Goal: Task Accomplishment & Management: Manage account settings

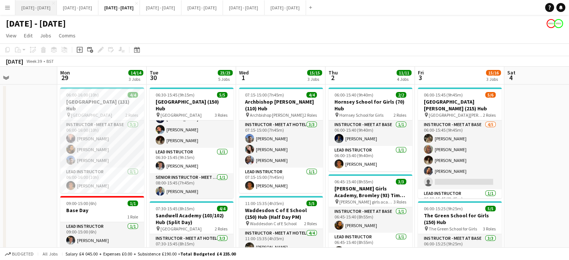
click at [41, 10] on button "[DATE] - [DATE] Close" at bounding box center [35, 7] width 41 height 15
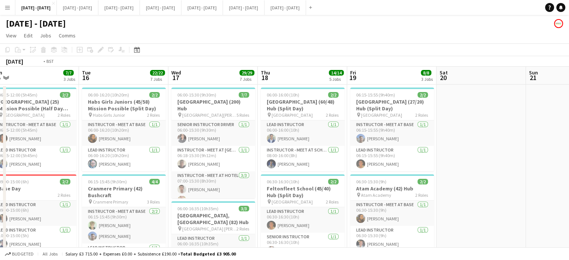
scroll to position [0, 263]
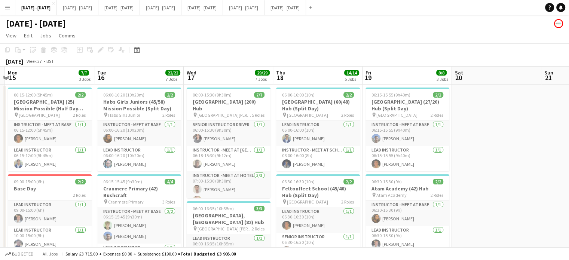
drag, startPoint x: 296, startPoint y: 70, endPoint x: 348, endPoint y: 61, distance: 53.1
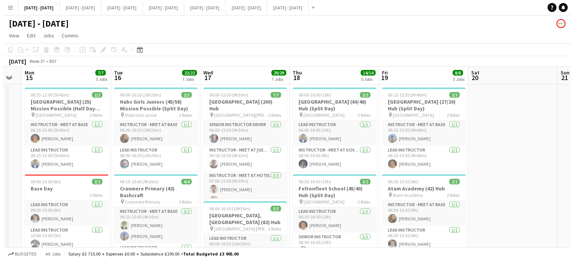
scroll to position [0, 244]
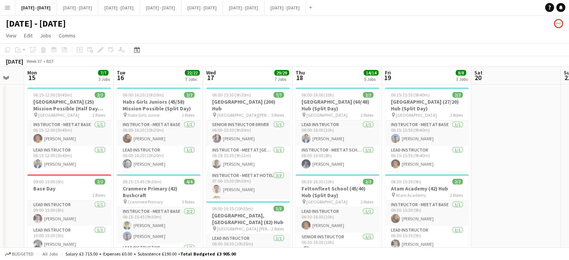
drag, startPoint x: 237, startPoint y: 78, endPoint x: 251, endPoint y: 75, distance: 14.4
click at [181, 8] on button "[DATE] - [DATE] Close" at bounding box center [160, 7] width 41 height 15
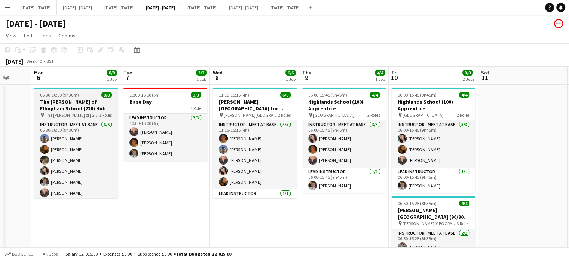
click at [90, 96] on div "06:30-16:00 (9h30m) 8/8" at bounding box center [76, 95] width 84 height 6
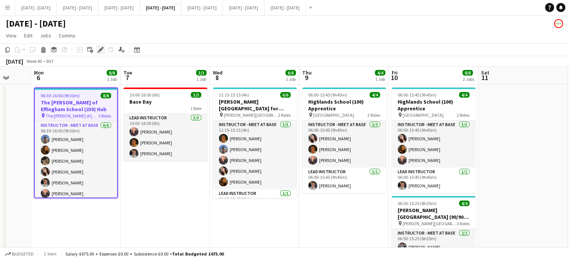
click at [101, 47] on icon "Edit" at bounding box center [101, 50] width 6 height 6
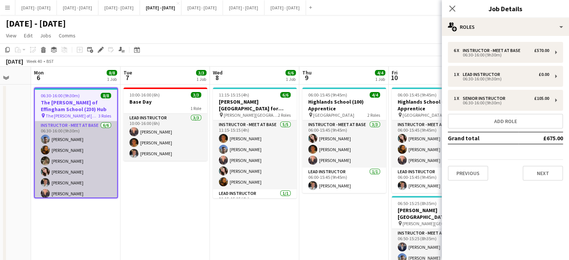
click at [78, 175] on app-card-role "Instructor - Meet at Base 6/6 06:30-16:00 (9h30m) Matt Dailly Olivia Best Emily…" at bounding box center [76, 161] width 82 height 80
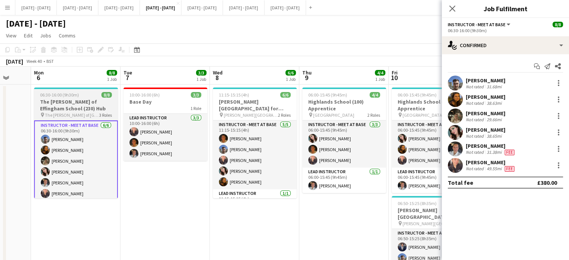
click at [81, 96] on div "06:30-16:00 (9h30m) 8/8" at bounding box center [76, 95] width 84 height 6
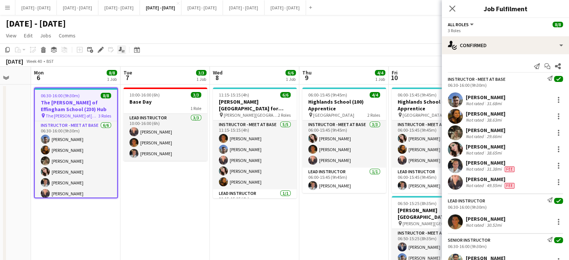
drag, startPoint x: 99, startPoint y: 49, endPoint x: 120, endPoint y: 49, distance: 20.9
click at [99, 49] on icon "Edit" at bounding box center [101, 50] width 6 height 6
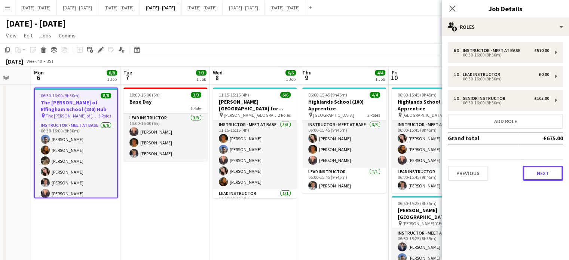
click at [549, 172] on button "Next" at bounding box center [542, 173] width 40 height 15
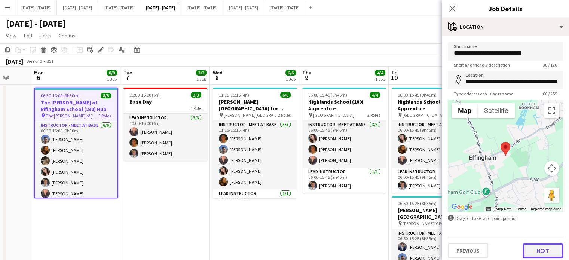
click at [536, 246] on button "Next" at bounding box center [542, 250] width 40 height 15
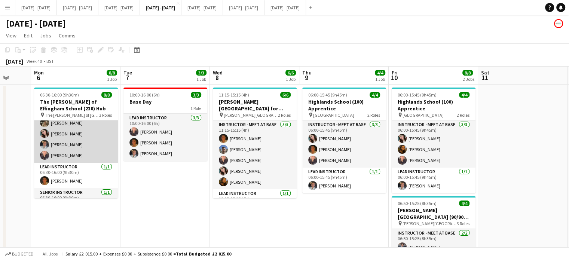
scroll to position [52, 0]
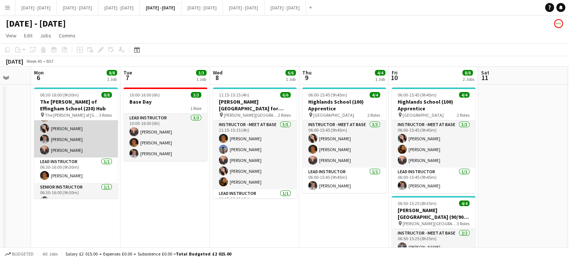
click at [79, 138] on app-card-role "Instructor - Meet at Base 6/6 06:30-16:00 (9h30m) Matt Dailly Olivia Best Emily…" at bounding box center [76, 118] width 84 height 80
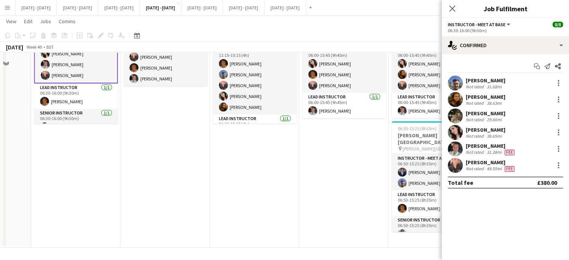
scroll to position [0, 0]
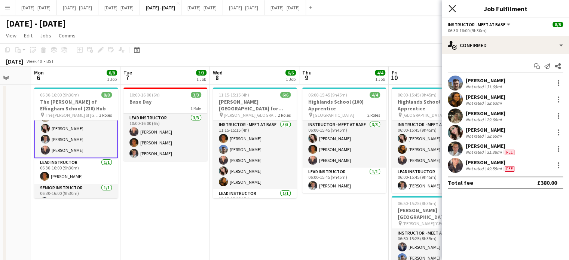
click at [453, 8] on icon "Close pop-in" at bounding box center [451, 8] width 7 height 7
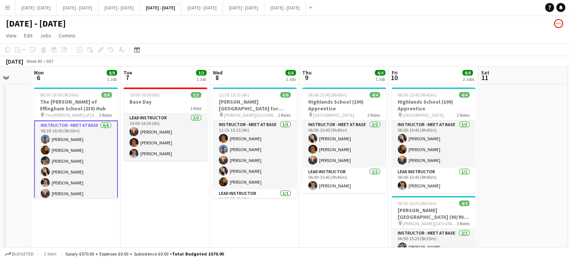
click at [168, 191] on app-date-cell "10:00-16:00 (6h) 3/3 Base Day 1 Role Lead Instructor 3/3 10:00-16:00 (6h) Ellie…" at bounding box center [164, 203] width 89 height 238
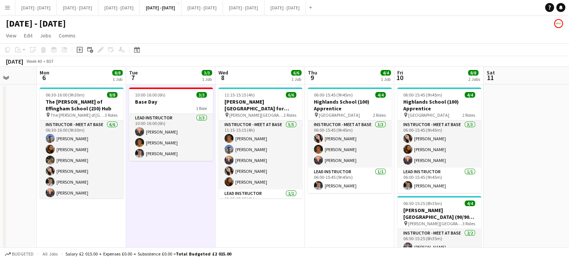
scroll to position [0, 210]
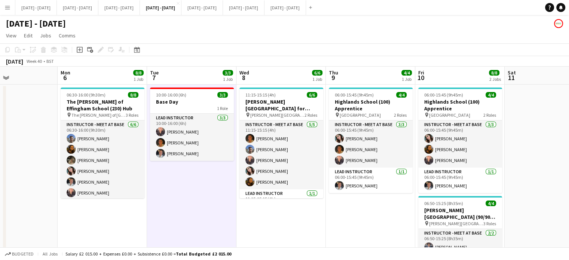
drag, startPoint x: 368, startPoint y: 223, endPoint x: 395, endPoint y: 222, distance: 26.6
click at [395, 222] on app-calendar-viewport "Fri 3 Sat 4 Sun 5 Mon 6 8/8 1 Job Tue 7 3/3 1 Job Wed 8 6/6 1 Job Thu 9 4/4 1 J…" at bounding box center [284, 195] width 569 height 256
click at [269, 79] on app-board-header-date "Wed 8 6/6 1 Job" at bounding box center [280, 76] width 89 height 18
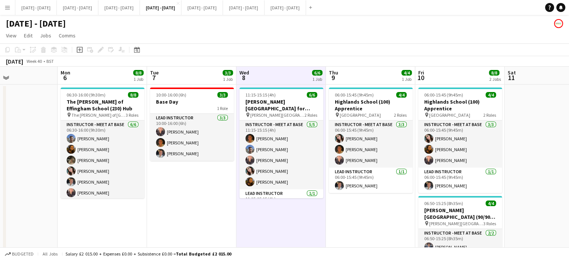
click at [363, 77] on app-board-header-date "Thu 9 4/4 1 Job" at bounding box center [370, 76] width 89 height 18
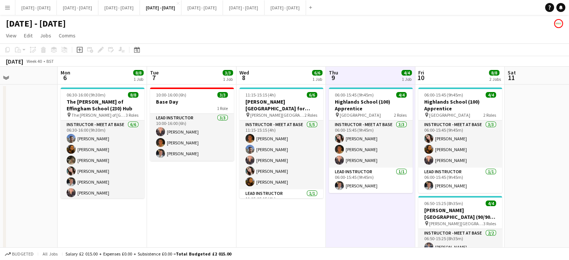
scroll to position [0, 210]
click at [436, 75] on app-board-header-date "Fri 10 8/8 2 Jobs" at bounding box center [459, 76] width 89 height 18
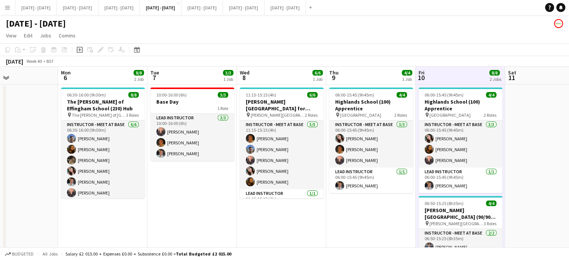
click at [172, 79] on app-board-header-date "Tue 7 3/3 1 Job" at bounding box center [191, 76] width 89 height 18
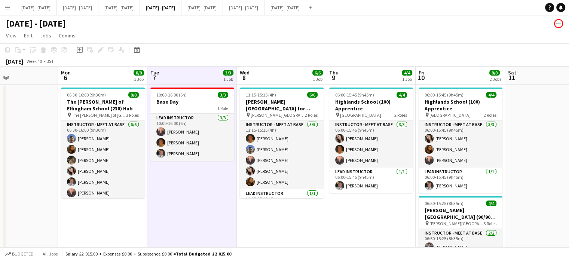
click at [283, 224] on app-date-cell "11:15-15:15 (4h) 6/6 [PERSON_NAME][GEOGRAPHIC_DATA] for Boys (170) Hub (Half Da…" at bounding box center [281, 203] width 89 height 238
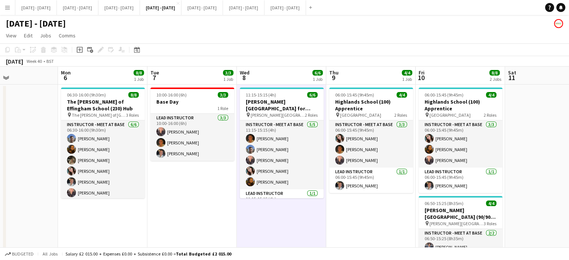
click at [114, 225] on app-date-cell "06:30-16:00 (9h30m) 8/8 The [PERSON_NAME] of [GEOGRAPHIC_DATA] (230) Hub pin Th…" at bounding box center [102, 203] width 89 height 238
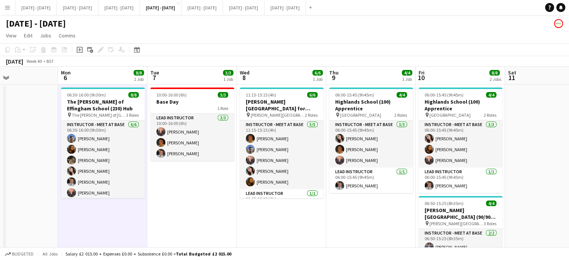
scroll to position [0, 247]
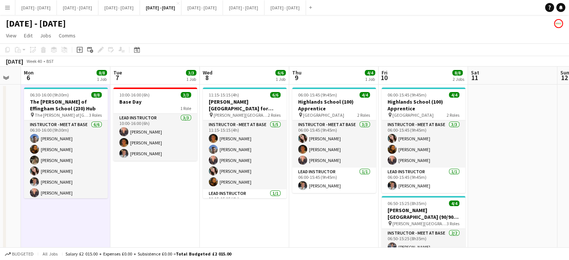
drag, startPoint x: 284, startPoint y: 211, endPoint x: 254, endPoint y: 218, distance: 30.6
click at [254, 218] on app-calendar-viewport "Fri 3 Sat 4 Sun 5 Mon 6 8/8 1 Job Tue 7 3/3 1 Job Wed 8 6/6 1 Job Thu 9 4/4 1 J…" at bounding box center [284, 195] width 569 height 256
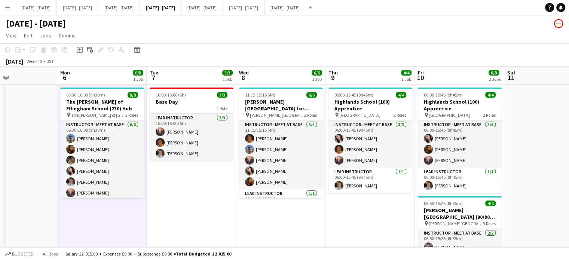
scroll to position [0, 210]
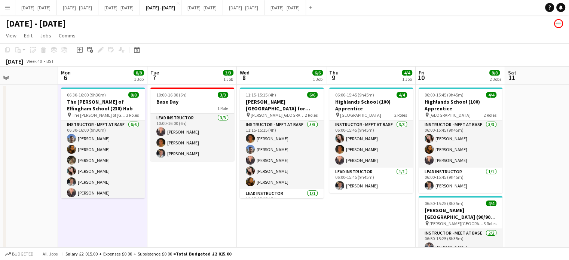
drag, startPoint x: 152, startPoint y: 191, endPoint x: 190, endPoint y: 189, distance: 37.1
click at [190, 189] on app-calendar-viewport "Fri 3 Sat 4 Sun 5 Mon 6 8/8 1 Job Tue 7 3/3 1 Job Wed 8 6/6 1 Job Thu 9 4/4 1 J…" at bounding box center [284, 195] width 569 height 256
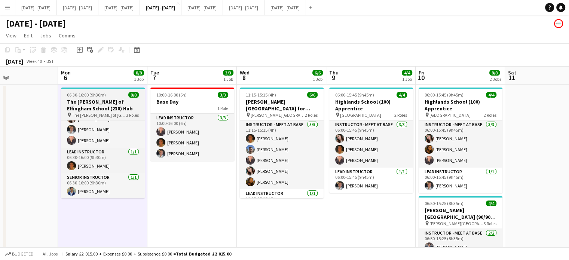
scroll to position [0, 0]
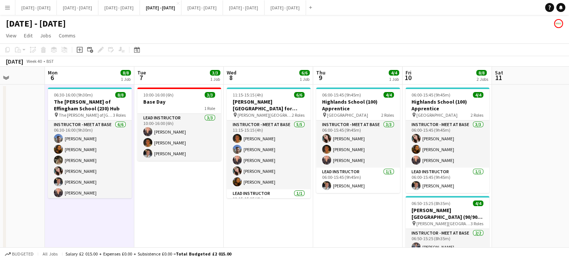
drag, startPoint x: 207, startPoint y: 196, endPoint x: 194, endPoint y: 200, distance: 13.6
click at [194, 200] on app-calendar-viewport "Fri 3 Sat 4 Sun 5 Mon 6 8/8 1 Job Tue 7 3/3 1 Job Wed 8 6/6 1 Job Thu 9 4/4 1 J…" at bounding box center [284, 195] width 569 height 256
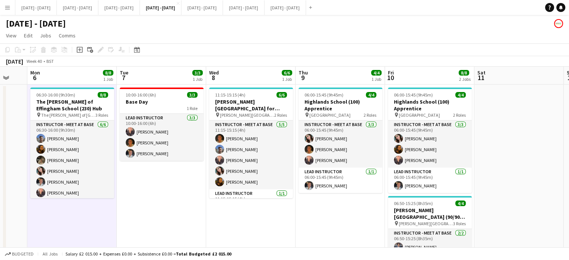
scroll to position [0, 240]
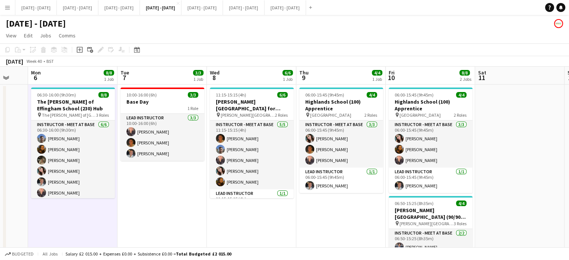
drag, startPoint x: 322, startPoint y: 224, endPoint x: 305, endPoint y: 224, distance: 16.8
click at [305, 224] on app-calendar-viewport "Fri 3 Sat 4 Sun 5 Mon 6 8/8 1 Job Tue 7 3/3 1 Job Wed 8 6/6 1 Job Thu 9 4/4 1 J…" at bounding box center [284, 195] width 569 height 256
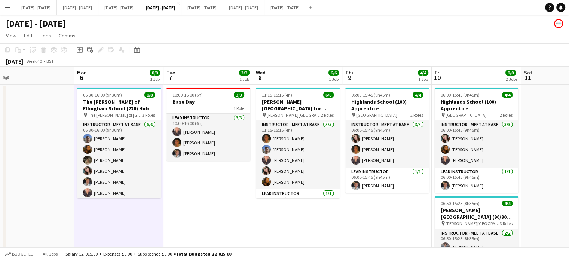
scroll to position [0, 190]
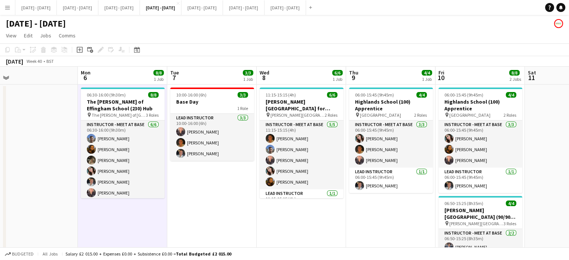
drag, startPoint x: 157, startPoint y: 206, endPoint x: 205, endPoint y: 202, distance: 48.4
click at [205, 202] on app-calendar-viewport "Fri 3 Sat 4 Sun 5 Mon 6 8/8 1 Job Tue 7 3/3 1 Job Wed 8 6/6 1 Job Thu 9 4/4 1 J…" at bounding box center [284, 195] width 569 height 256
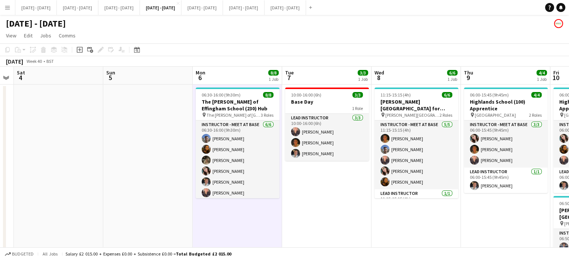
scroll to position [0, 226]
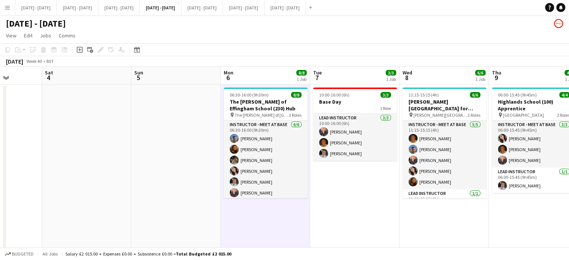
drag, startPoint x: 245, startPoint y: 192, endPoint x: 338, endPoint y: 188, distance: 92.8
click at [338, 188] on app-calendar-viewport "Wed 1 Thu 2 Fri 3 Sat 4 Sun 5 Mon 6 8/8 1 Job Tue 7 3/3 1 Job Wed 8 6/6 1 Job T…" at bounding box center [284, 195] width 569 height 256
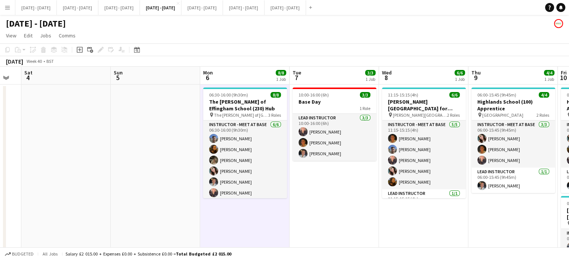
scroll to position [0, 265]
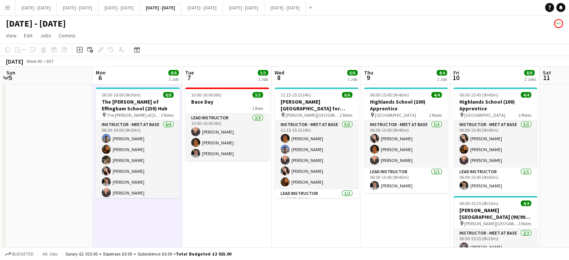
drag, startPoint x: 332, startPoint y: 213, endPoint x: 225, endPoint y: 211, distance: 107.7
click at [225, 211] on app-calendar-viewport "Thu 2 Fri 3 Sat 4 Sun 5 Mon 6 8/8 1 Job Tue 7 3/3 1 Job Wed 8 6/6 1 Job Thu 9 4…" at bounding box center [284, 195] width 569 height 256
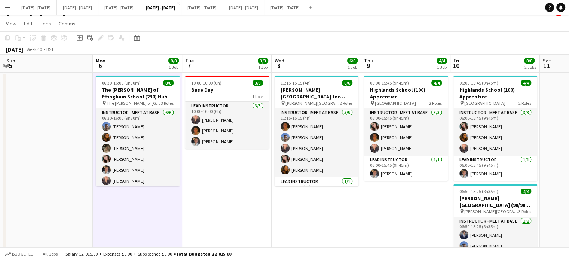
scroll to position [0, 0]
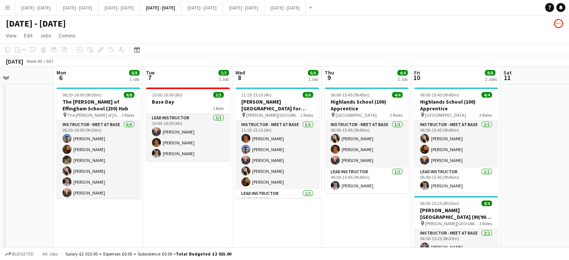
scroll to position [0, 217]
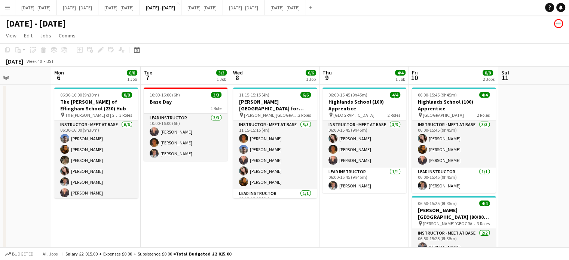
drag, startPoint x: 398, startPoint y: 223, endPoint x: 356, endPoint y: 225, distance: 41.9
click at [356, 225] on app-calendar-viewport "Fri 3 Sat 4 Sun 5 Mon 6 8/8 1 Job Tue 7 3/3 1 Job Wed 8 6/6 1 Job Thu 9 4/4 1 J…" at bounding box center [284, 195] width 569 height 256
click at [120, 230] on app-date-cell "06:30-16:00 (9h30m) 8/8 The [PERSON_NAME] of [GEOGRAPHIC_DATA] (230) Hub pin Th…" at bounding box center [95, 203] width 89 height 238
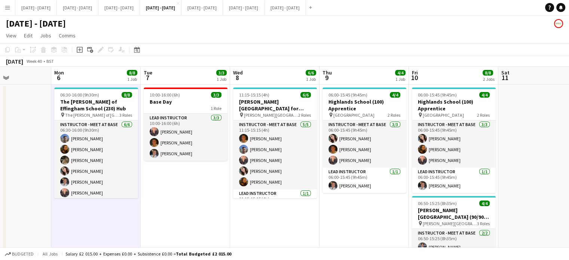
click at [172, 200] on app-date-cell "10:00-16:00 (6h) 3/3 Base Day 1 Role Lead Instructor 3/3 10:00-16:00 (6h) Ellie…" at bounding box center [185, 203] width 89 height 238
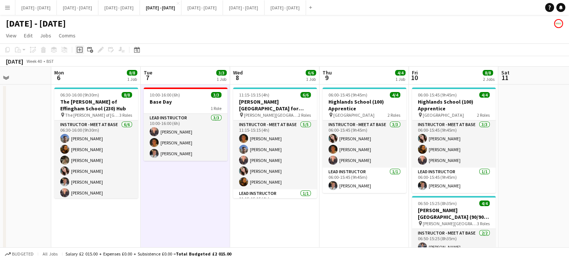
click at [77, 51] on icon at bounding box center [80, 50] width 6 height 6
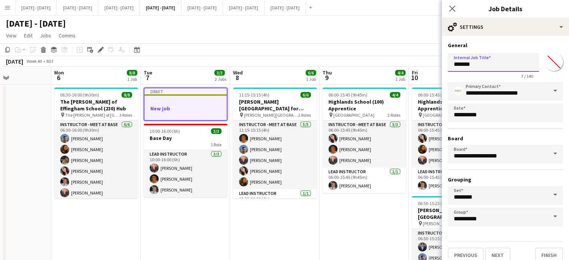
drag, startPoint x: 474, startPoint y: 62, endPoint x: 439, endPoint y: 65, distance: 34.5
click at [443, 67] on form "**********" at bounding box center [504, 152] width 127 height 221
type input "**********"
click at [551, 61] on input "*******" at bounding box center [553, 62] width 27 height 27
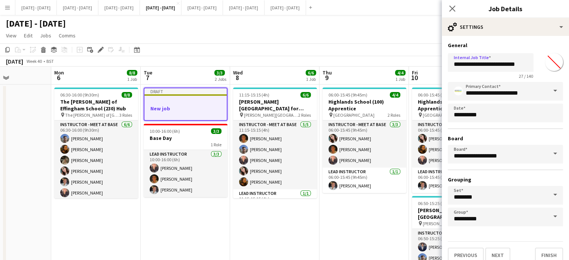
scroll to position [0, 0]
type input "*******"
click at [535, 43] on h3 "General" at bounding box center [504, 45] width 115 height 7
click at [502, 249] on button "Next" at bounding box center [497, 254] width 25 height 15
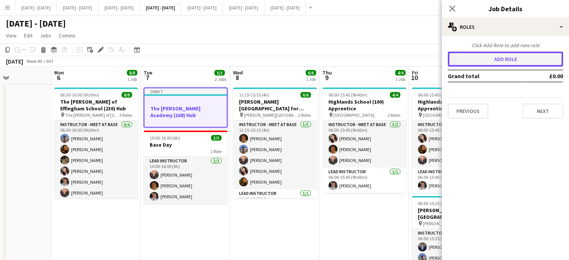
click at [500, 64] on button "Add role" at bounding box center [504, 59] width 115 height 15
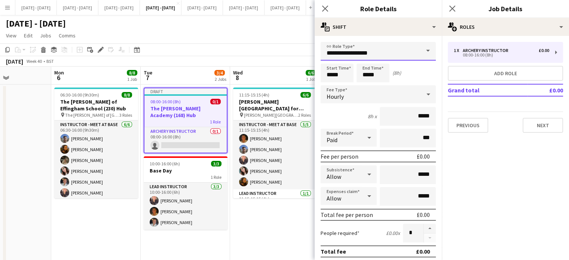
click at [410, 49] on input "**********" at bounding box center [377, 51] width 115 height 19
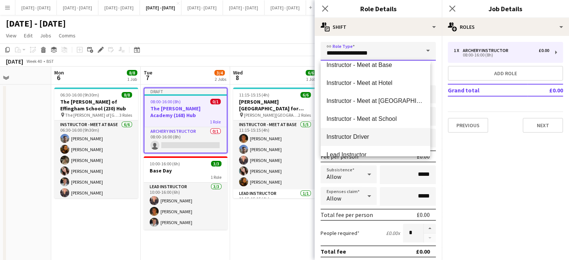
scroll to position [262, 0]
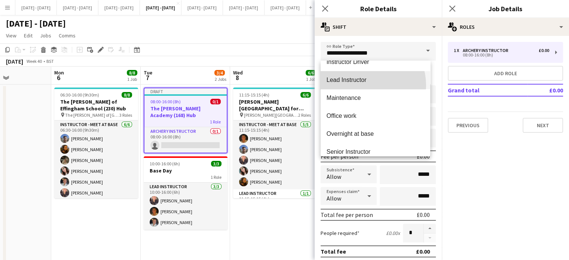
click at [366, 85] on mat-option "Lead Instructor" at bounding box center [375, 80] width 110 height 18
type input "**********"
type input "*******"
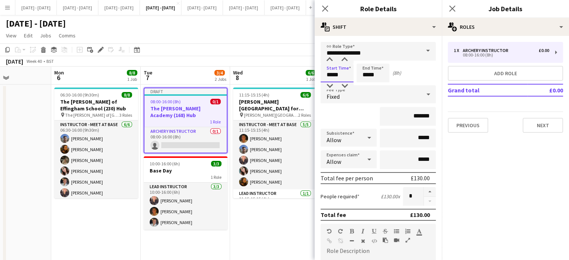
drag, startPoint x: 342, startPoint y: 74, endPoint x: 307, endPoint y: 77, distance: 35.6
click at [307, 77] on body "Menu Boards Boards Boards All jobs Status Workforce Workforce My Workforce Recr…" at bounding box center [284, 167] width 569 height 335
type input "*****"
click at [382, 98] on div "Fixed" at bounding box center [370, 94] width 100 height 18
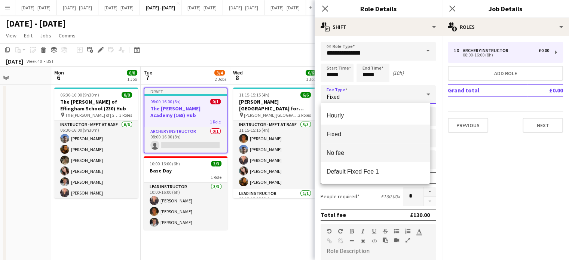
click at [361, 157] on mat-option "No fee" at bounding box center [375, 152] width 110 height 19
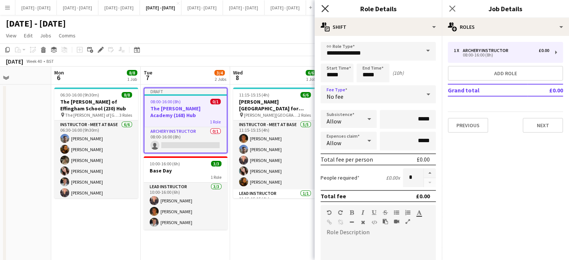
click at [326, 6] on icon "Close pop-in" at bounding box center [324, 8] width 7 height 7
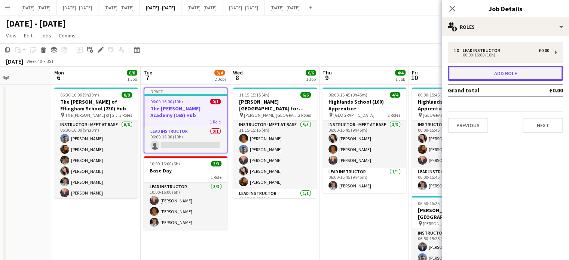
click at [500, 76] on button "Add role" at bounding box center [504, 73] width 115 height 15
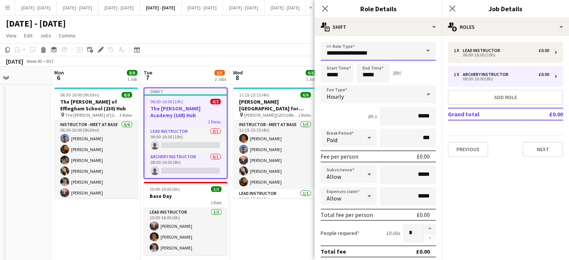
click at [411, 50] on input "**********" at bounding box center [377, 51] width 115 height 19
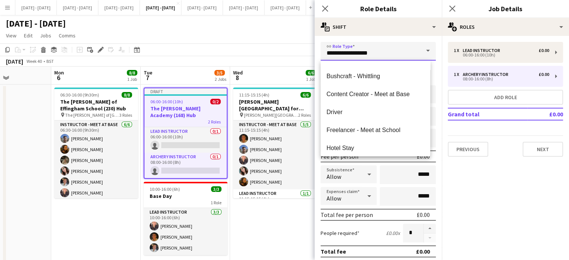
scroll to position [187, 0]
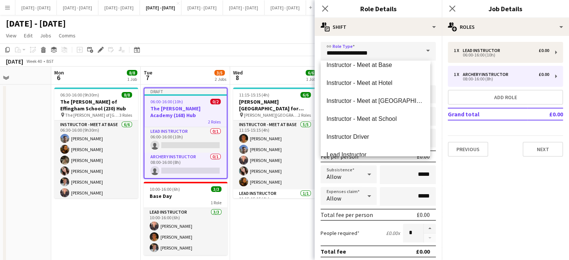
drag, startPoint x: 386, startPoint y: 80, endPoint x: 371, endPoint y: 78, distance: 14.7
click at [385, 80] on span "Instructor - Meet at Hotel" at bounding box center [375, 82] width 98 height 7
type input "**********"
type input "******"
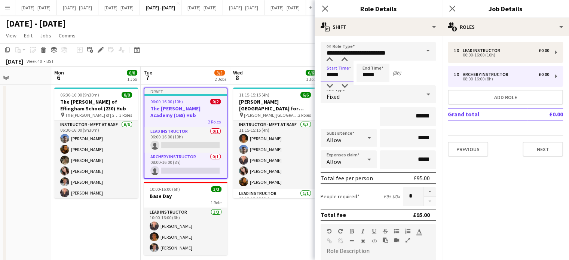
drag, startPoint x: 344, startPoint y: 77, endPoint x: 299, endPoint y: 72, distance: 45.5
click at [297, 77] on body "Menu Boards Boards Boards All jobs Status Workforce Workforce My Workforce Recr…" at bounding box center [284, 167] width 569 height 335
type input "*****"
click at [423, 190] on button "button" at bounding box center [429, 192] width 12 height 10
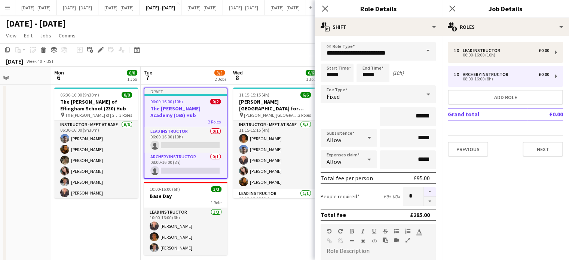
click at [423, 190] on button "button" at bounding box center [429, 192] width 12 height 10
click at [424, 199] on button "button" at bounding box center [429, 201] width 12 height 9
type input "*"
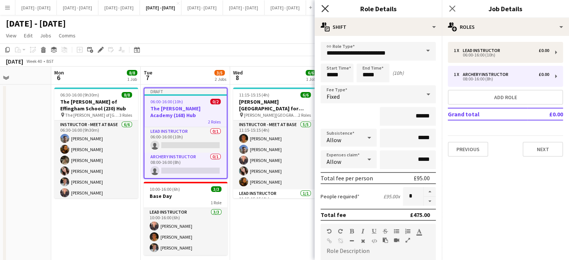
click at [324, 5] on icon "Close pop-in" at bounding box center [324, 8] width 7 height 7
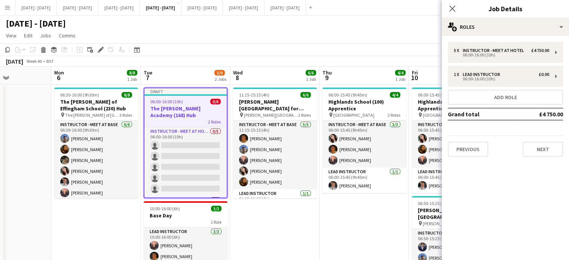
drag, startPoint x: 535, startPoint y: 160, endPoint x: 538, endPoint y: 140, distance: 20.1
click at [535, 159] on div "5 x Instructor - Meet at Hotel £4 750.00 06:00-16:00 (10h) 1 x Lead Instructor …" at bounding box center [504, 99] width 127 height 127
drag, startPoint x: 536, startPoint y: 151, endPoint x: 532, endPoint y: 151, distance: 3.8
click at [535, 151] on button "Next" at bounding box center [542, 149] width 40 height 15
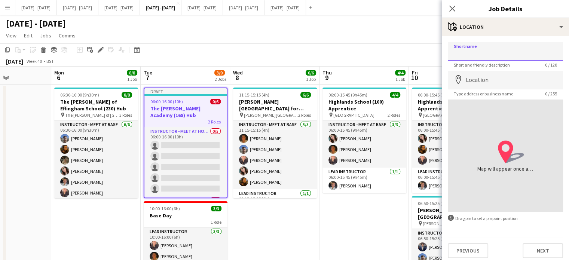
click at [491, 53] on input "Shortname" at bounding box center [504, 51] width 115 height 19
type input "**********"
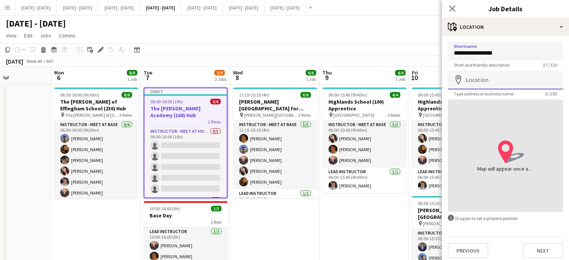
click at [483, 75] on input "Location" at bounding box center [504, 80] width 115 height 19
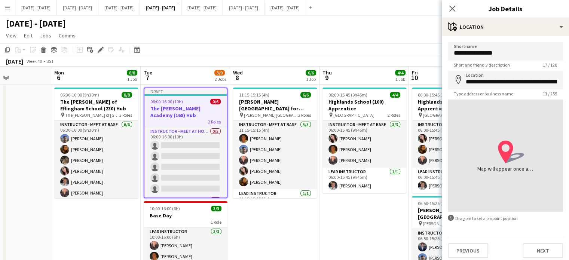
type input "**********"
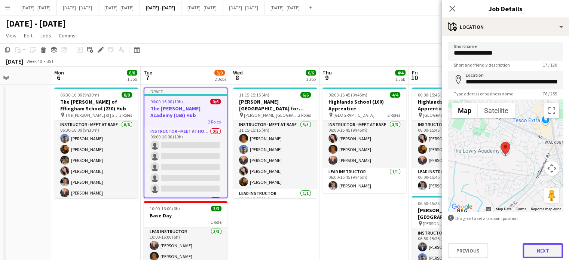
click at [534, 253] on button "Next" at bounding box center [542, 250] width 40 height 15
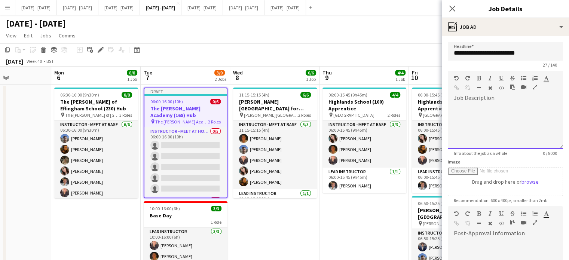
click at [476, 105] on div at bounding box center [504, 126] width 115 height 45
drag, startPoint x: 471, startPoint y: 110, endPoint x: 438, endPoint y: 110, distance: 32.9
click at [438, 110] on body "Menu Boards Boards Boards All jobs Status Workforce Workforce My Workforce Recr…" at bounding box center [284, 167] width 569 height 335
click at [478, 78] on icon "button" at bounding box center [479, 78] width 4 height 5
click at [471, 109] on div "****" at bounding box center [502, 126] width 110 height 45
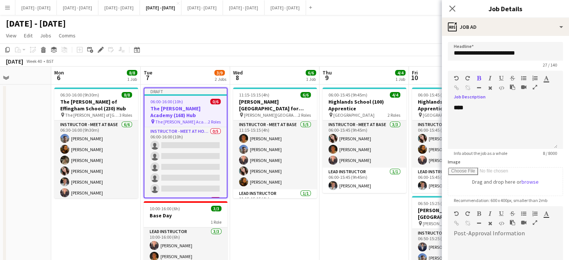
click at [480, 77] on button "button" at bounding box center [478, 78] width 5 height 6
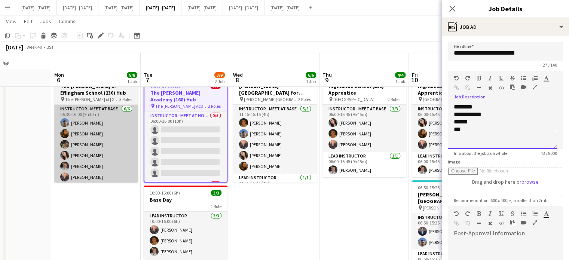
scroll to position [0, 0]
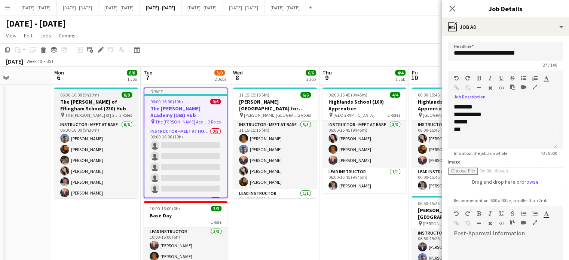
click at [98, 105] on h3 "The [PERSON_NAME] of Effingham School (230) Hub" at bounding box center [96, 104] width 84 height 13
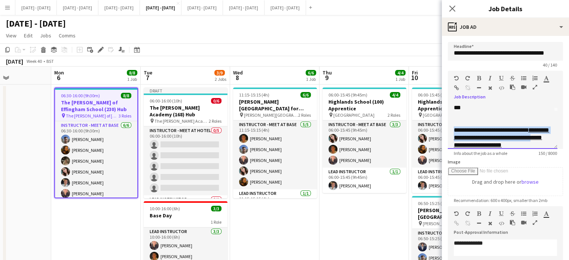
scroll to position [51, 0]
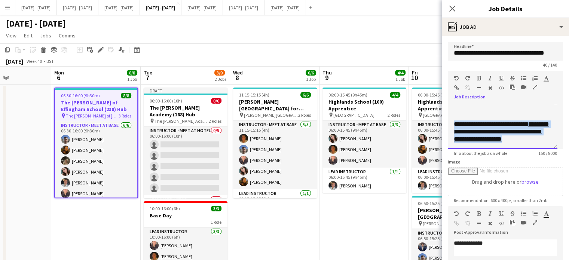
drag, startPoint x: 455, startPoint y: 130, endPoint x: 534, endPoint y: 138, distance: 79.7
click at [534, 138] on div "**********" at bounding box center [502, 131] width 98 height 22
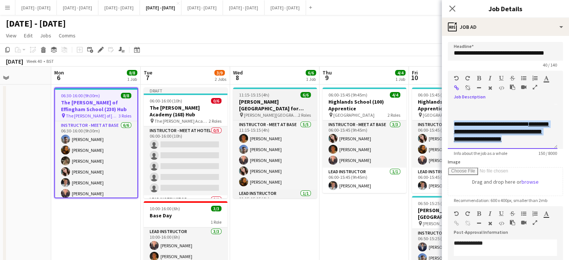
copy div "**********"
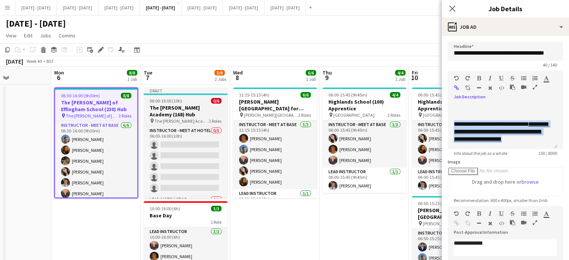
click at [192, 107] on h3 "The [PERSON_NAME] Academy (168) Hub" at bounding box center [186, 110] width 84 height 13
type input "**********"
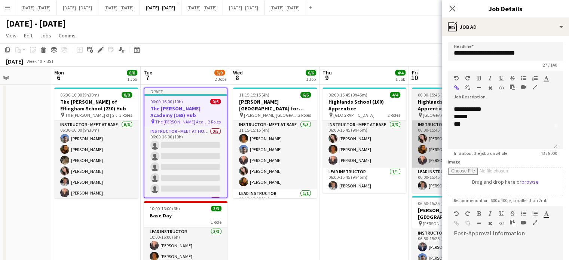
scroll to position [21, 0]
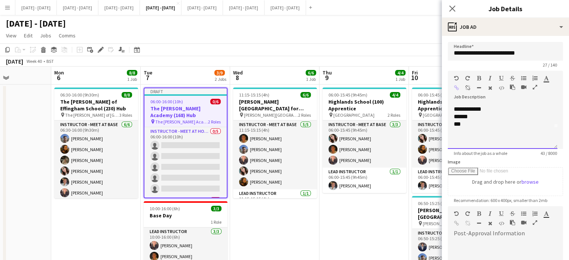
click at [462, 137] on div at bounding box center [502, 138] width 98 height 7
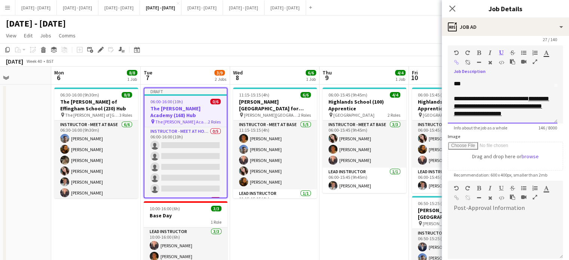
scroll to position [37, 0]
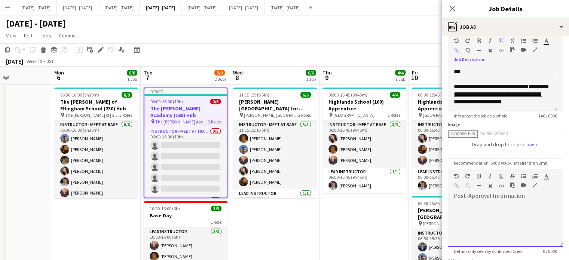
click at [487, 204] on div at bounding box center [504, 224] width 115 height 45
paste div
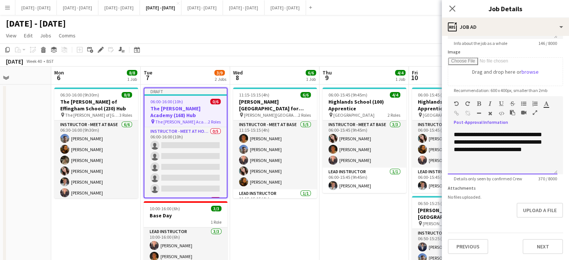
scroll to position [114, 0]
click at [543, 247] on button "Next" at bounding box center [542, 246] width 40 height 15
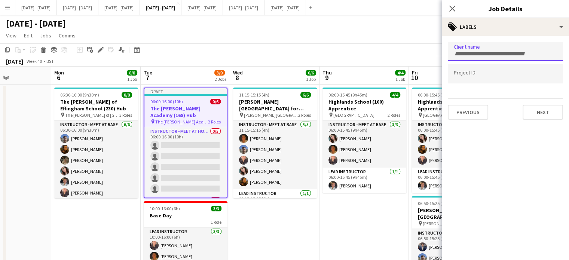
click at [502, 45] on div at bounding box center [504, 51] width 115 height 19
type input "********"
click at [486, 74] on div "The [PERSON_NAME] Academy" at bounding box center [504, 74] width 115 height 18
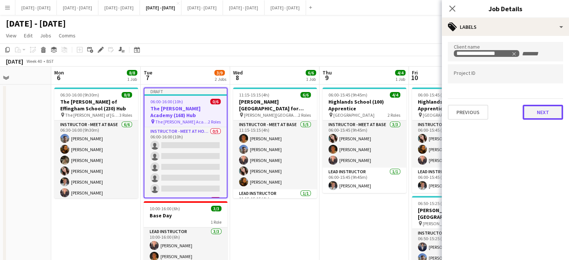
click at [545, 113] on button "Next" at bounding box center [542, 112] width 40 height 15
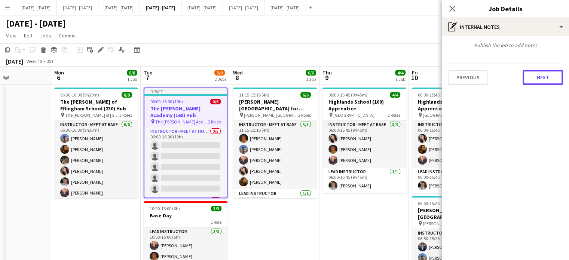
click at [553, 78] on button "Next" at bounding box center [542, 77] width 40 height 15
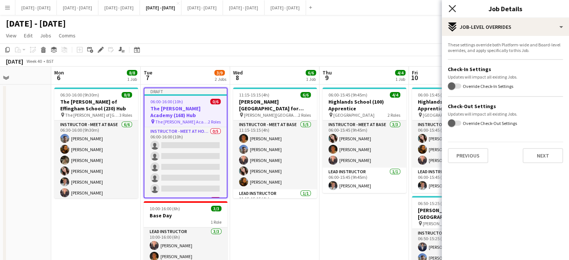
click at [453, 6] on icon "Close pop-in" at bounding box center [451, 8] width 7 height 7
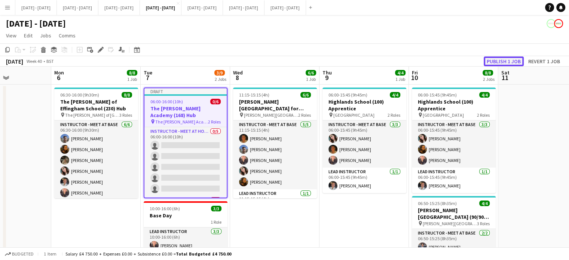
click at [508, 59] on button "Publish 1 job" at bounding box center [503, 61] width 40 height 10
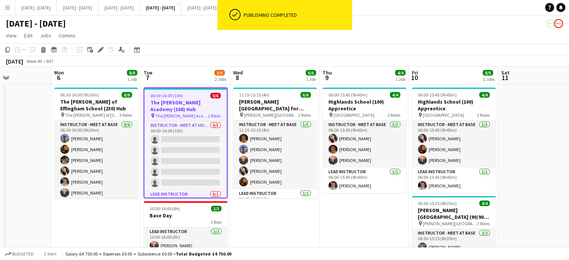
click at [89, 228] on app-date-cell "06:30-16:00 (9h30m) 8/8 The [PERSON_NAME] of [GEOGRAPHIC_DATA] (230) Hub pin Th…" at bounding box center [95, 203] width 89 height 238
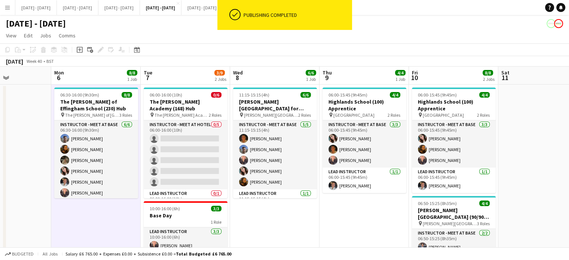
click at [90, 227] on app-date-cell "06:30-16:00 (9h30m) 8/8 The [PERSON_NAME] of [GEOGRAPHIC_DATA] (230) Hub pin Th…" at bounding box center [95, 203] width 89 height 238
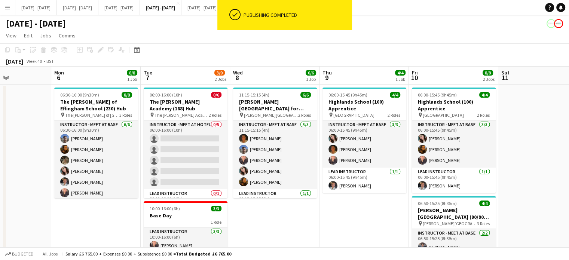
click at [90, 218] on app-date-cell "06:30-16:00 (9h30m) 8/8 The [PERSON_NAME] of [GEOGRAPHIC_DATA] (230) Hub pin Th…" at bounding box center [95, 203] width 89 height 238
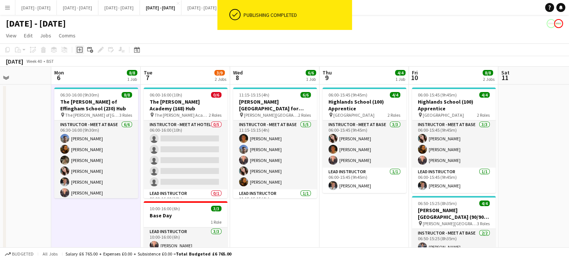
click at [78, 52] on icon at bounding box center [80, 50] width 6 height 6
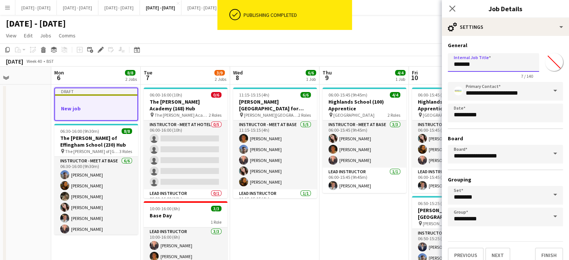
drag, startPoint x: 493, startPoint y: 63, endPoint x: 359, endPoint y: 47, distance: 134.7
click at [359, 47] on body "ok-circled Publishing completed Menu Boards Boards Boards All jobs Status Workf…" at bounding box center [284, 167] width 569 height 335
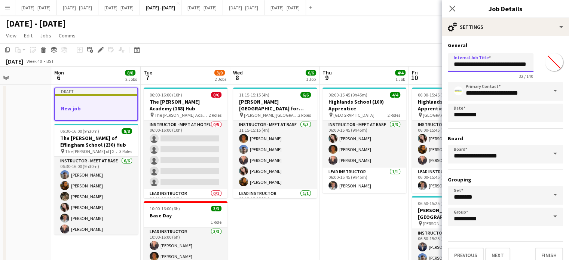
scroll to position [0, 13]
type input "**********"
drag, startPoint x: 547, startPoint y: 61, endPoint x: 537, endPoint y: 75, distance: 17.6
click at [548, 61] on input "*******" at bounding box center [553, 62] width 27 height 27
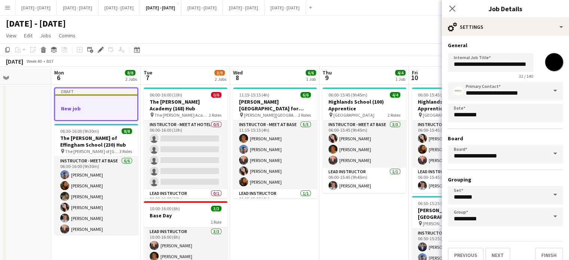
type input "*******"
drag, startPoint x: 537, startPoint y: 40, endPoint x: 539, endPoint y: 44, distance: 4.9
click at [539, 44] on div "**********" at bounding box center [504, 152] width 127 height 232
click at [498, 253] on button "Next" at bounding box center [497, 254] width 25 height 15
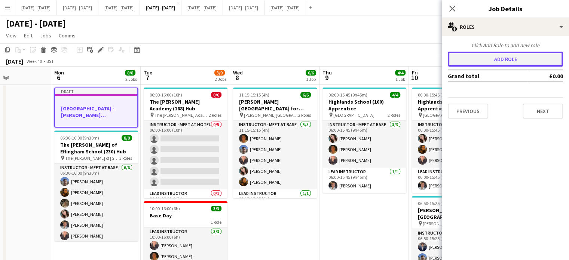
click at [515, 59] on button "Add role" at bounding box center [504, 59] width 115 height 15
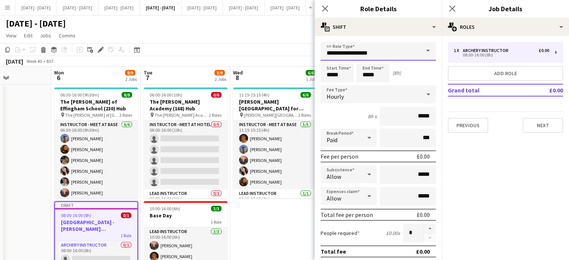
click at [405, 51] on input "**********" at bounding box center [377, 51] width 115 height 19
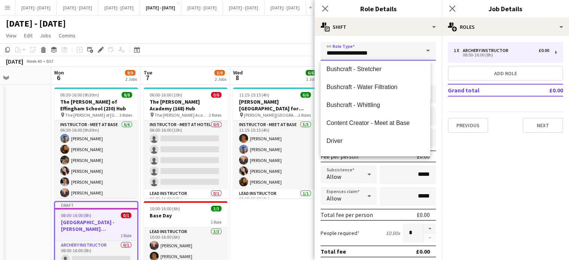
scroll to position [112, 0]
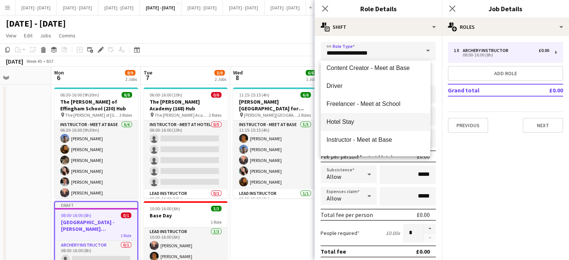
click at [373, 122] on span "Hotel Stay" at bounding box center [375, 121] width 98 height 7
type input "**********"
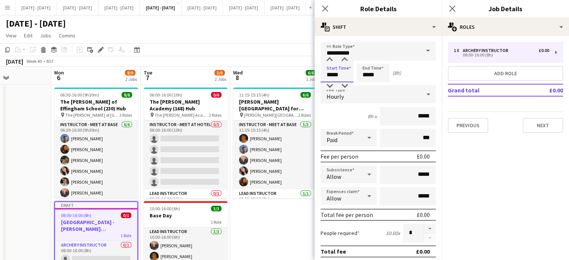
drag, startPoint x: 346, startPoint y: 76, endPoint x: 213, endPoint y: 45, distance: 136.6
click at [218, 49] on body "Menu Boards Boards Boards All jobs Status Workforce Workforce My Workforce Recr…" at bounding box center [284, 167] width 569 height 335
type input "*****"
click at [361, 95] on div "Hourly" at bounding box center [370, 94] width 100 height 18
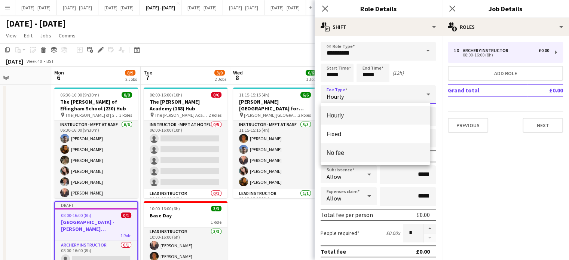
click at [361, 151] on span "No fee" at bounding box center [375, 152] width 98 height 7
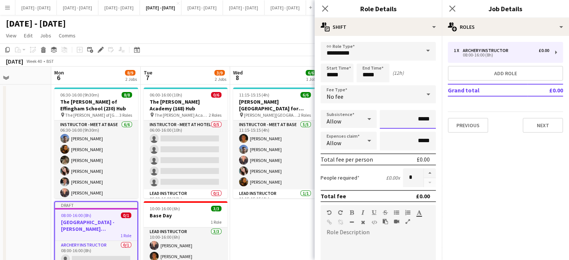
click at [412, 121] on input "*****" at bounding box center [407, 119] width 56 height 19
type input "******"
click at [423, 172] on button "button" at bounding box center [429, 173] width 12 height 10
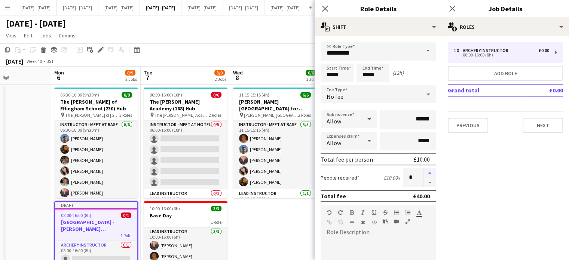
click at [423, 172] on button "button" at bounding box center [429, 173] width 12 height 10
type input "*"
click at [324, 9] on icon at bounding box center [324, 8] width 7 height 7
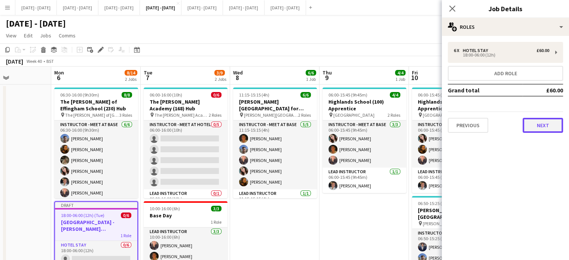
click at [543, 125] on button "Next" at bounding box center [542, 125] width 40 height 15
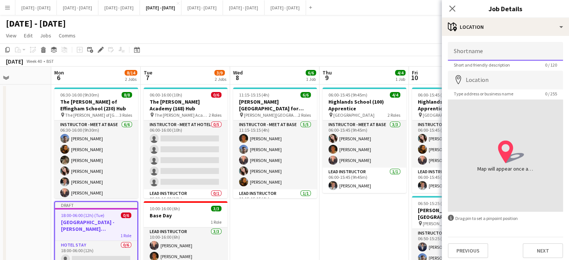
click at [486, 49] on input "Shortname" at bounding box center [504, 51] width 115 height 19
click at [450, 6] on icon "Close pop-in" at bounding box center [451, 8] width 7 height 7
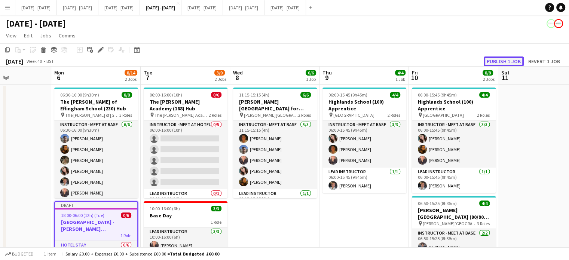
click at [510, 61] on button "Publish 1 job" at bounding box center [503, 61] width 40 height 10
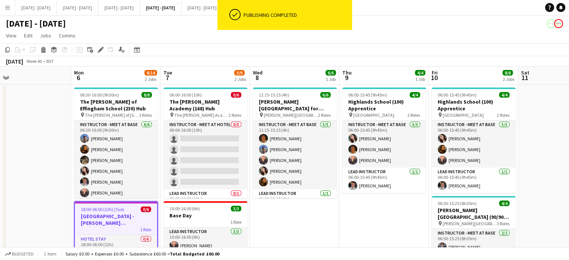
scroll to position [0, 196]
drag, startPoint x: 302, startPoint y: 225, endPoint x: 323, endPoint y: 224, distance: 20.6
click at [323, 224] on app-calendar-viewport "Fri 3 Sat 4 Sun 5 Mon 6 8/14 2 Jobs Tue 7 3/9 2 Jobs Wed 8 6/6 1 Job Thu 9 4/4 …" at bounding box center [284, 197] width 569 height 260
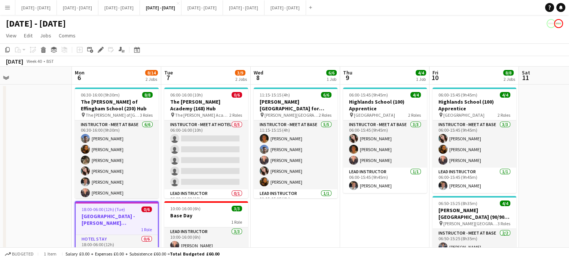
scroll to position [0, 179]
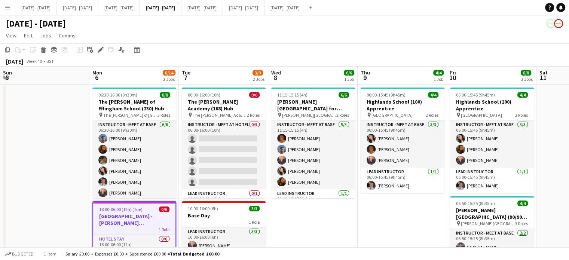
drag, startPoint x: 306, startPoint y: 221, endPoint x: 323, endPoint y: 217, distance: 18.0
click at [323, 217] on app-calendar-viewport "Fri 3 Sat 4 Sun 5 Mon 6 8/14 2 Jobs Tue 7 3/9 2 Jobs Wed 8 6/6 1 Job Thu 9 4/4 …" at bounding box center [284, 197] width 569 height 260
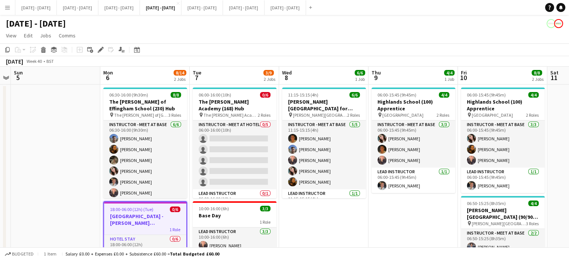
click at [317, 223] on app-calendar-viewport "Thu 2 Fri 3 Sat 4 Sun 5 Mon 6 8/14 2 Jobs Tue 7 3/9 2 Jobs Wed 8 6/6 1 Job Thu …" at bounding box center [284, 197] width 569 height 260
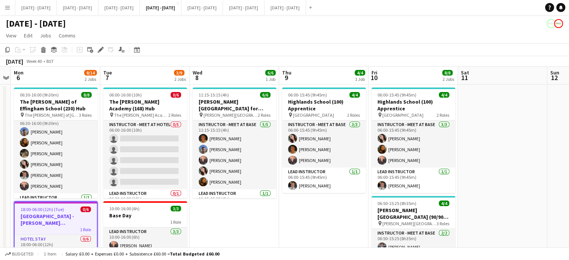
scroll to position [0, 184]
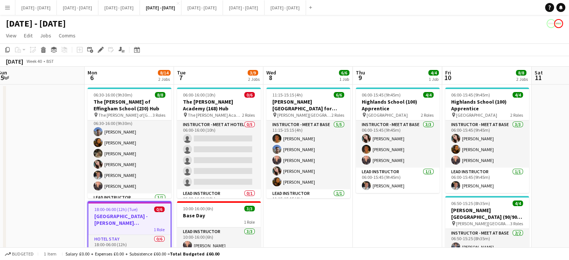
drag, startPoint x: 308, startPoint y: 222, endPoint x: 293, endPoint y: 222, distance: 15.3
click at [293, 222] on app-calendar-viewport "Fri 3 Sat 4 Sun 5 Mon 6 8/14 2 Jobs Tue 7 3/9 2 Jobs Wed 8 6/6 1 Job Thu 9 4/4 …" at bounding box center [284, 197] width 569 height 260
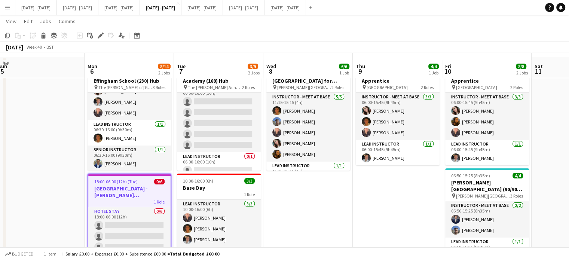
scroll to position [37, 0]
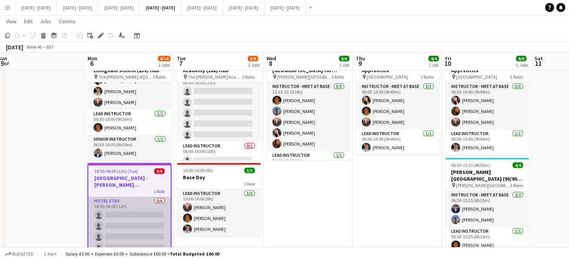
click at [122, 215] on app-card-role "Hotel Stay 0/6 18:00-06:00 (12h) single-neutral-actions single-neutral-actions …" at bounding box center [129, 237] width 82 height 80
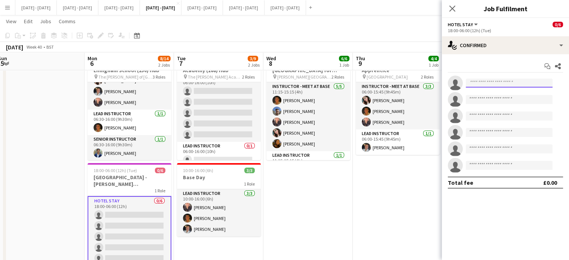
click at [495, 85] on input at bounding box center [508, 82] width 87 height 9
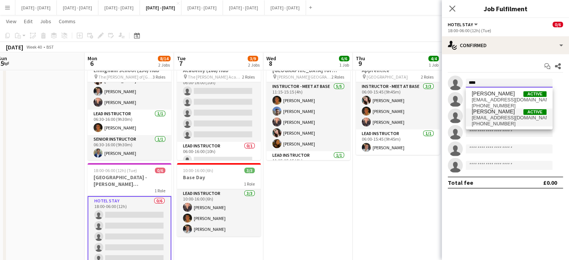
type input "****"
click at [489, 117] on span "[EMAIL_ADDRESS][DOMAIN_NAME]" at bounding box center [508, 118] width 75 height 6
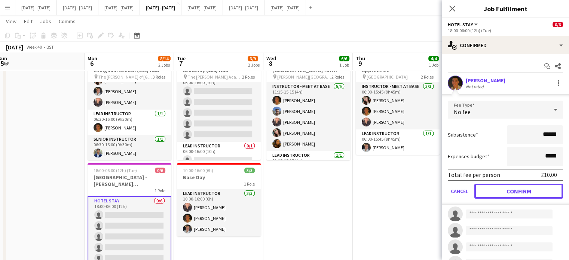
click at [511, 190] on button "Confirm" at bounding box center [518, 191] width 89 height 15
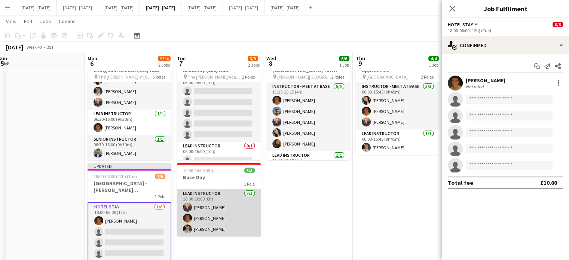
click at [219, 218] on app-card-role "Lead Instructor 3/3 10:00-16:00 (6h) Ellie-Marie Mankelow Matthew Penollar Ella…" at bounding box center [219, 212] width 84 height 47
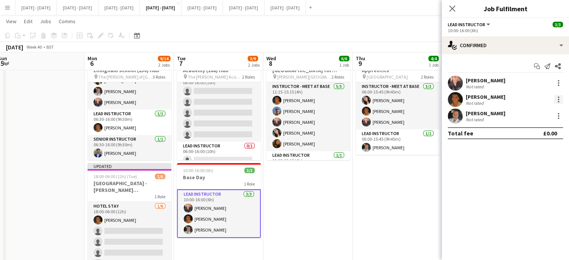
click at [558, 100] on div at bounding box center [558, 99] width 9 height 9
click at [540, 135] on button "Switch crew" at bounding box center [533, 131] width 58 height 18
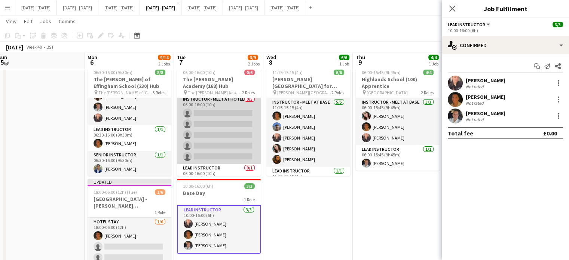
scroll to position [0, 0]
click at [226, 111] on app-card-role "Instructor - Meet at Hotel 0/5 06:00-16:00 (10h) single-neutral-actions single-…" at bounding box center [219, 132] width 84 height 69
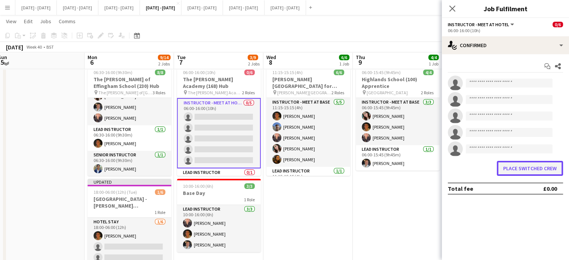
click at [520, 170] on button "Place switched crew" at bounding box center [529, 168] width 66 height 15
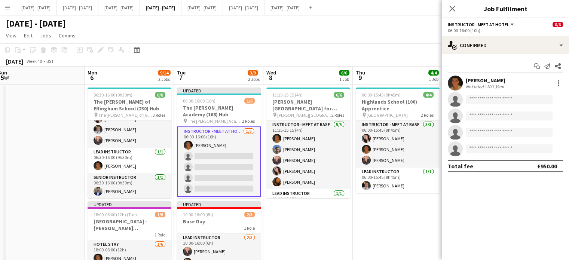
scroll to position [37, 0]
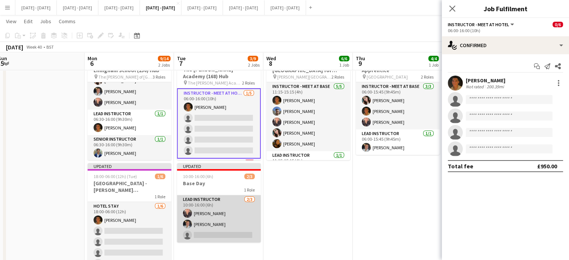
click at [224, 209] on app-card-role "Lead Instructor 2/3 10:00-16:00 (6h) Ellie-Marie Mankelow Ella Wray single-neut…" at bounding box center [219, 218] width 84 height 47
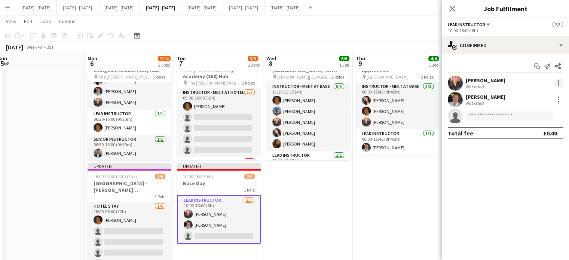
click at [560, 82] on div at bounding box center [558, 82] width 9 height 9
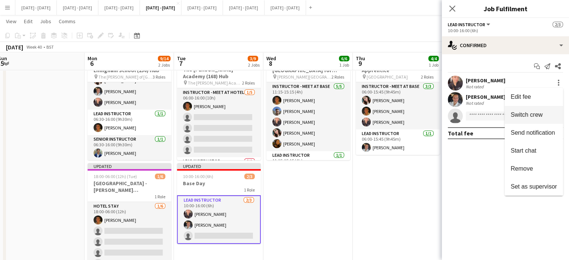
drag, startPoint x: 542, startPoint y: 111, endPoint x: 288, endPoint y: 135, distance: 255.3
click at [542, 111] on button "Switch crew" at bounding box center [533, 115] width 58 height 18
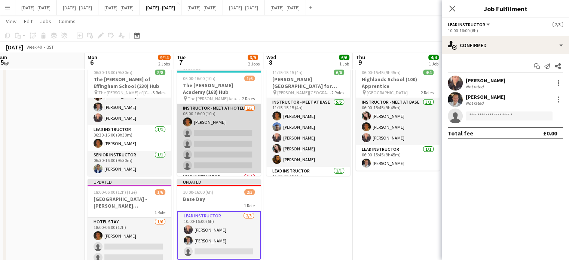
click at [224, 123] on app-card-role "Instructor - Meet at Hotel 1/5 06:00-16:00 (10h) Matthew Penollar single-neutra…" at bounding box center [219, 138] width 84 height 69
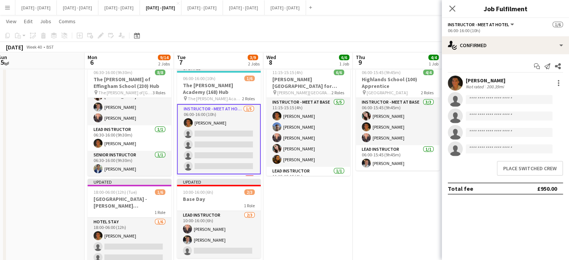
scroll to position [0, 183]
click at [539, 165] on button "Place switched crew" at bounding box center [529, 168] width 66 height 15
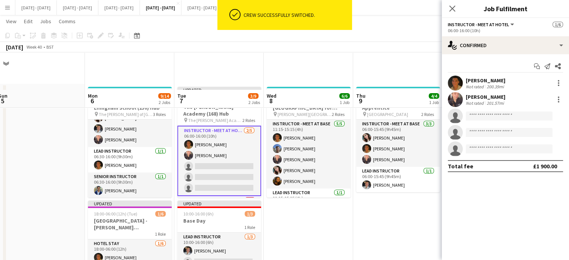
scroll to position [37, 0]
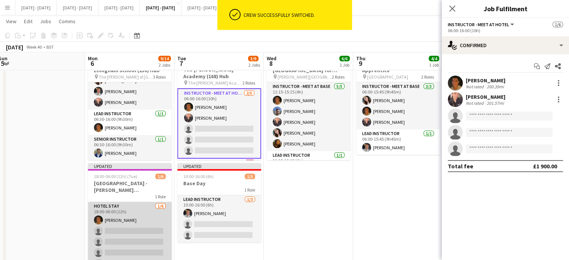
click at [121, 231] on app-card-role "Hotel Stay 1/6 18:00-06:00 (12h) Matthew Penollar single-neutral-actions single…" at bounding box center [130, 242] width 84 height 80
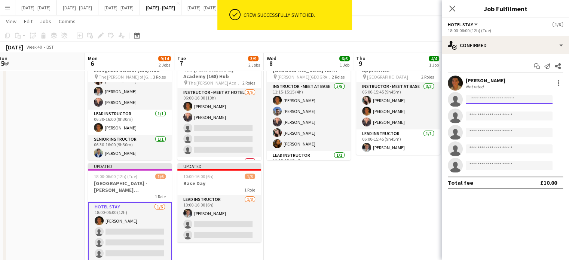
click at [490, 102] on input at bounding box center [508, 99] width 87 height 9
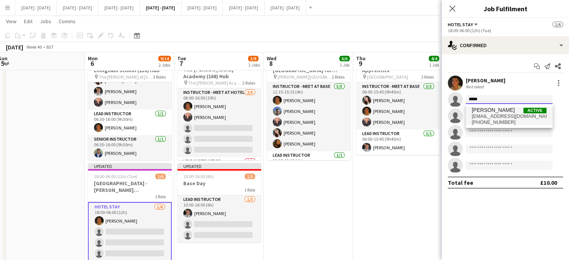
type input "*****"
click at [485, 115] on span "elliemariemankelow@gmail.com" at bounding box center [508, 116] width 75 height 6
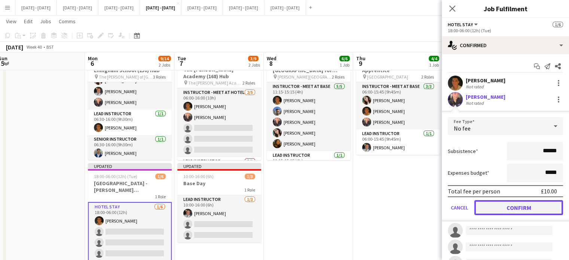
click at [508, 209] on button "Confirm" at bounding box center [518, 207] width 89 height 15
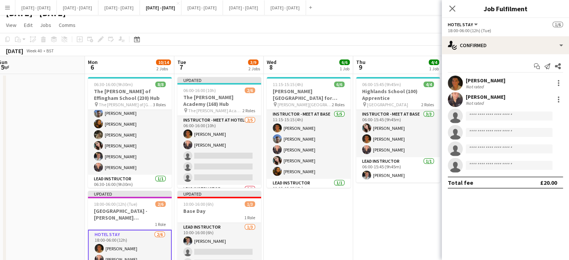
scroll to position [0, 0]
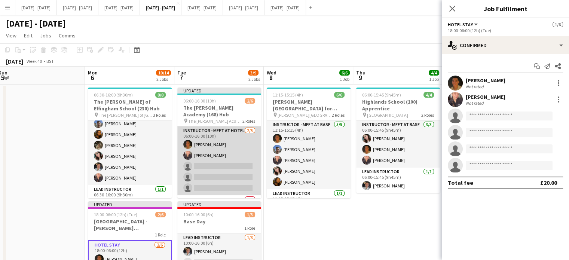
click at [228, 157] on app-card-role "Instructor - Meet at Hotel 2/5 06:00-16:00 (10h) Matthew Penollar Ellie-Marie M…" at bounding box center [219, 160] width 84 height 69
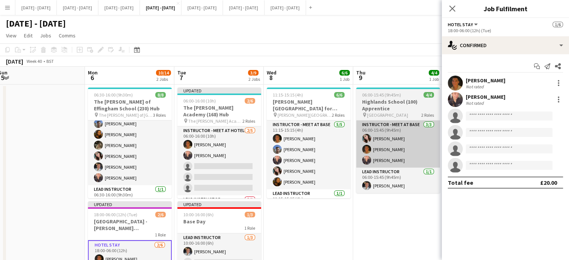
scroll to position [0, 182]
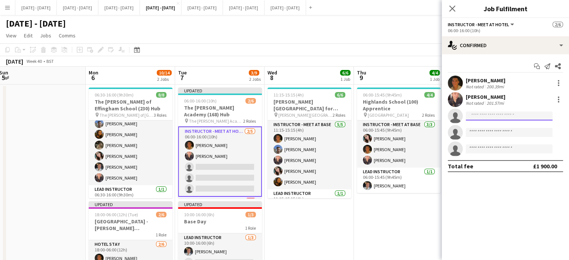
click at [508, 120] on input at bounding box center [508, 115] width 87 height 9
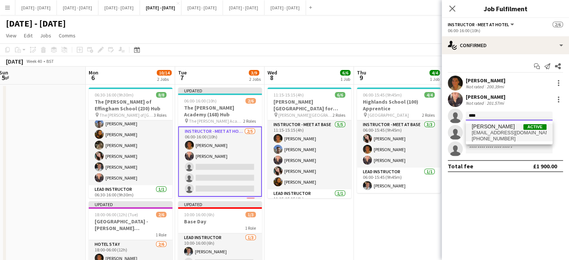
type input "****"
click at [493, 132] on span "lucy_cork98@yahoo.co.uk" at bounding box center [508, 133] width 75 height 6
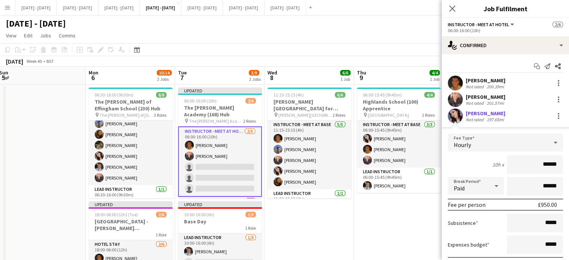
scroll to position [72, 0]
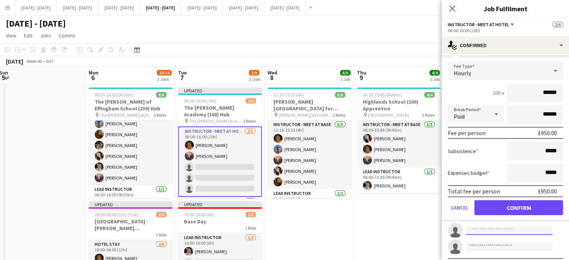
click at [504, 228] on input at bounding box center [508, 230] width 87 height 9
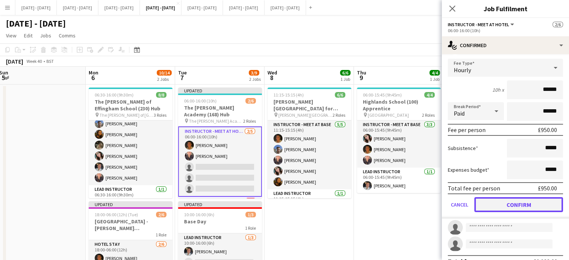
click at [525, 203] on button "Confirm" at bounding box center [518, 204] width 89 height 15
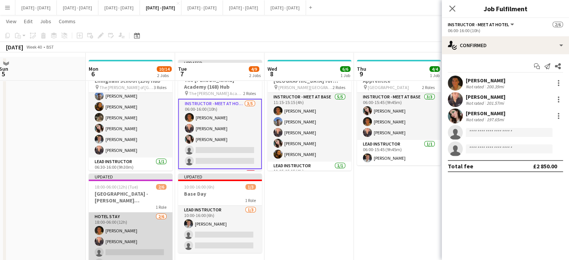
scroll to position [37, 0]
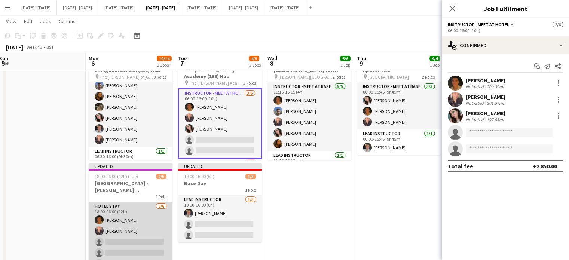
click at [112, 241] on app-card-role "Hotel Stay 2/6 18:00-06:00 (12h) Matthew Penollar Ellie-Marie Mankelow single-n…" at bounding box center [131, 242] width 84 height 80
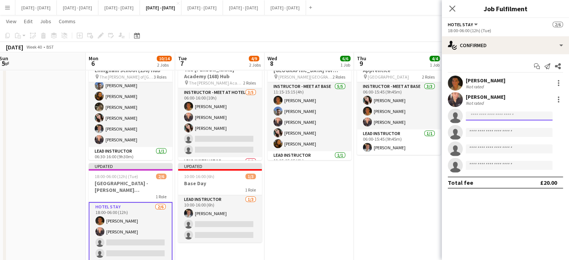
click at [492, 114] on input at bounding box center [508, 115] width 87 height 9
type input "***"
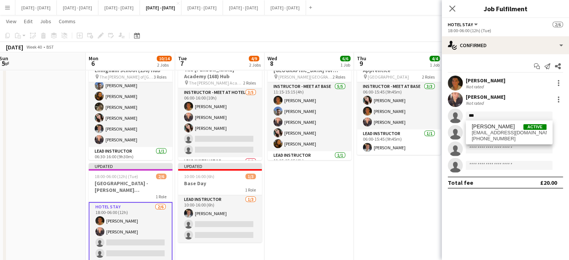
click at [491, 127] on span "[PERSON_NAME]" at bounding box center [492, 126] width 43 height 6
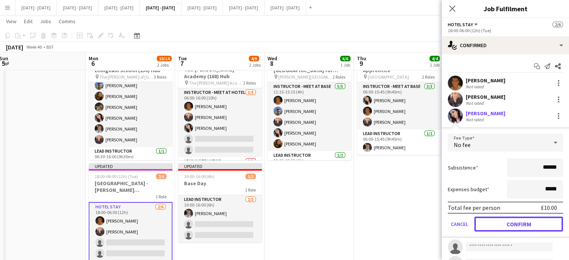
click at [508, 226] on button "Confirm" at bounding box center [518, 223] width 89 height 15
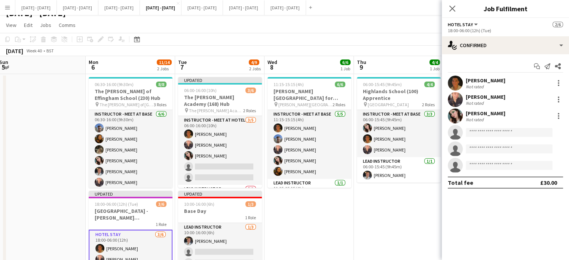
scroll to position [0, 0]
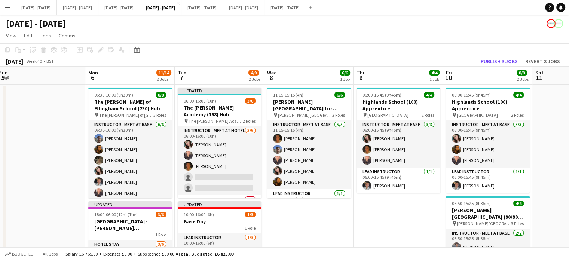
click at [350, 229] on app-date-cell "11:15-15:15 (4h) 6/6 [PERSON_NAME][GEOGRAPHIC_DATA] for Boys (170) Hub (Half Da…" at bounding box center [308, 205] width 89 height 242
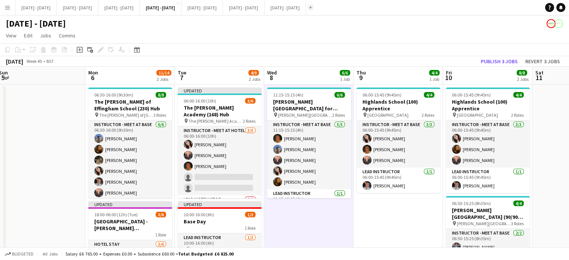
click at [312, 9] on app-icon "Add" at bounding box center [310, 7] width 3 height 3
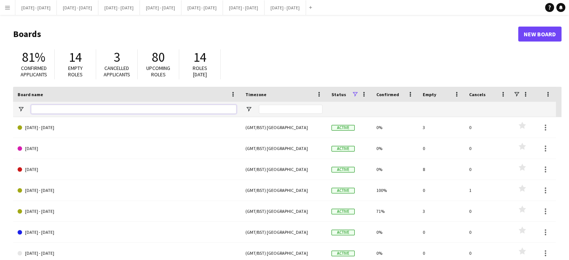
click at [111, 109] on input "Board name Filter Input" at bounding box center [133, 109] width 205 height 9
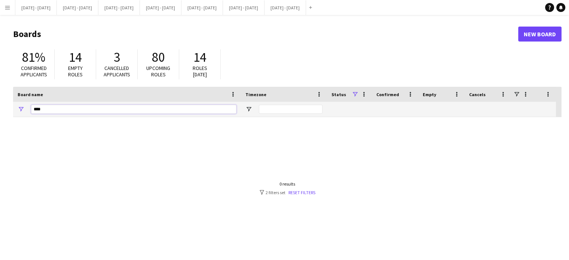
type input "****"
click at [356, 94] on span at bounding box center [354, 94] width 7 height 7
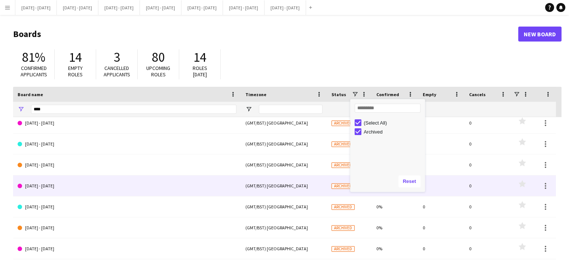
scroll to position [25, 0]
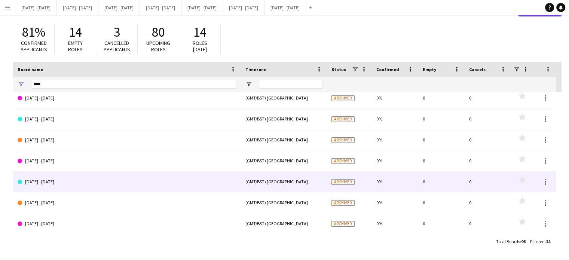
click at [121, 182] on link "[DATE] - [DATE]" at bounding box center [127, 181] width 219 height 21
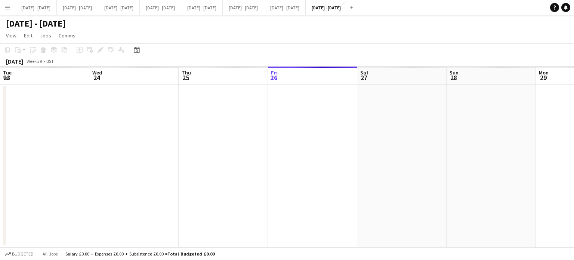
scroll to position [0, 179]
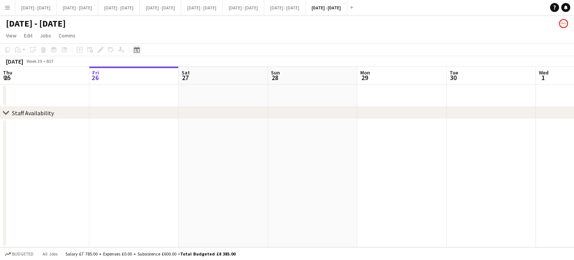
click at [136, 52] on icon "Date picker" at bounding box center [137, 50] width 6 height 6
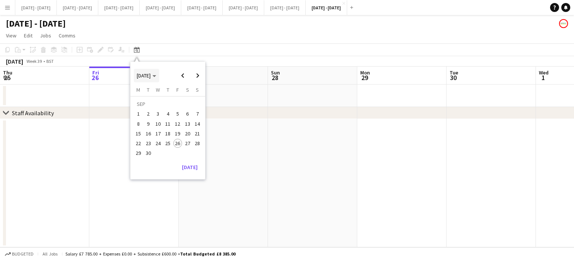
click at [156, 78] on span "[DATE]" at bounding box center [146, 75] width 19 height 7
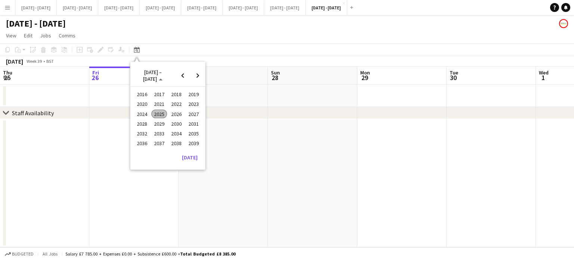
click at [202, 105] on div "2016 2017 2018 2019 2020 2021 2022 2023 2024 2025 2026 2027 2028 2029 2030 2031…" at bounding box center [167, 118] width 75 height 65
click at [194, 104] on span "2023" at bounding box center [193, 104] width 15 height 9
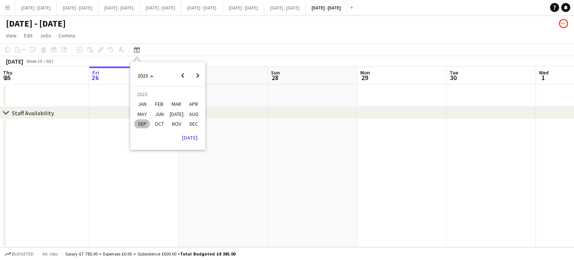
click at [178, 120] on span "NOV" at bounding box center [176, 123] width 15 height 9
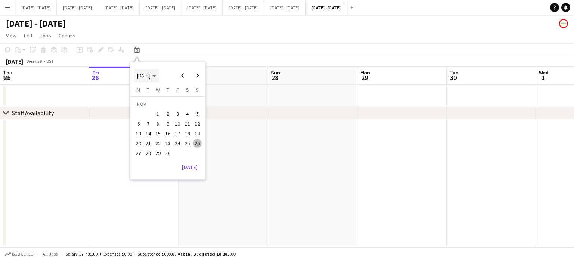
click at [156, 77] on span "[DATE]" at bounding box center [146, 75] width 19 height 7
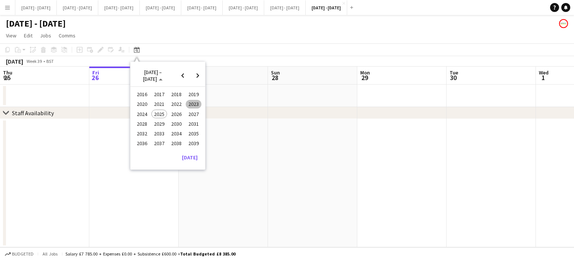
click at [193, 102] on span "2023" at bounding box center [193, 104] width 15 height 9
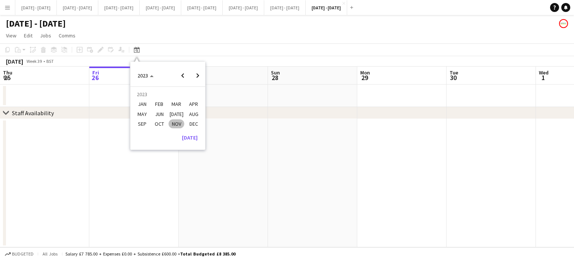
click at [176, 115] on span "[DATE]" at bounding box center [176, 114] width 15 height 9
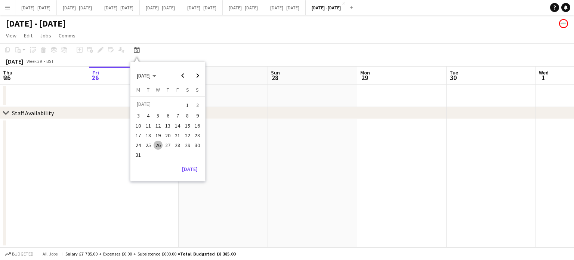
click at [138, 112] on span "3" at bounding box center [138, 115] width 9 height 9
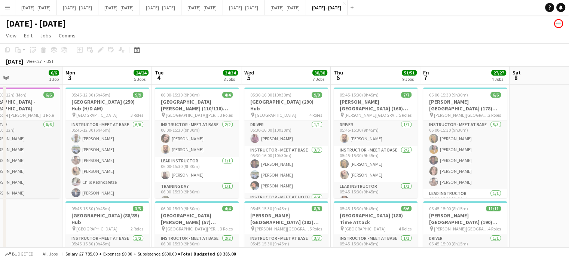
scroll to position [0, 206]
drag, startPoint x: 166, startPoint y: 226, endPoint x: 37, endPoint y: 215, distance: 128.7
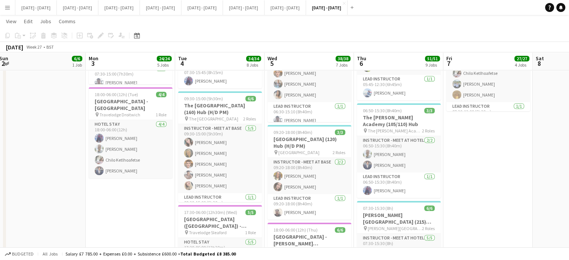
scroll to position [0, 182]
drag, startPoint x: 471, startPoint y: 185, endPoint x: 495, endPoint y: 184, distance: 24.4
click at [495, 184] on app-calendar-viewport "Fri 30 Sat 1 Sun 2 6/6 1 Job Mon 3 24/24 5 Jobs Tue 4 34/34 8 Jobs Wed 5 38/38 …" at bounding box center [284, 145] width 569 height 1055
click at [345, 3] on app-icon "Close" at bounding box center [343, 3] width 3 height 3
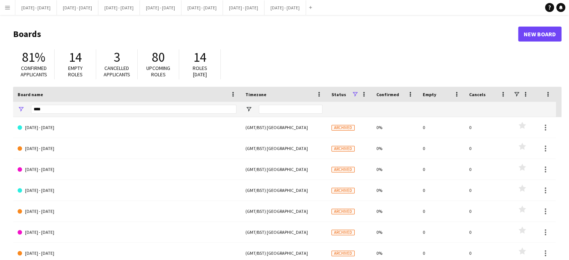
click at [353, 94] on span at bounding box center [354, 94] width 7 height 7
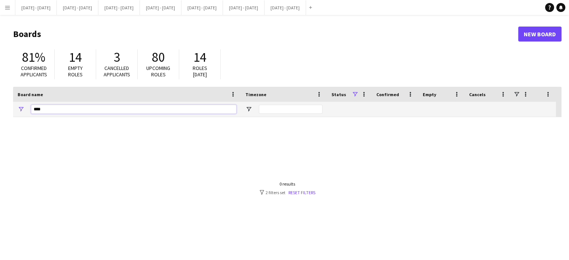
click at [133, 106] on input "****" at bounding box center [133, 109] width 205 height 9
type input "*"
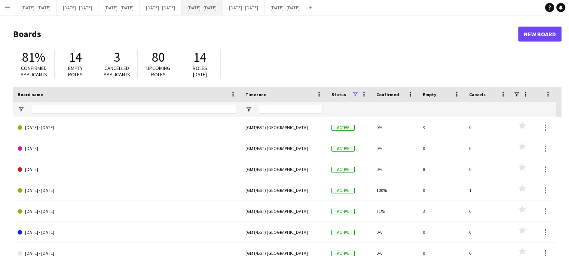
click at [223, 12] on button "[DATE] - [DATE] Close" at bounding box center [201, 7] width 41 height 15
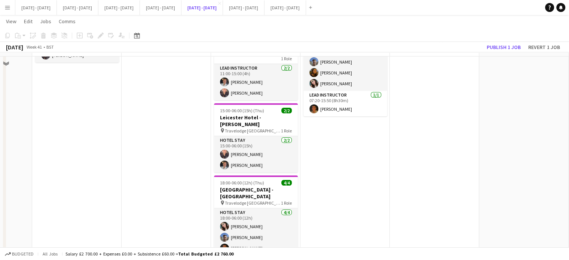
scroll to position [198, 0]
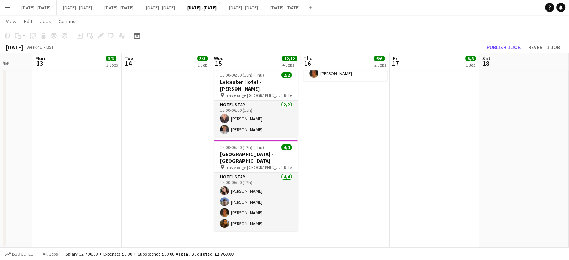
click at [260, 240] on app-date-cell "Updated 06:00-15:45 (9h45m) 4/4 [GEOGRAPHIC_DATA] (109/110) Hub (Split Day) pin…" at bounding box center [255, 67] width 89 height 362
click at [261, 240] on app-date-cell "Updated 06:00-15:45 (9h45m) 4/4 [GEOGRAPHIC_DATA] (109/110) Hub (Split Day) pin…" at bounding box center [255, 67] width 89 height 362
click at [263, 238] on app-date-cell "Updated 06:00-15:45 (9h45m) 4/4 [GEOGRAPHIC_DATA] (109/110) Hub (Split Day) pin…" at bounding box center [255, 67] width 89 height 362
click at [81, 37] on icon "Add job" at bounding box center [80, 36] width 6 height 6
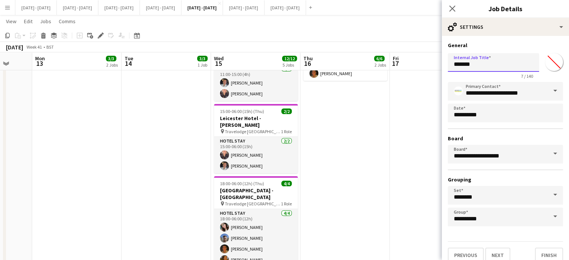
drag, startPoint x: 475, startPoint y: 66, endPoint x: 336, endPoint y: 67, distance: 139.4
click at [341, 66] on body "Menu Boards Boards Boards All jobs Status Workforce Workforce My Workforce Recr…" at bounding box center [284, 48] width 569 height 493
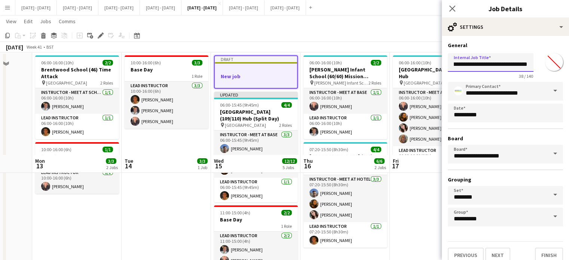
scroll to position [11, 0]
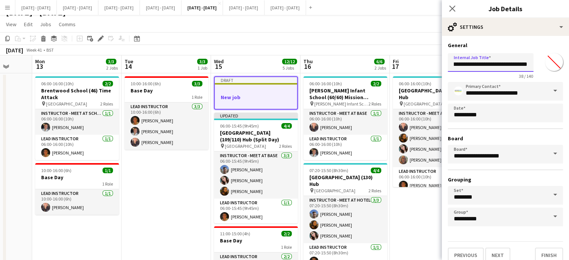
type input "**********"
click at [546, 64] on input "*******" at bounding box center [553, 62] width 27 height 27
type input "*******"
click at [541, 38] on div "**********" at bounding box center [504, 152] width 127 height 232
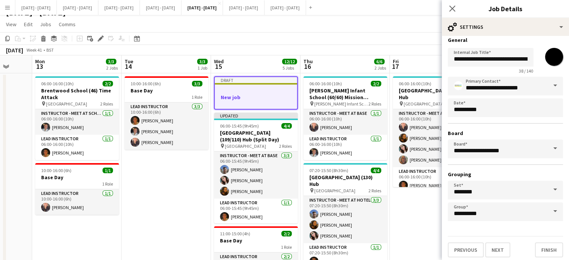
scroll to position [7, 0]
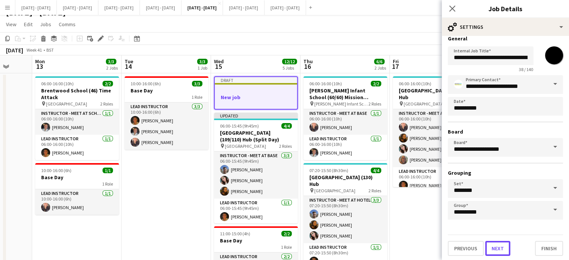
drag, startPoint x: 495, startPoint y: 251, endPoint x: 455, endPoint y: 154, distance: 105.1
click at [496, 251] on button "Next" at bounding box center [497, 248] width 25 height 15
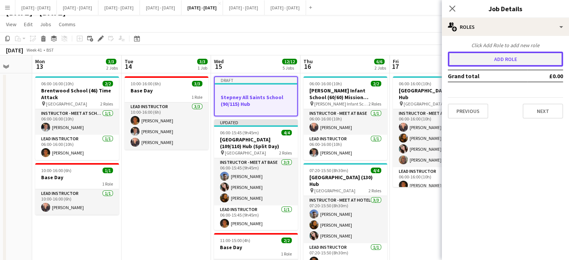
click at [474, 57] on button "Add role" at bounding box center [504, 59] width 115 height 15
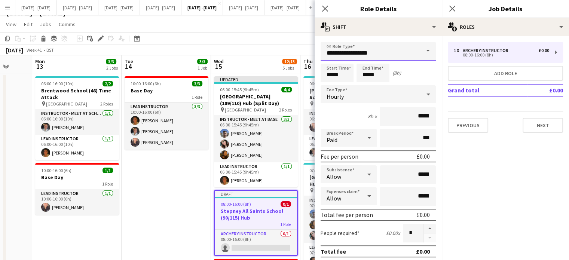
click at [406, 49] on input "**********" at bounding box center [377, 51] width 115 height 19
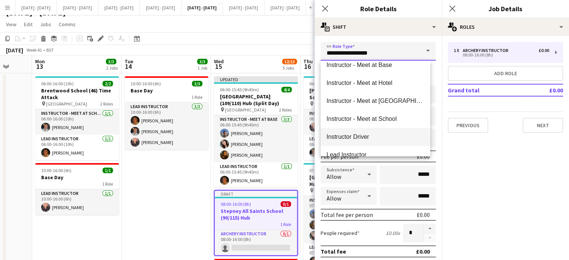
scroll to position [224, 0]
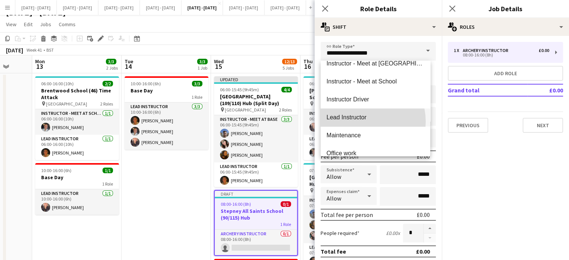
click at [358, 121] on mat-option "Lead Instructor" at bounding box center [375, 117] width 110 height 18
type input "**********"
type input "*******"
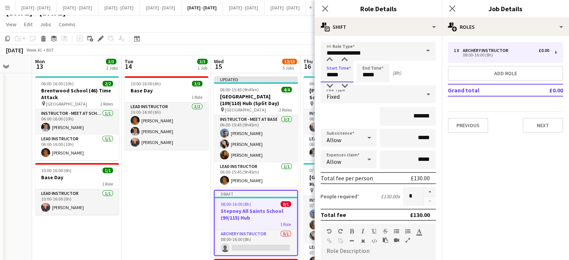
drag, startPoint x: 331, startPoint y: 77, endPoint x: 235, endPoint y: 51, distance: 99.7
click at [240, 57] on body "Menu Boards Boards Boards All jobs Status Workforce Workforce My Workforce Recr…" at bounding box center [284, 252] width 569 height 527
type input "*****"
click at [348, 94] on div "Fixed" at bounding box center [370, 94] width 100 height 18
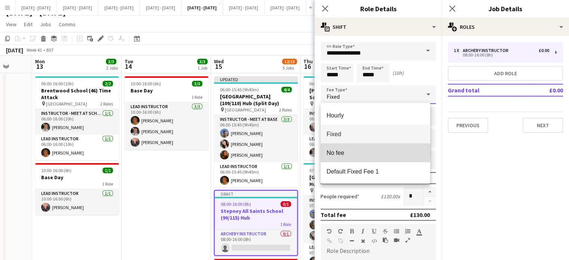
click at [345, 152] on span "No fee" at bounding box center [375, 152] width 98 height 7
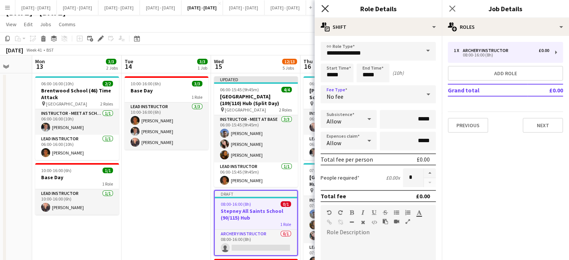
click at [322, 8] on icon "Close pop-in" at bounding box center [324, 8] width 7 height 7
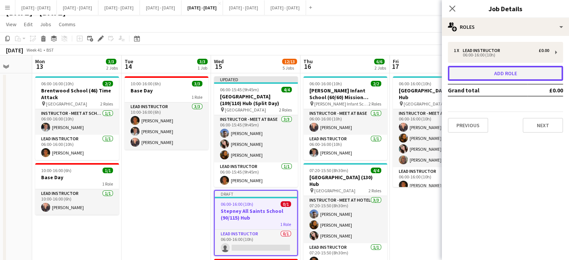
click at [513, 71] on button "Add role" at bounding box center [504, 73] width 115 height 15
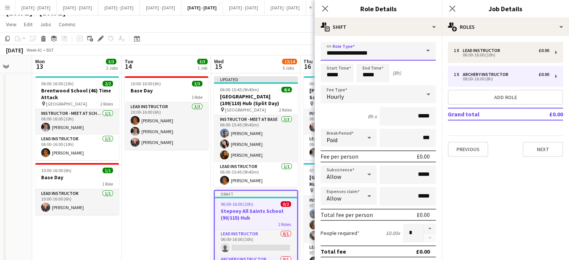
click at [412, 53] on input "**********" at bounding box center [377, 51] width 115 height 19
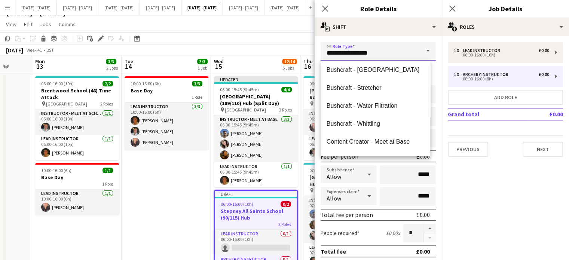
scroll to position [112, 0]
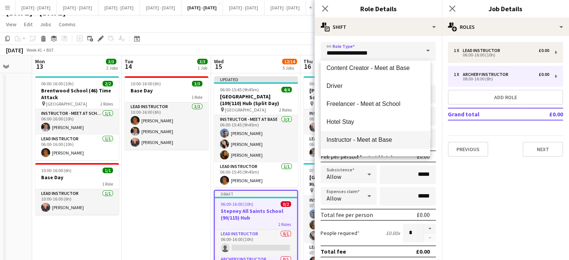
click at [380, 141] on span "Instructor - Meet at Base" at bounding box center [375, 139] width 98 height 7
type input "**********"
type input "******"
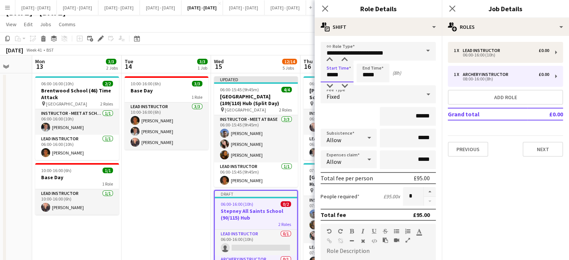
drag, startPoint x: 343, startPoint y: 75, endPoint x: 251, endPoint y: 55, distance: 94.1
click at [253, 58] on body "Menu Boards Boards Boards All jobs Status Workforce Workforce My Workforce Recr…" at bounding box center [284, 265] width 569 height 552
type input "*****"
click at [380, 96] on div "Fixed" at bounding box center [370, 94] width 100 height 18
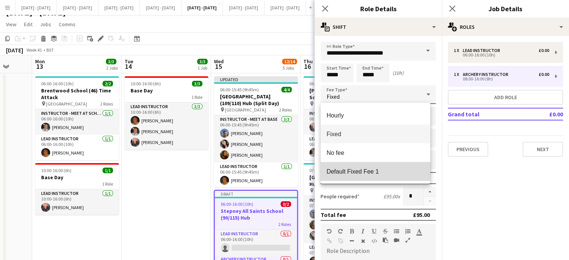
click at [370, 171] on span "Default Fixed Fee 1" at bounding box center [375, 171] width 98 height 7
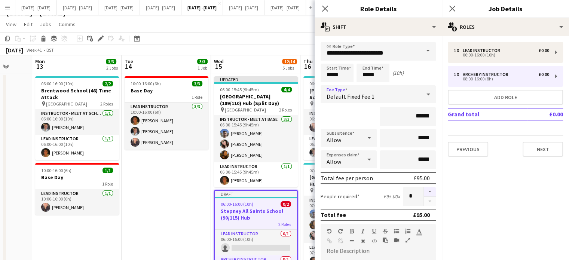
click at [423, 190] on button "button" at bounding box center [429, 192] width 12 height 10
type input "*"
click at [321, 9] on icon "Close pop-in" at bounding box center [324, 8] width 7 height 7
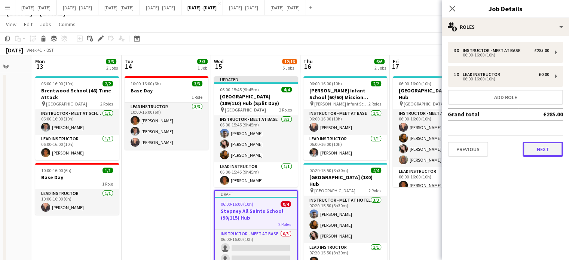
click at [544, 155] on button "Next" at bounding box center [542, 149] width 40 height 15
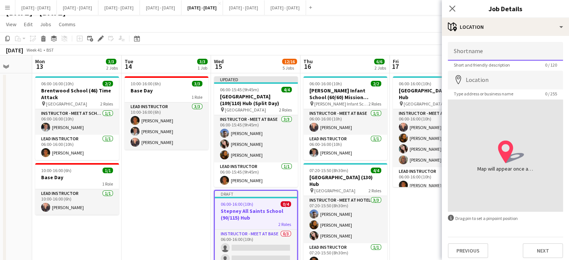
click at [495, 51] on input "Shortname" at bounding box center [504, 51] width 115 height 19
type input "**********"
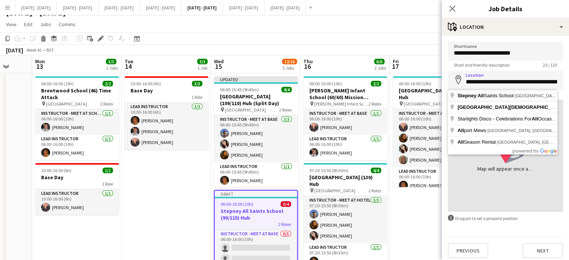
type input "**********"
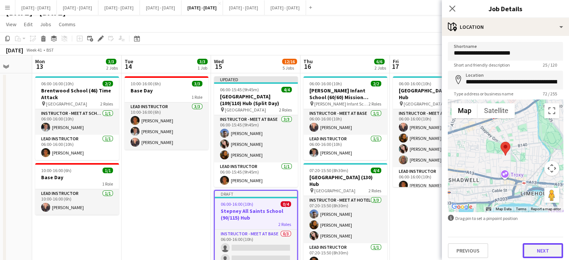
click at [531, 252] on button "Next" at bounding box center [542, 250] width 40 height 15
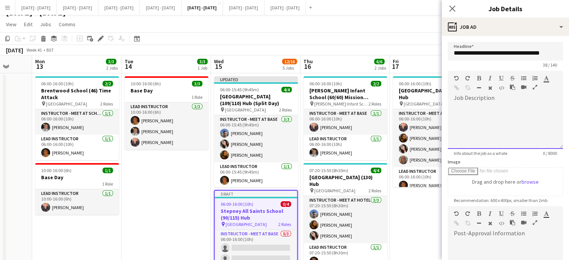
click at [468, 104] on div at bounding box center [504, 126] width 115 height 45
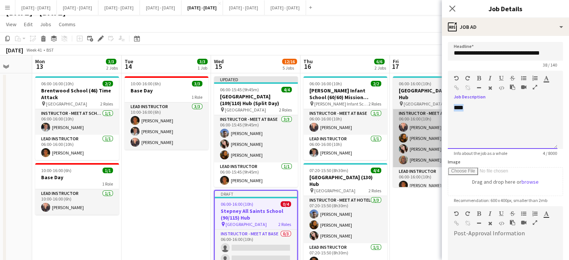
drag, startPoint x: 474, startPoint y: 104, endPoint x: 439, endPoint y: 110, distance: 35.7
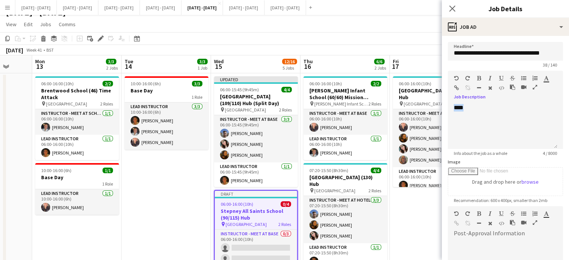
click at [478, 78] on icon "button" at bounding box center [479, 78] width 4 height 5
click at [473, 109] on div "****" at bounding box center [502, 126] width 110 height 45
click at [478, 81] on div at bounding box center [498, 79] width 45 height 9
click at [479, 81] on div at bounding box center [498, 79] width 45 height 9
click at [480, 77] on icon "button" at bounding box center [479, 78] width 4 height 5
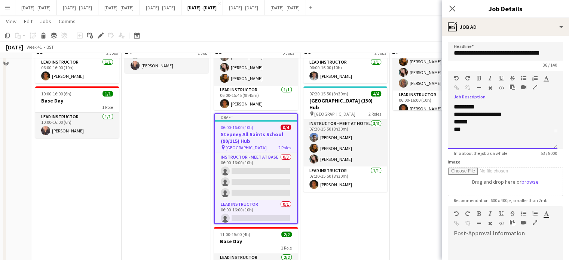
scroll to position [75, 0]
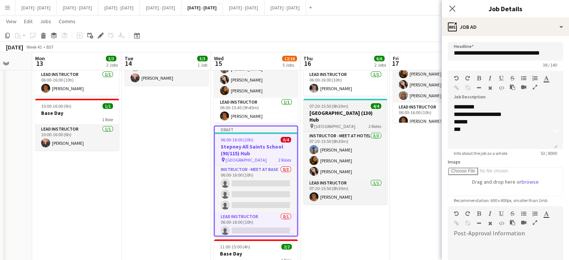
click at [342, 107] on span "07:20-15:50 (8h30m)" at bounding box center [328, 106] width 39 height 6
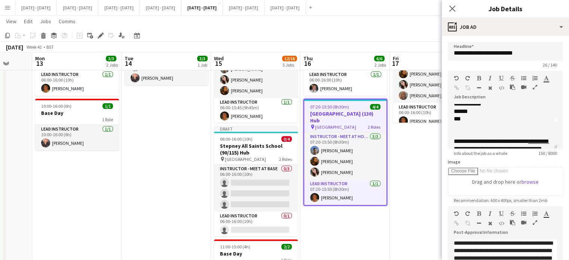
scroll to position [51, 0]
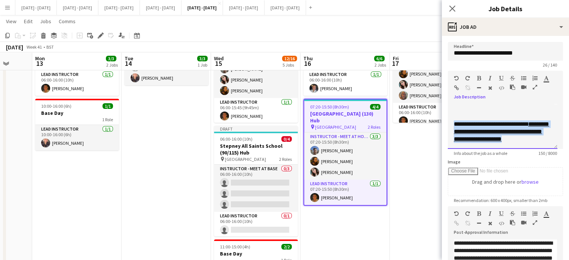
drag, startPoint x: 454, startPoint y: 117, endPoint x: 538, endPoint y: 140, distance: 87.5
click at [538, 140] on div "**********" at bounding box center [502, 131] width 98 height 22
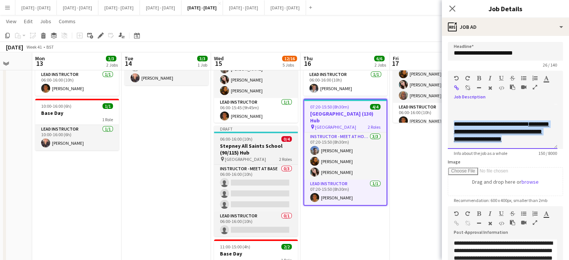
copy div "**********"
click at [246, 146] on h3 "Stepney All Saints School (90/115) Hub" at bounding box center [256, 148] width 84 height 13
type input "**********"
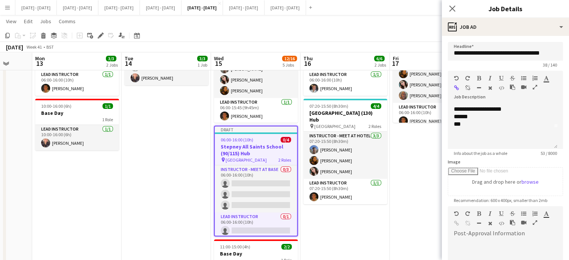
scroll to position [21, 0]
click at [492, 136] on div at bounding box center [502, 138] width 98 height 7
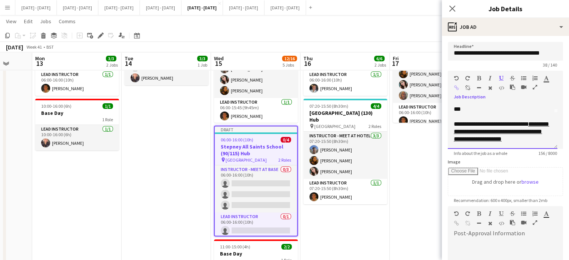
scroll to position [75, 0]
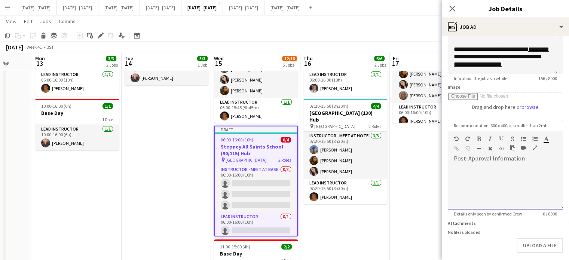
click at [489, 172] on div at bounding box center [504, 186] width 115 height 45
paste div
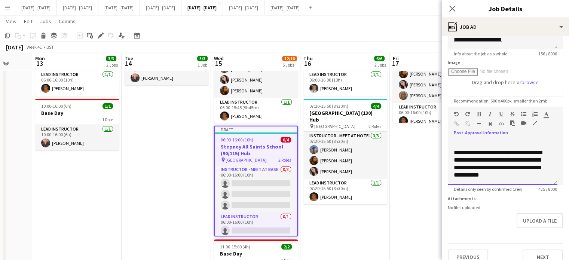
scroll to position [114, 0]
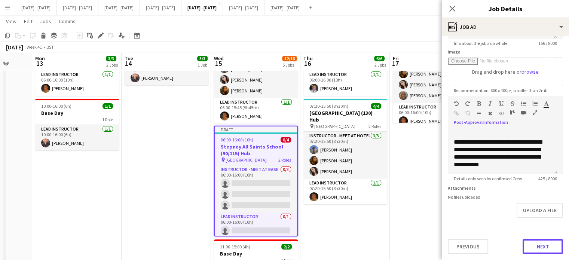
click at [525, 243] on button "Next" at bounding box center [542, 246] width 40 height 15
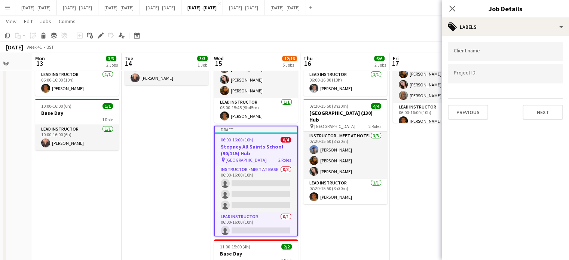
click at [486, 56] on div at bounding box center [504, 51] width 115 height 19
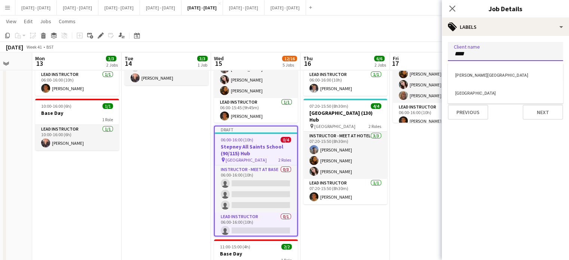
type input "****"
click at [485, 93] on div "[GEOGRAPHIC_DATA]" at bounding box center [504, 92] width 115 height 18
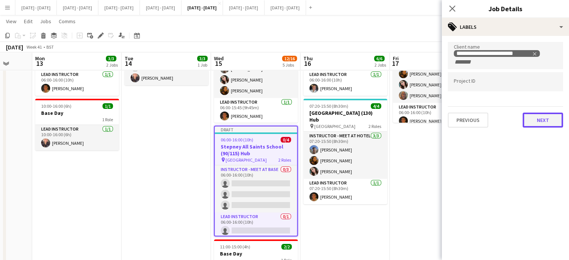
click at [541, 122] on button "Next" at bounding box center [542, 120] width 40 height 15
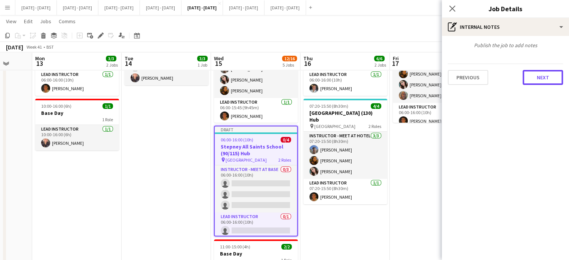
click at [534, 80] on button "Next" at bounding box center [542, 77] width 40 height 15
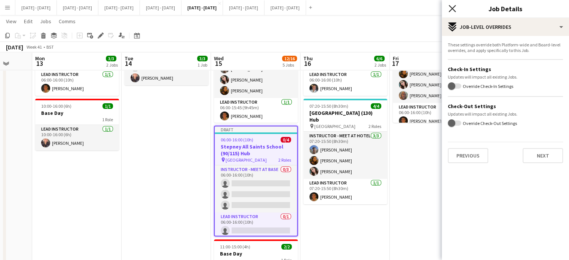
click at [450, 10] on icon at bounding box center [451, 8] width 7 height 7
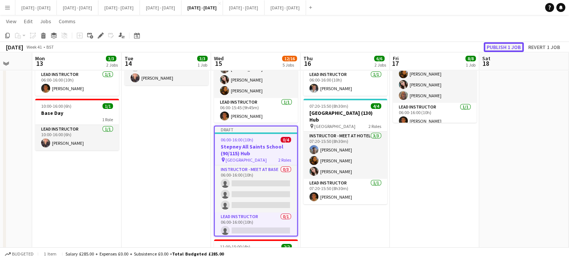
click at [508, 46] on button "Publish 1 job" at bounding box center [503, 47] width 40 height 10
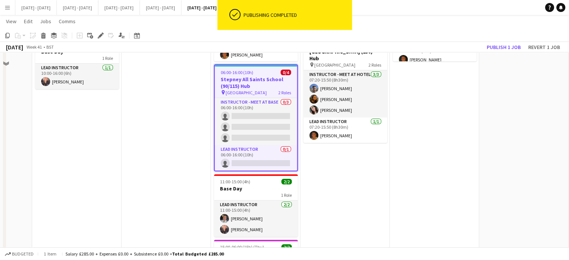
scroll to position [150, 0]
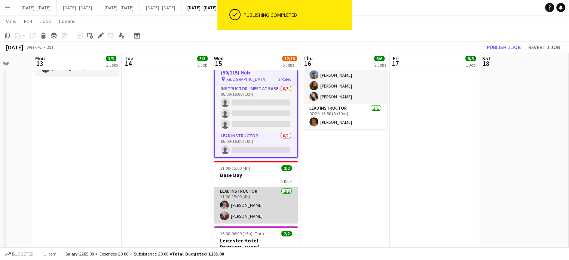
click at [266, 212] on app-card-role "Lead Instructor [DATE] 11:00-15:00 (4h) [PERSON_NAME] [PERSON_NAME]" at bounding box center [256, 205] width 84 height 36
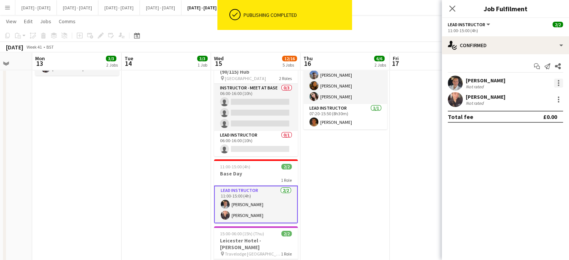
click at [561, 84] on div at bounding box center [558, 82] width 9 height 9
drag, startPoint x: 531, startPoint y: 114, endPoint x: 528, endPoint y: 116, distance: 4.3
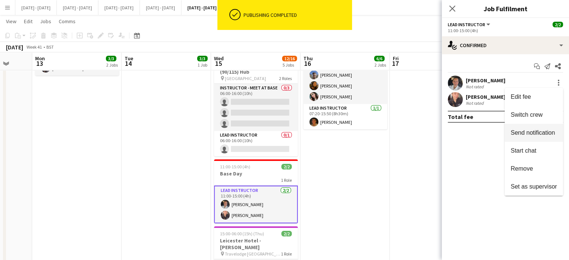
click at [531, 114] on span "Switch crew" at bounding box center [526, 114] width 32 height 6
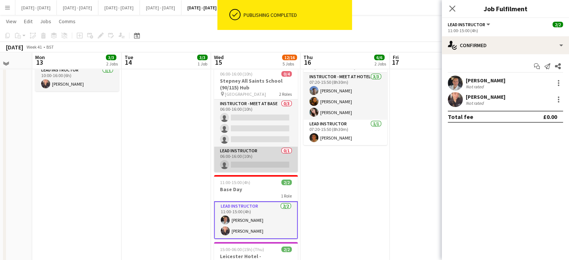
click at [263, 160] on app-card-role "Lead Instructor 0/1 06:00-16:00 (10h) single-neutral-actions" at bounding box center [256, 159] width 84 height 25
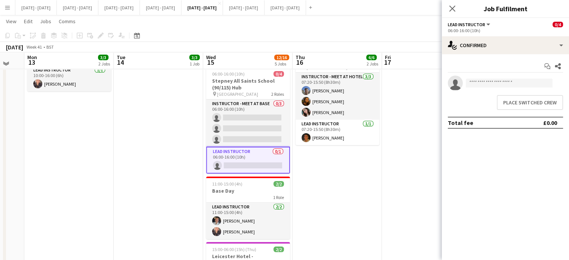
drag, startPoint x: 343, startPoint y: 171, endPoint x: 334, endPoint y: 220, distance: 49.3
click at [335, 221] on app-calendar-viewport "Fri 10 Sat 11 Sun 12 Mon 13 3/3 2 Jobs Tue 14 3/3 1 Job Wed 15 12/16 5 Jobs Thu…" at bounding box center [284, 157] width 569 height 525
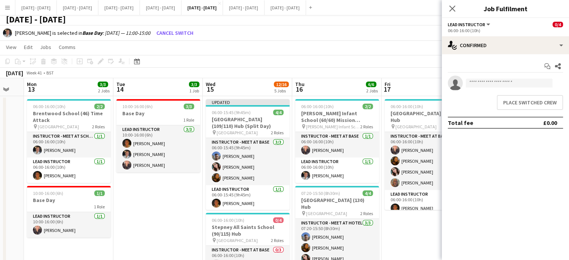
scroll to position [0, 0]
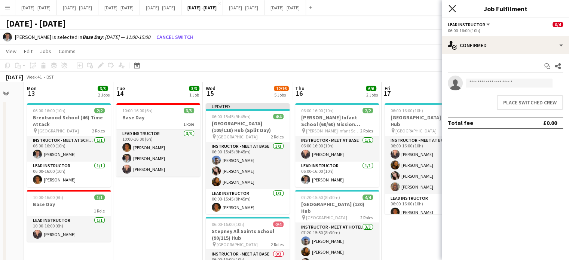
click at [452, 7] on icon "Close pop-in" at bounding box center [451, 8] width 7 height 7
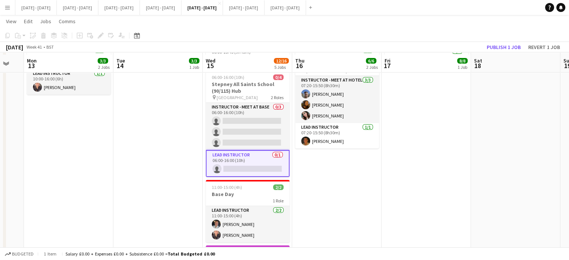
scroll to position [150, 0]
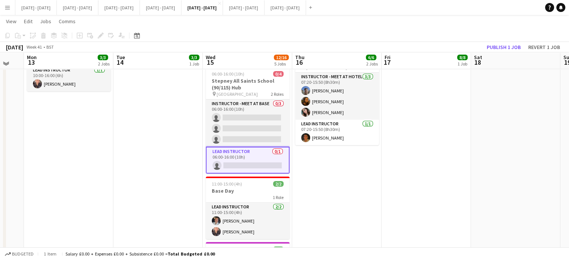
click at [254, 160] on app-card-role "Lead Instructor 0/1 06:00-16:00 (10h) single-neutral-actions" at bounding box center [248, 160] width 84 height 27
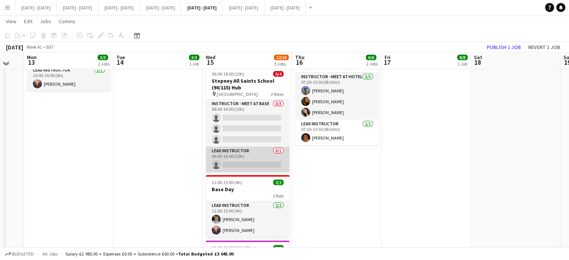
click at [278, 158] on app-card-role "Lead Instructor 0/1 06:00-16:00 (10h) single-neutral-actions" at bounding box center [248, 159] width 84 height 25
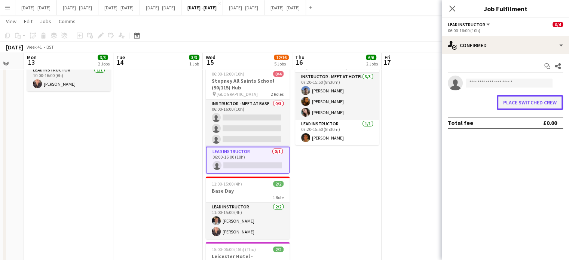
click at [549, 101] on button "Place switched crew" at bounding box center [529, 102] width 66 height 15
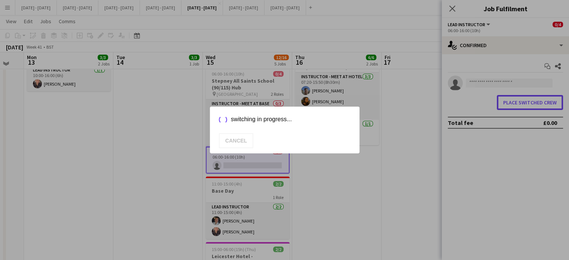
scroll to position [0, 0]
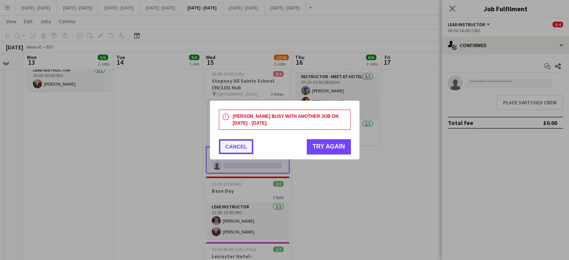
click at [221, 148] on button "Cancel" at bounding box center [236, 146] width 34 height 15
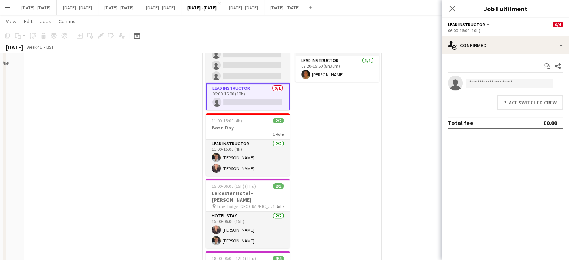
scroll to position [224, 0]
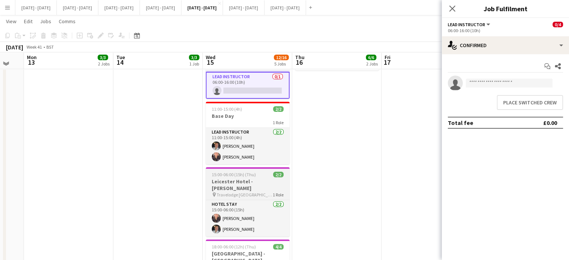
click at [228, 183] on h3 "Leicester Hotel - [PERSON_NAME]" at bounding box center [248, 184] width 84 height 13
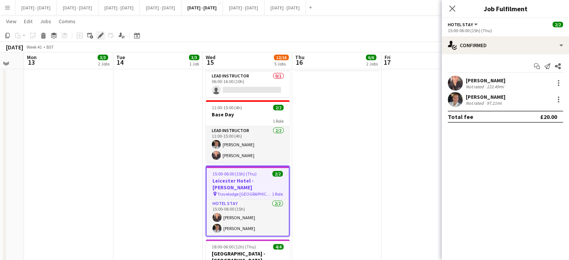
click at [102, 37] on icon "Edit" at bounding box center [101, 36] width 6 height 6
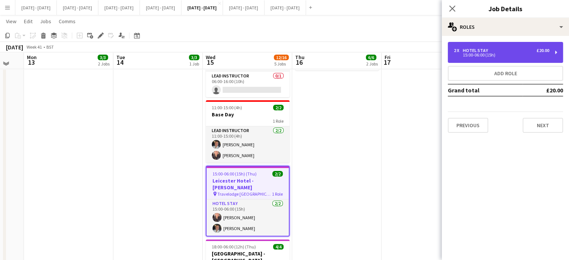
click at [470, 54] on div "15:00-06:00 (15h)" at bounding box center [500, 55] width 95 height 4
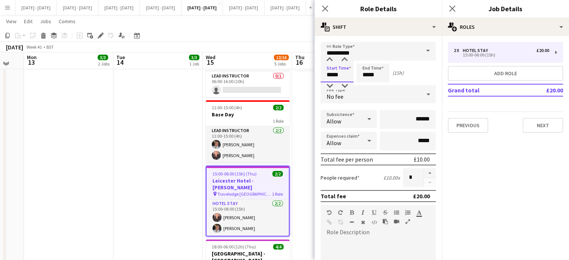
drag, startPoint x: 332, startPoint y: 75, endPoint x: 247, endPoint y: 63, distance: 85.7
click at [248, 64] on body "Menu Boards Boards Boards All jobs Status Workforce Workforce My Workforce Recr…" at bounding box center [284, 67] width 569 height 583
type input "*****"
click at [329, 9] on app-icon "Close pop-in" at bounding box center [325, 8] width 11 height 11
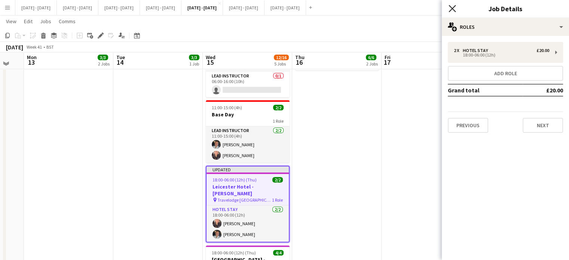
click at [455, 7] on icon "Close pop-in" at bounding box center [451, 8] width 7 height 7
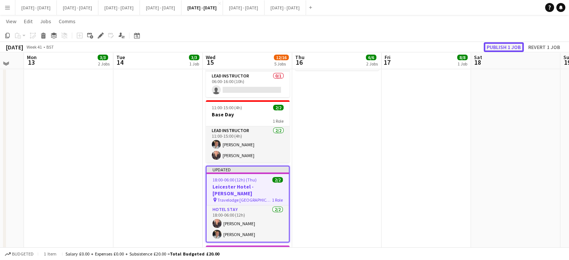
click at [501, 47] on button "Publish 1 job" at bounding box center [503, 47] width 40 height 10
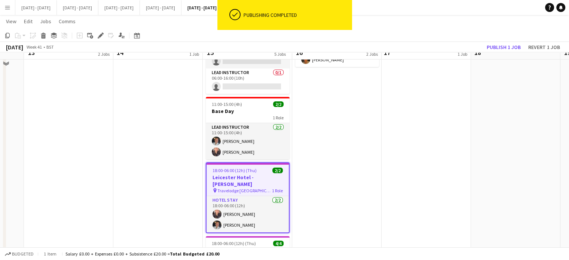
scroll to position [201, 0]
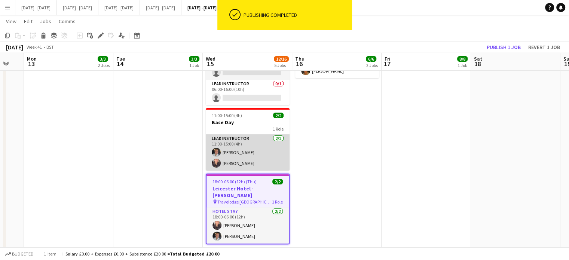
click at [229, 155] on app-card-role "Lead Instructor [DATE] 11:00-15:00 (4h) [PERSON_NAME] [PERSON_NAME]" at bounding box center [248, 152] width 84 height 36
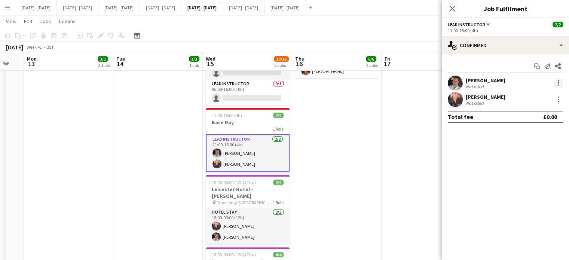
click at [555, 82] on div at bounding box center [558, 82] width 9 height 9
click at [520, 117] on span "Switch crew" at bounding box center [526, 114] width 32 height 6
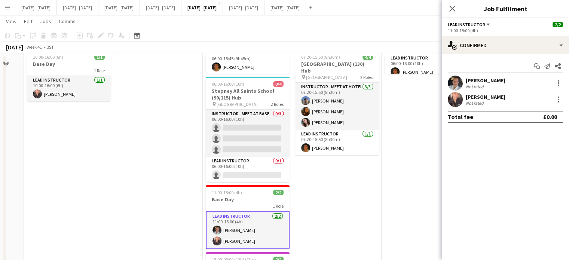
scroll to position [126, 0]
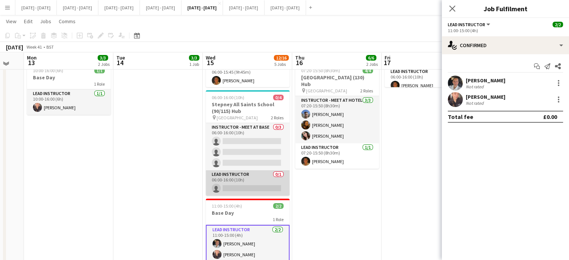
click at [258, 180] on app-card-role "Lead Instructor 0/1 06:00-16:00 (10h) single-neutral-actions" at bounding box center [248, 182] width 84 height 25
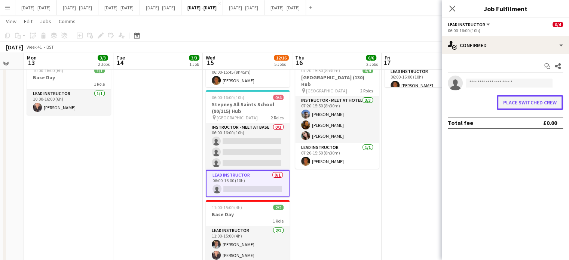
click at [524, 106] on button "Place switched crew" at bounding box center [529, 102] width 66 height 15
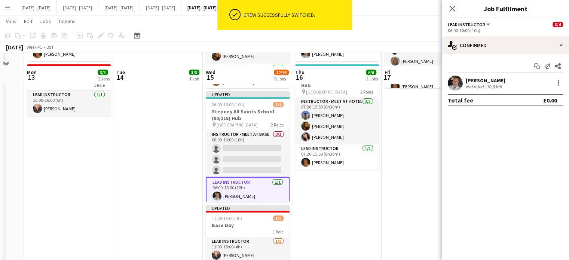
scroll to position [150, 0]
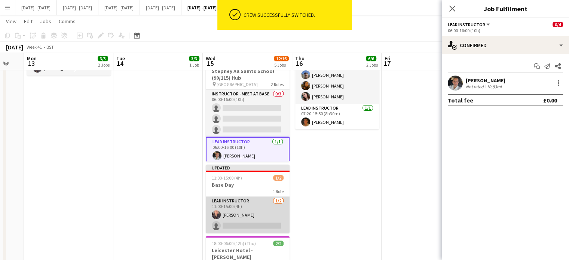
click at [247, 214] on app-card-role "Lead Instructor [DATE] 11:00-15:00 (4h) [PERSON_NAME] single-neutral-actions" at bounding box center [248, 215] width 84 height 36
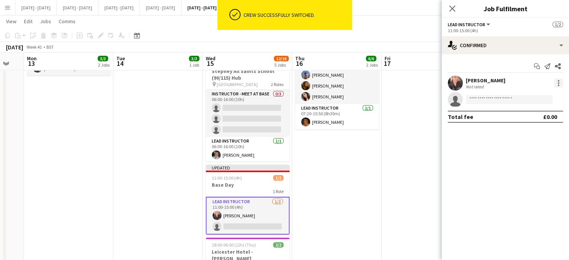
click at [560, 82] on div at bounding box center [558, 82] width 9 height 9
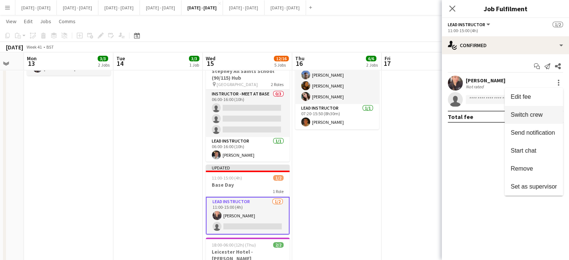
click at [542, 112] on span "Switch crew" at bounding box center [533, 114] width 46 height 7
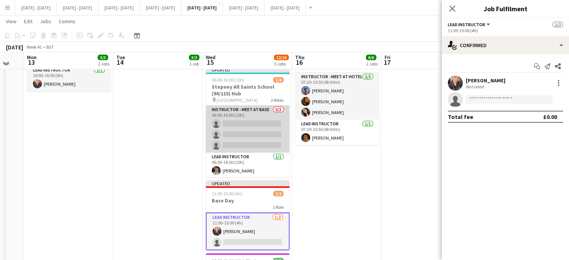
click at [242, 140] on app-card-role "Instructor - Meet at Base 0/3 06:00-16:00 (10h) single-neutral-actions single-n…" at bounding box center [248, 128] width 84 height 47
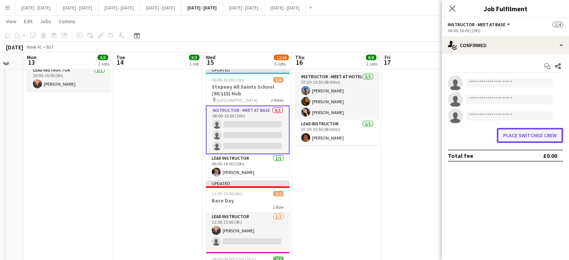
click at [531, 135] on button "Place switched crew" at bounding box center [529, 135] width 66 height 15
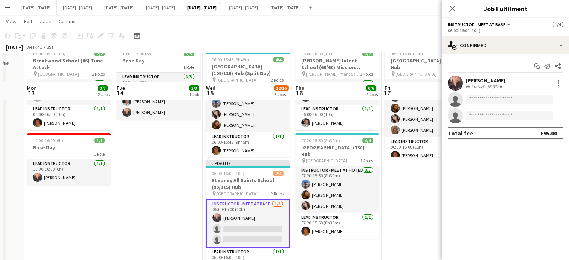
scroll to position [75, 0]
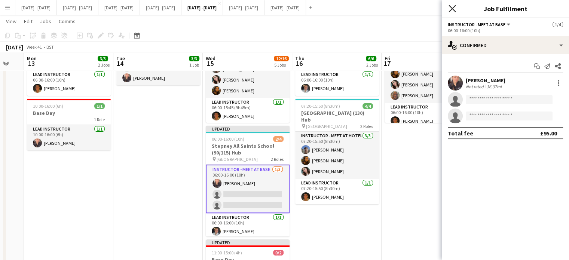
click at [451, 6] on icon "Close pop-in" at bounding box center [451, 8] width 7 height 7
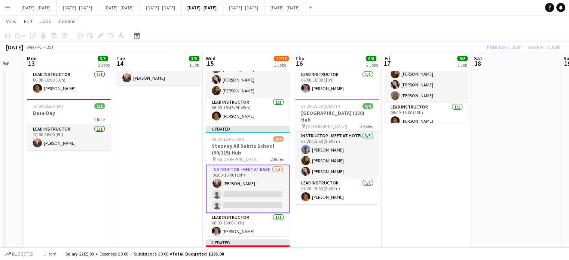
click at [244, 194] on app-card-role "Instructor - Meet at Base [DATE] 06:00-16:00 (10h) [PERSON_NAME] single-neutral…" at bounding box center [248, 188] width 84 height 49
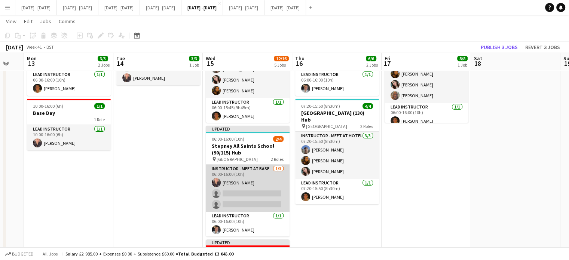
click at [245, 194] on app-card-role "Instructor - Meet at Base [DATE] 06:00-16:00 (10h) [PERSON_NAME] single-neutral…" at bounding box center [248, 187] width 84 height 47
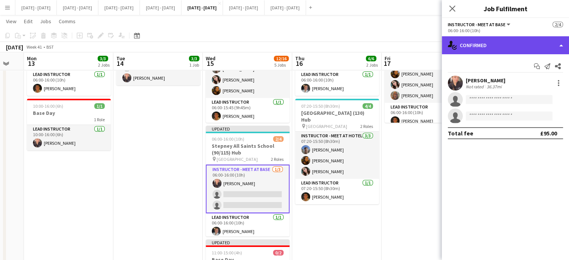
click at [500, 46] on div "single-neutral-actions-check-2 Confirmed" at bounding box center [504, 45] width 127 height 18
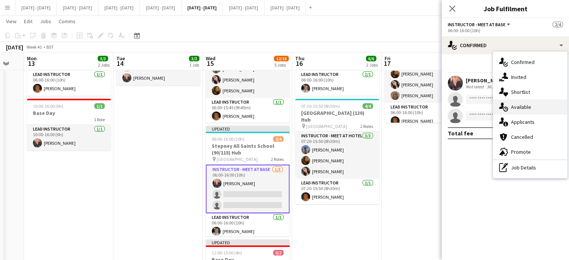
click at [531, 107] on div "single-neutral-actions-upload Available" at bounding box center [530, 106] width 74 height 15
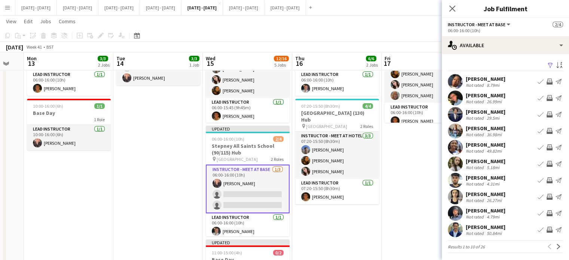
scroll to position [1, 0]
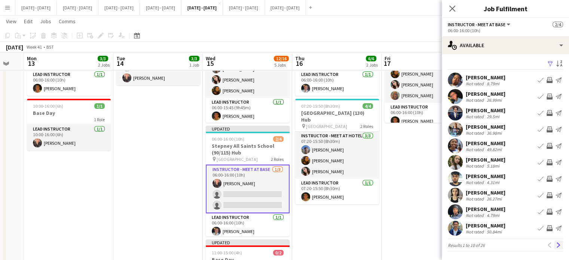
click at [555, 244] on app-icon "Next" at bounding box center [557, 244] width 5 height 5
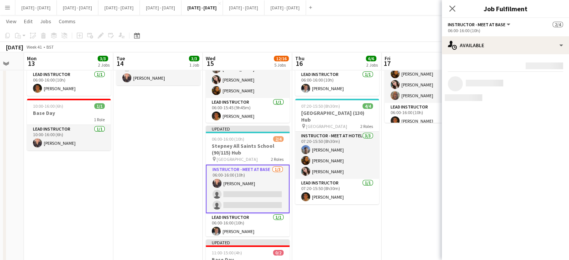
scroll to position [0, 0]
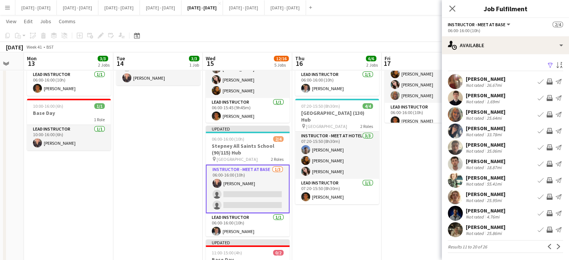
click at [250, 200] on app-card-role "Instructor - Meet at Base [DATE] 06:00-16:00 (10h) [PERSON_NAME] single-neutral…" at bounding box center [248, 188] width 84 height 49
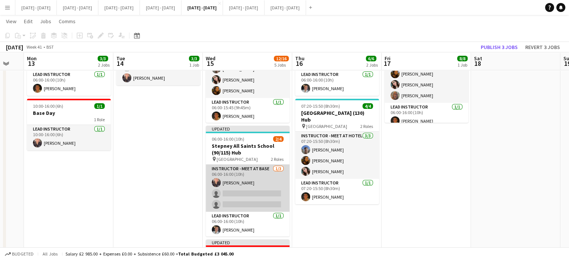
click at [241, 198] on app-card-role "Instructor - Meet at Base [DATE] 06:00-16:00 (10h) [PERSON_NAME] single-neutral…" at bounding box center [248, 187] width 84 height 47
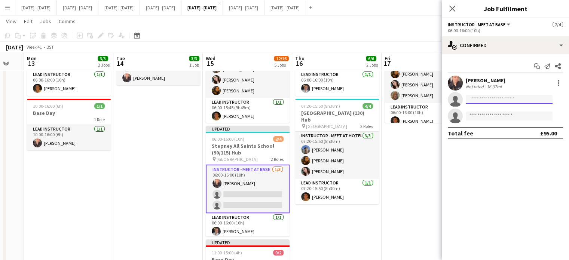
click at [492, 96] on input at bounding box center [508, 99] width 87 height 9
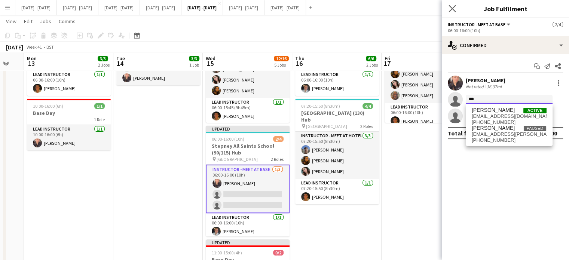
type input "***"
click at [447, 10] on app-icon "Close pop-in" at bounding box center [452, 8] width 11 height 11
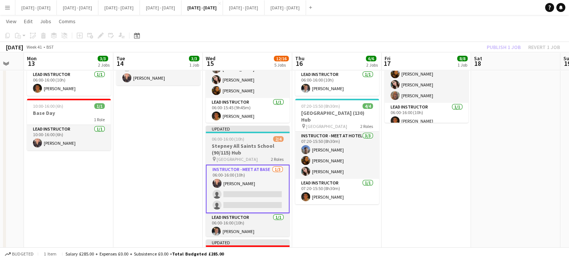
click at [236, 152] on h3 "Stepney All Saints School (90/115) Hub" at bounding box center [248, 148] width 84 height 13
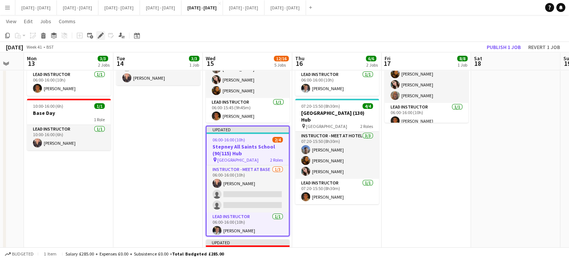
click at [101, 34] on icon at bounding box center [100, 36] width 4 height 4
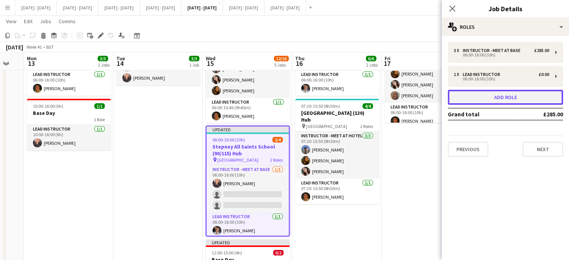
click at [489, 101] on button "Add role" at bounding box center [504, 97] width 115 height 15
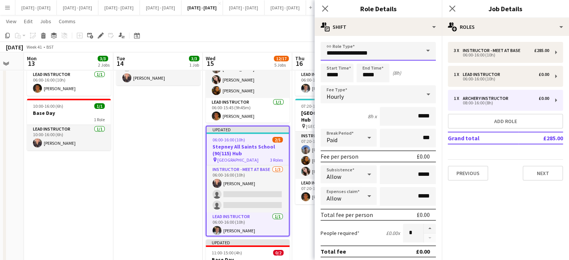
click at [409, 43] on input "**********" at bounding box center [377, 51] width 115 height 19
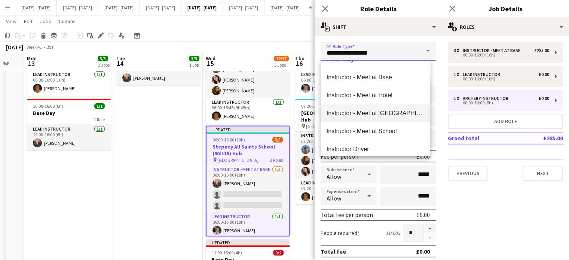
scroll to position [187, 0]
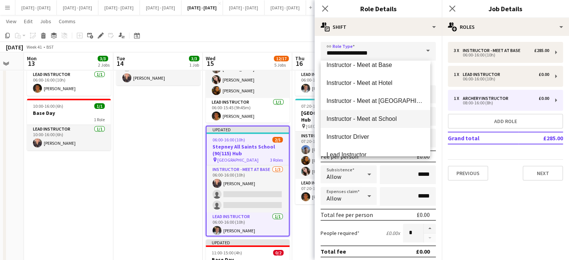
click at [386, 119] on span "Instructor - Meet at School" at bounding box center [375, 118] width 98 height 7
type input "**********"
type input "******"
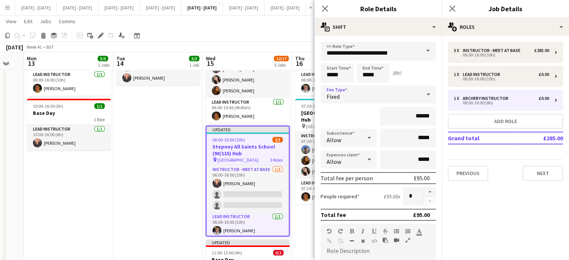
click at [362, 96] on div "Fixed" at bounding box center [370, 94] width 100 height 18
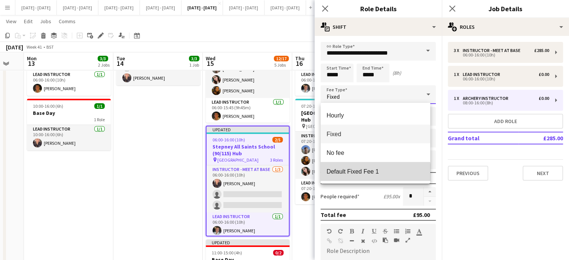
click at [361, 180] on mat-option "Default Fixed Fee 1" at bounding box center [375, 171] width 110 height 19
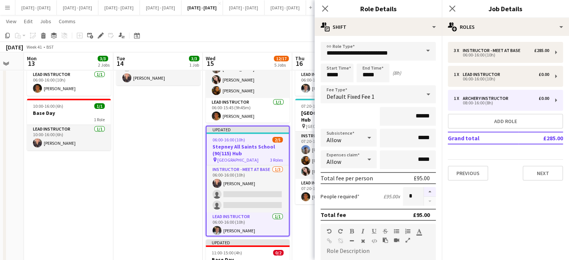
click at [423, 191] on button "button" at bounding box center [429, 192] width 12 height 10
type input "*"
click at [322, 4] on app-icon "Close pop-in" at bounding box center [325, 8] width 11 height 11
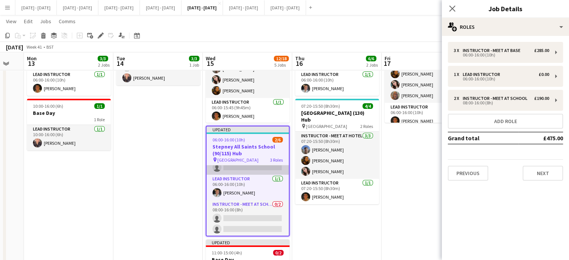
scroll to position [0, 0]
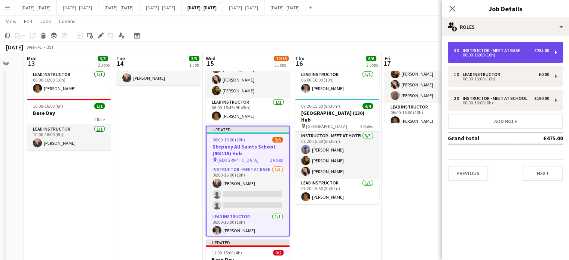
click at [537, 48] on div "£285.00" at bounding box center [541, 50] width 15 height 5
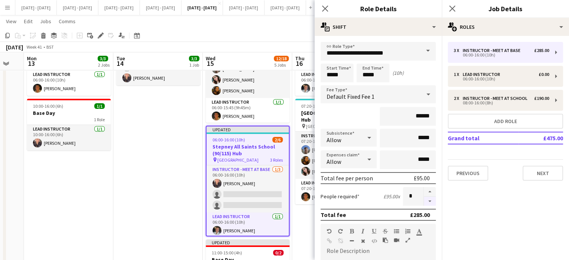
click at [425, 204] on button "button" at bounding box center [429, 201] width 12 height 9
type input "*"
click at [325, 7] on icon "Close pop-in" at bounding box center [324, 8] width 7 height 7
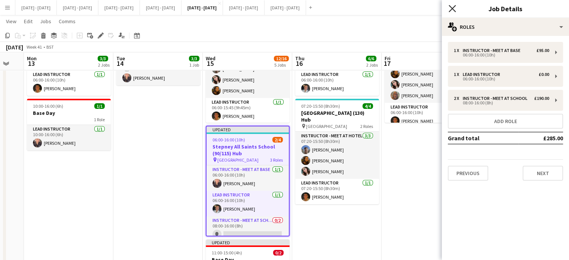
click at [449, 8] on icon "Close pop-in" at bounding box center [451, 8] width 7 height 7
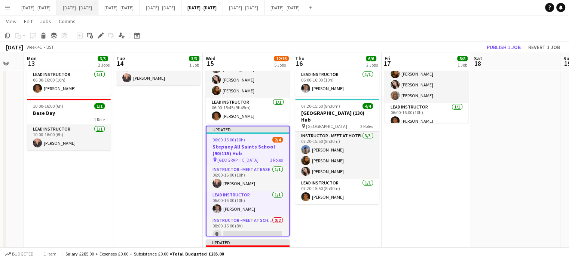
click at [98, 3] on button "[DATE] - [DATE] Close" at bounding box center [77, 7] width 41 height 15
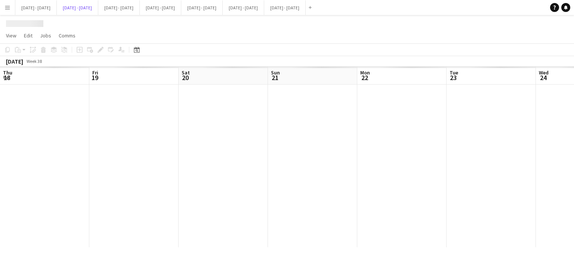
scroll to position [0, 315]
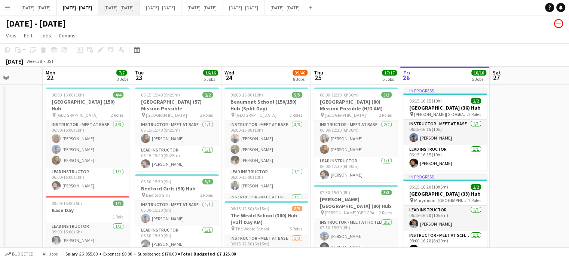
click at [140, 5] on button "[DATE] - [DATE] Close" at bounding box center [118, 7] width 41 height 15
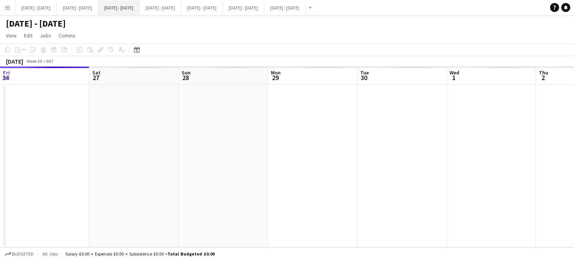
scroll to position [0, 211]
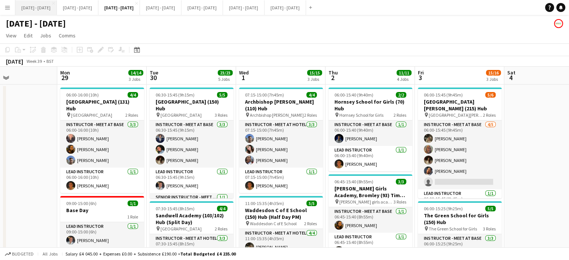
click at [40, 7] on button "[DATE] - [DATE] Close" at bounding box center [35, 7] width 41 height 15
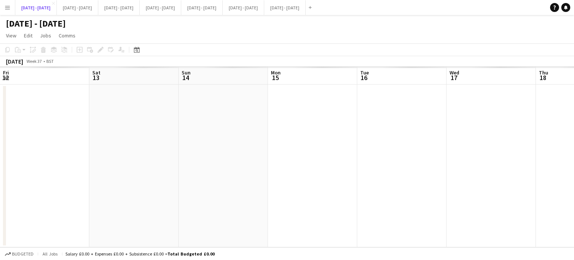
scroll to position [0, 244]
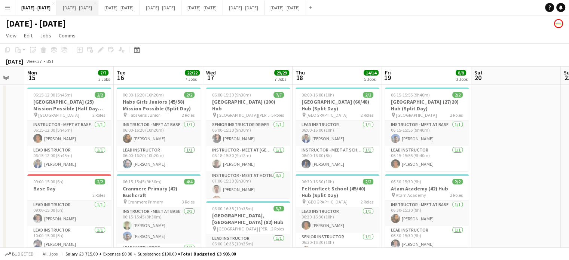
click at [98, 9] on button "[DATE] - [DATE] Close" at bounding box center [77, 7] width 41 height 15
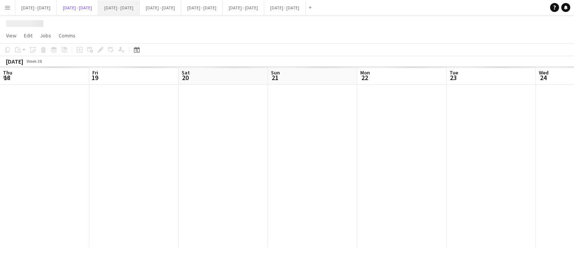
scroll to position [0, 315]
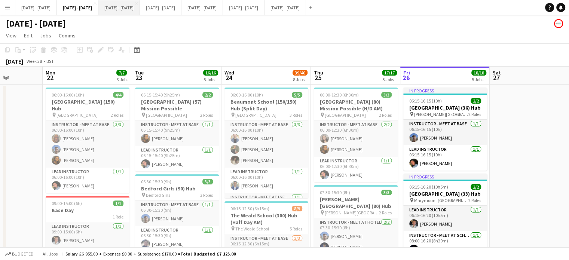
click at [140, 11] on button "[DATE] - [DATE] Close" at bounding box center [118, 7] width 41 height 15
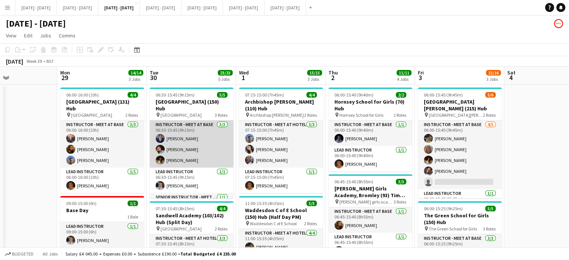
click at [194, 138] on app-card-role "Instructor - Meet at Base [DATE] 06:30-15:45 (9h15m) [PERSON_NAME] [PERSON_NAME…" at bounding box center [192, 143] width 84 height 47
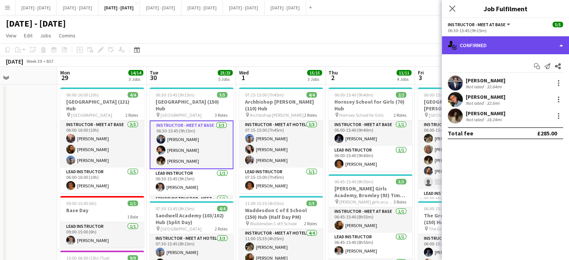
click at [468, 52] on div "single-neutral-actions-check-2 Confirmed" at bounding box center [504, 45] width 127 height 18
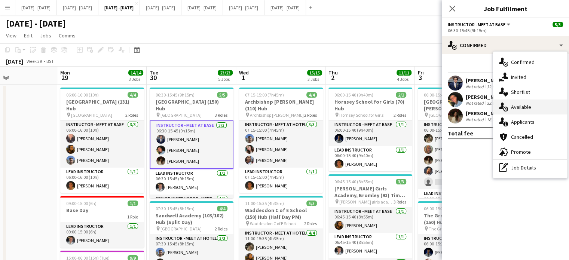
click at [515, 108] on span "Available" at bounding box center [521, 107] width 20 height 7
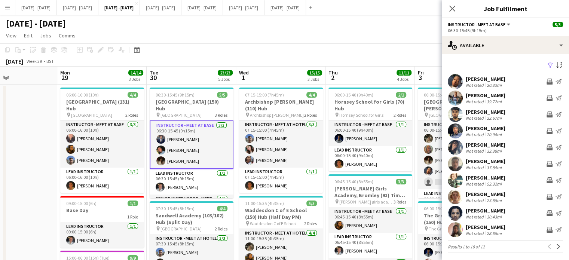
scroll to position [1, 0]
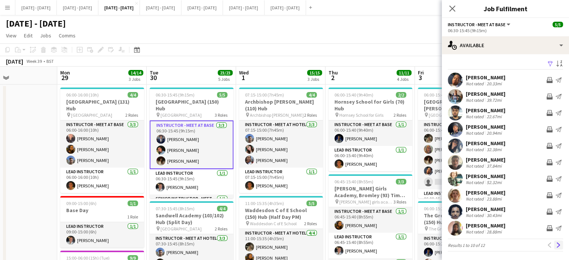
click at [555, 244] on app-icon "Next" at bounding box center [557, 244] width 5 height 5
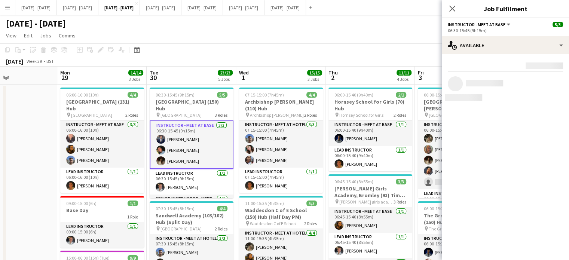
scroll to position [0, 0]
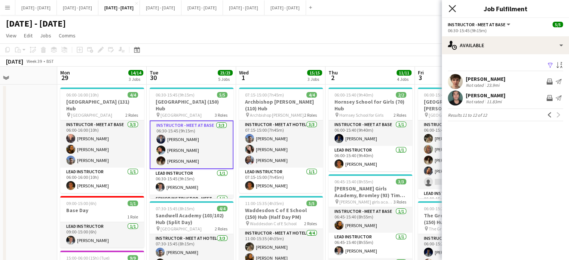
click at [452, 7] on icon "Close pop-in" at bounding box center [451, 8] width 7 height 7
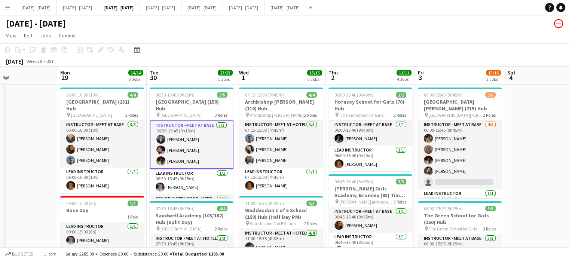
scroll to position [0, 217]
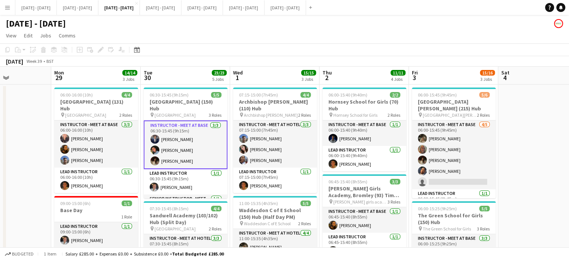
drag, startPoint x: 176, startPoint y: 75, endPoint x: 169, endPoint y: 76, distance: 6.4
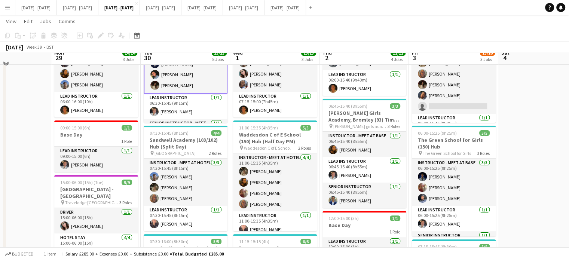
scroll to position [0, 0]
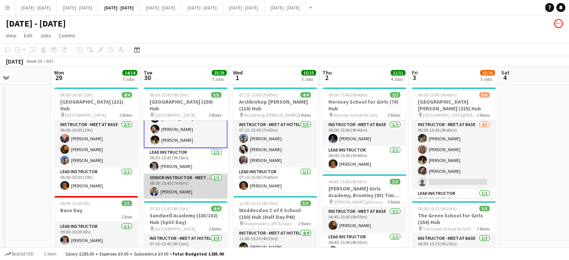
click at [189, 188] on app-card-role "Senior Instructor - Meet At School [DATE] 08:00-15:45 (7h45m) [PERSON_NAME]" at bounding box center [186, 185] width 84 height 25
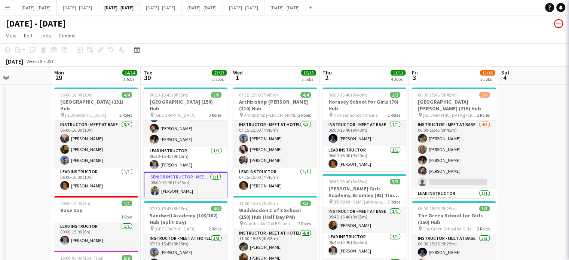
scroll to position [21, 0]
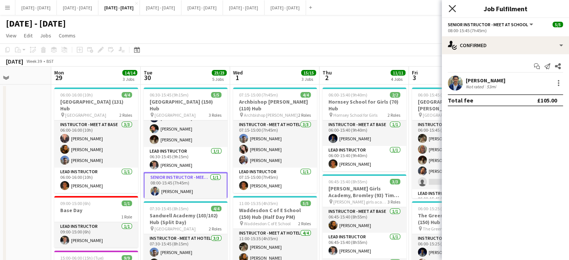
click at [455, 9] on icon "Close pop-in" at bounding box center [451, 8] width 7 height 7
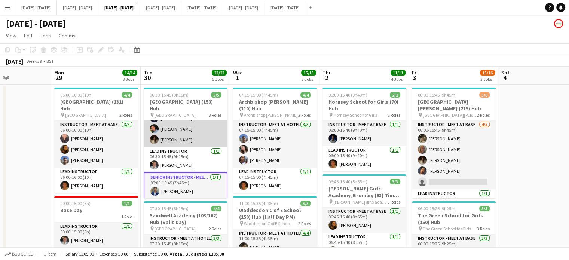
scroll to position [0, 0]
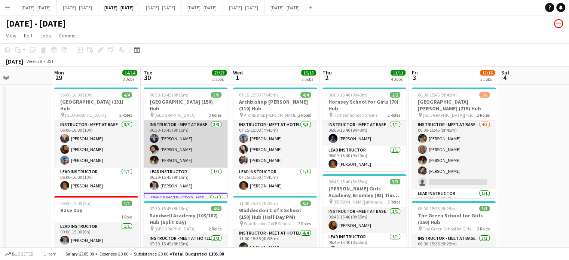
click at [192, 148] on app-card-role "Instructor - Meet at Base [DATE] 06:30-15:45 (9h15m) [PERSON_NAME] [PERSON_NAME…" at bounding box center [186, 143] width 84 height 47
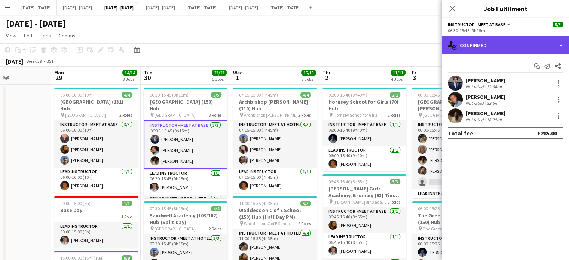
click at [477, 47] on div "single-neutral-actions-check-2 Confirmed" at bounding box center [504, 45] width 127 height 18
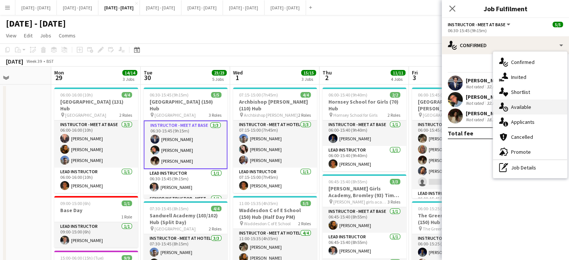
click at [512, 107] on span "Available" at bounding box center [521, 107] width 20 height 7
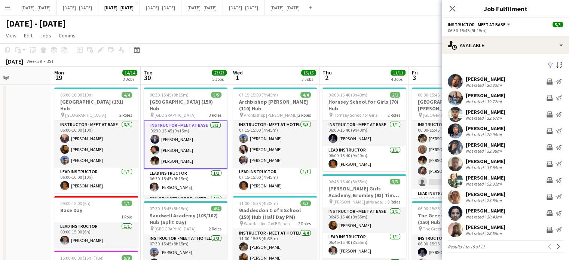
scroll to position [1, 0]
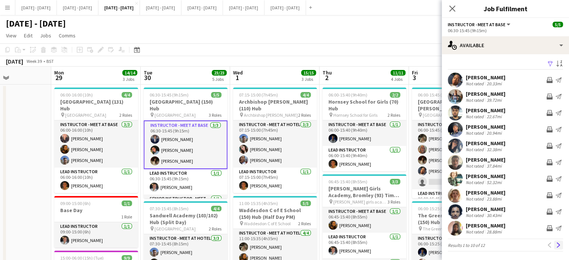
click at [555, 246] on app-icon "Next" at bounding box center [557, 244] width 5 height 5
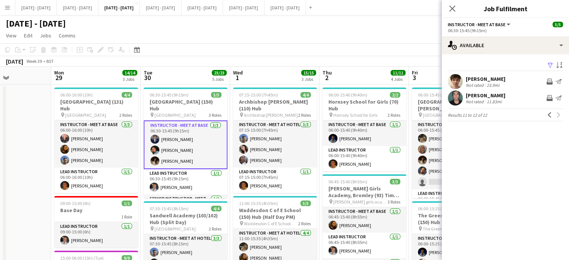
scroll to position [0, 0]
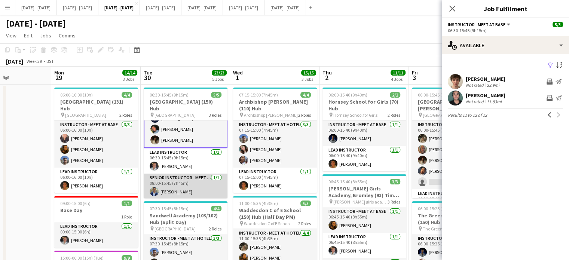
click at [185, 185] on app-card-role "Senior Instructor - Meet At School [DATE] 08:00-15:45 (7h45m) [PERSON_NAME]" at bounding box center [186, 185] width 84 height 25
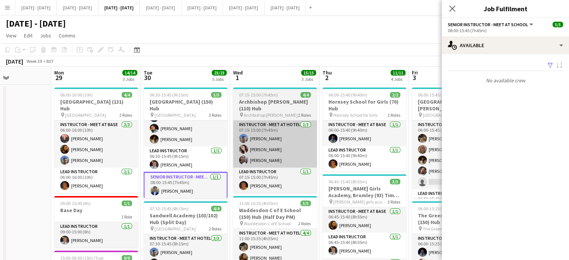
scroll to position [21, 0]
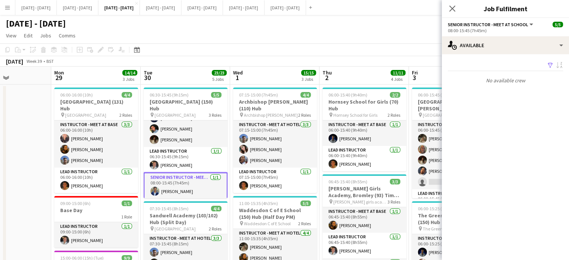
click at [173, 190] on app-card-role "Senior Instructor - Meet At School [DATE] 08:00-15:45 (7h45m) [PERSON_NAME]" at bounding box center [186, 185] width 84 height 27
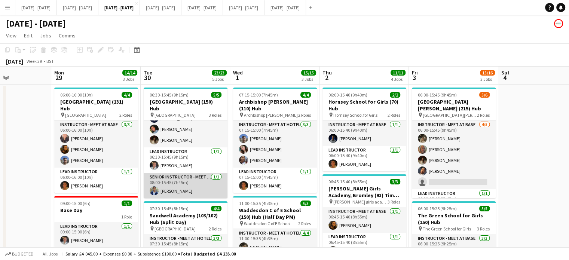
click at [178, 184] on app-card-role "Senior Instructor - Meet At School [DATE] 08:00-15:45 (7h45m) [PERSON_NAME]" at bounding box center [186, 185] width 84 height 25
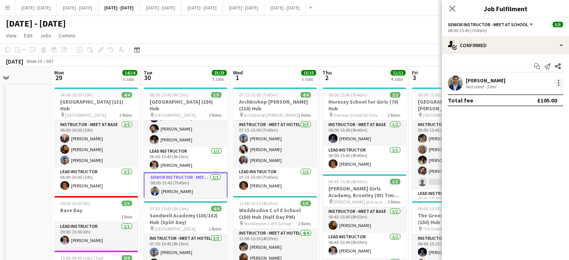
click at [556, 85] on div at bounding box center [558, 82] width 9 height 9
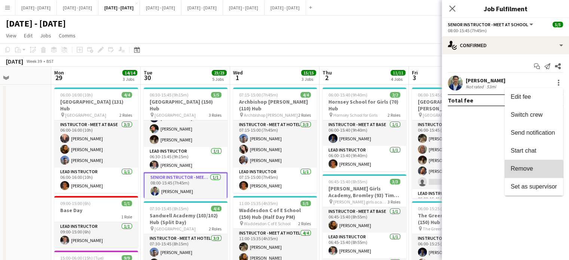
click at [532, 170] on span "Remove" at bounding box center [533, 168] width 46 height 7
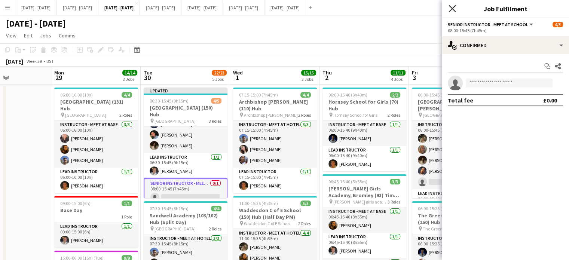
click at [453, 10] on icon at bounding box center [451, 8] width 7 height 7
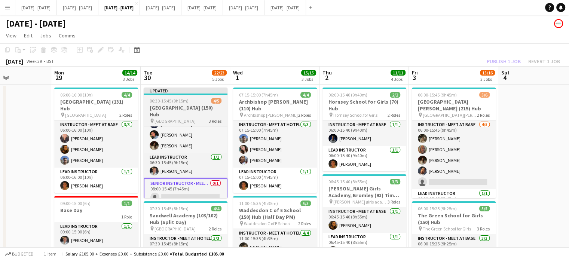
click at [179, 105] on h3 "[GEOGRAPHIC_DATA] (150) Hub" at bounding box center [186, 110] width 84 height 13
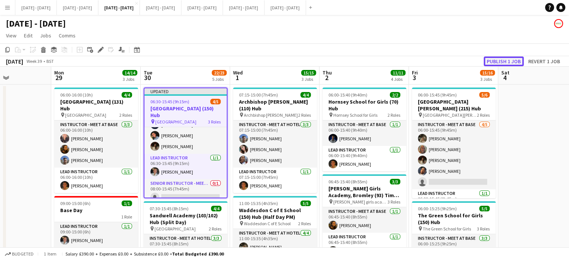
click at [492, 60] on button "Publish 1 job" at bounding box center [503, 61] width 40 height 10
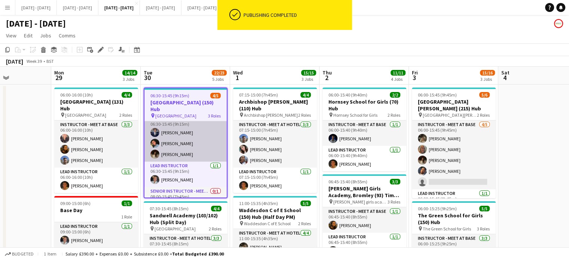
scroll to position [0, 0]
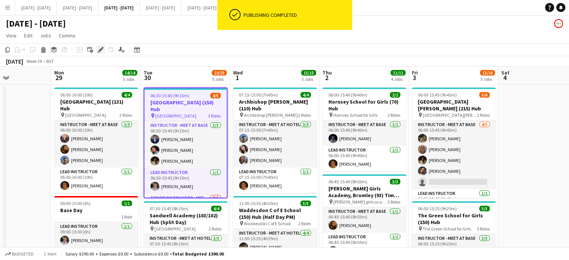
click at [101, 50] on icon at bounding box center [100, 50] width 4 height 4
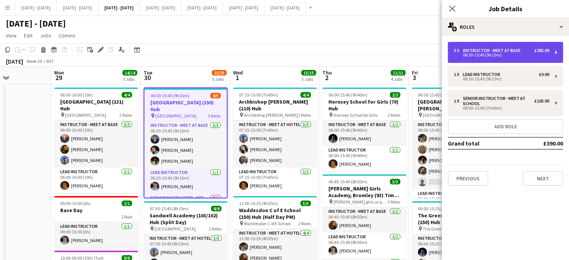
click at [463, 55] on div "06:30-15:45 (9h15m)" at bounding box center [500, 55] width 95 height 4
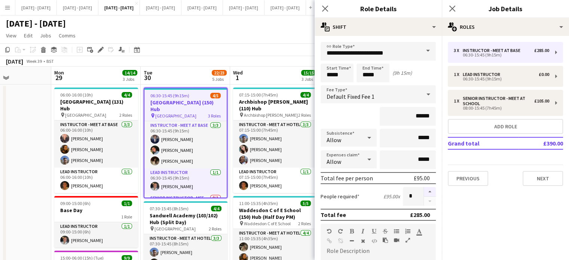
click at [424, 190] on button "button" at bounding box center [429, 192] width 12 height 10
type input "*"
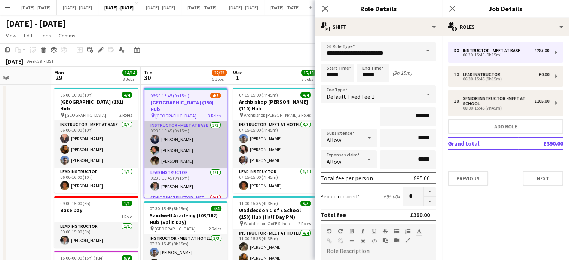
click at [197, 140] on app-card-role "Instructor - Meet at Base [DATE] 06:30-15:45 (9h15m) [PERSON_NAME] [PERSON_NAME…" at bounding box center [185, 144] width 82 height 47
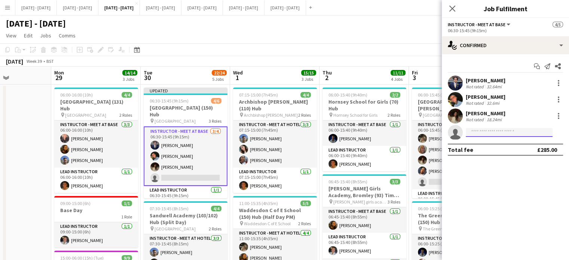
click at [502, 133] on input at bounding box center [508, 132] width 87 height 9
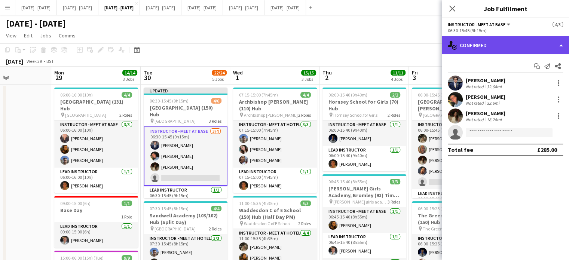
click at [497, 41] on div "single-neutral-actions-check-2 Confirmed" at bounding box center [504, 45] width 127 height 18
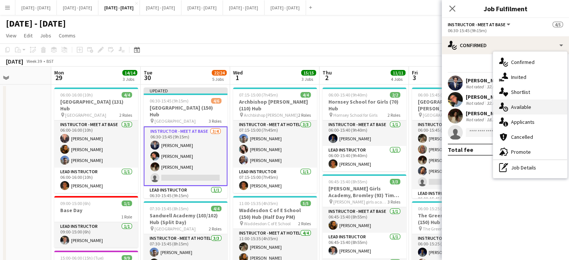
click at [529, 104] on span "Available" at bounding box center [521, 107] width 20 height 7
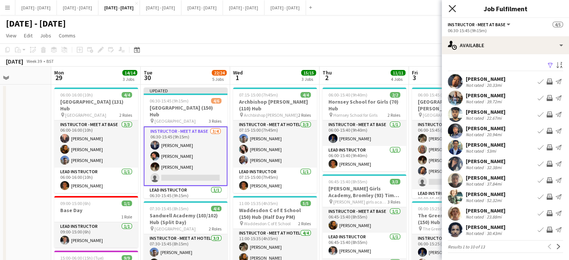
click at [453, 8] on icon "Close pop-in" at bounding box center [451, 8] width 7 height 7
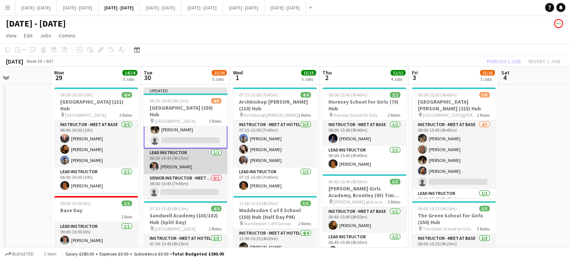
scroll to position [38, 0]
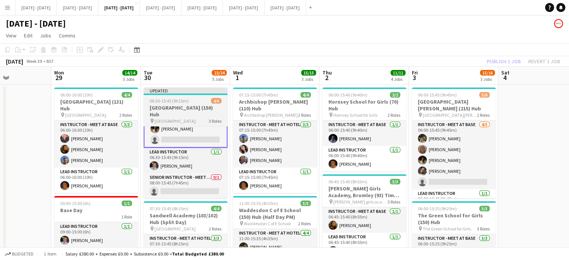
click at [193, 103] on div "06:30-15:45 (9h15m) 4/6" at bounding box center [186, 101] width 84 height 6
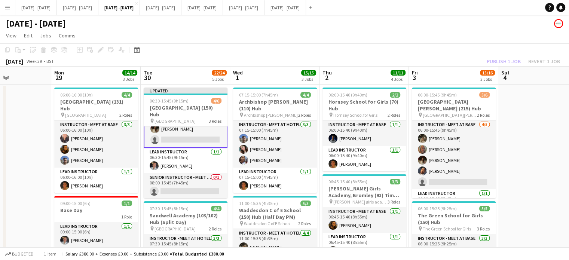
scroll to position [37, 0]
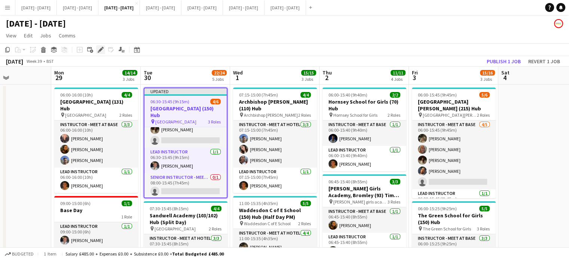
click at [96, 50] on div "Edit" at bounding box center [100, 49] width 9 height 9
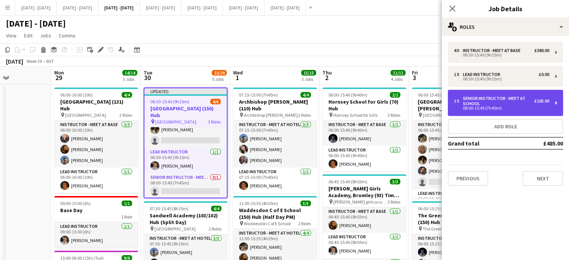
click at [532, 107] on div "08:00-15:45 (7h45m)" at bounding box center [500, 108] width 95 height 4
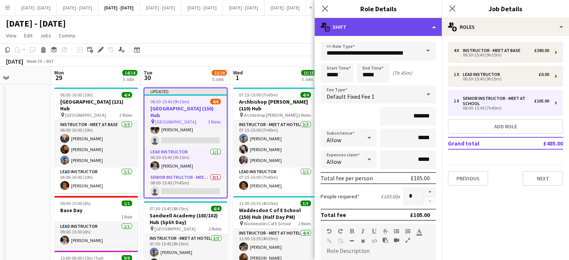
click at [427, 25] on div "multiple-actions-text Shift" at bounding box center [377, 27] width 127 height 18
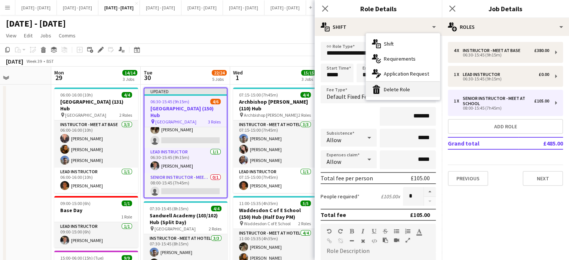
click at [400, 92] on div "bin-2 Delete Role" at bounding box center [403, 89] width 74 height 15
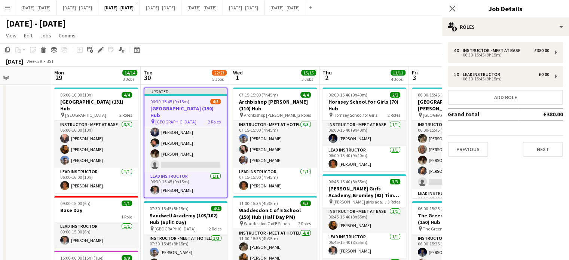
scroll to position [13, 0]
click at [451, 9] on icon at bounding box center [451, 8] width 7 height 7
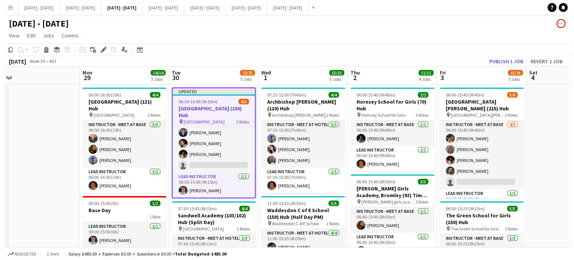
scroll to position [0, 182]
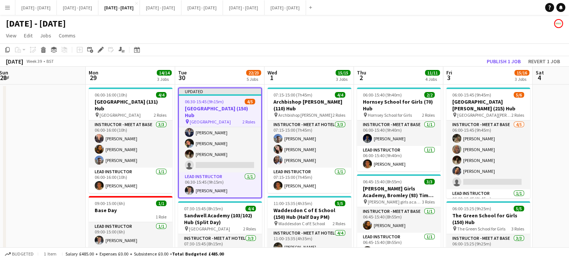
drag, startPoint x: 420, startPoint y: 75, endPoint x: 455, endPoint y: 69, distance: 34.9
click at [181, 11] on button "[DATE] - [DATE] Close" at bounding box center [160, 7] width 41 height 15
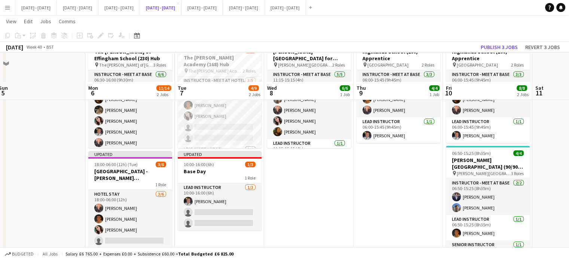
scroll to position [4, 0]
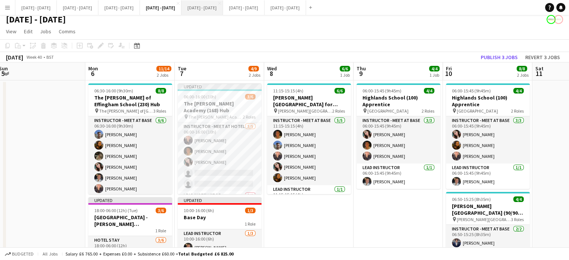
click at [223, 9] on button "[DATE] - [DATE] Close" at bounding box center [201, 7] width 41 height 15
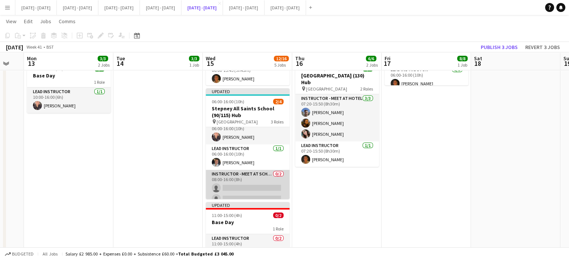
scroll to position [15, 0]
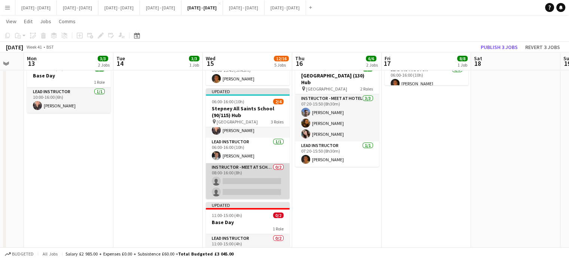
click at [257, 180] on app-card-role "Instructor - Meet at School 0/2 08:00-16:00 (8h) single-neutral-actions single-…" at bounding box center [248, 181] width 84 height 36
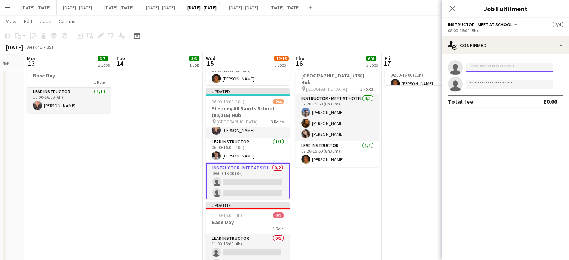
click at [495, 66] on input at bounding box center [508, 67] width 87 height 9
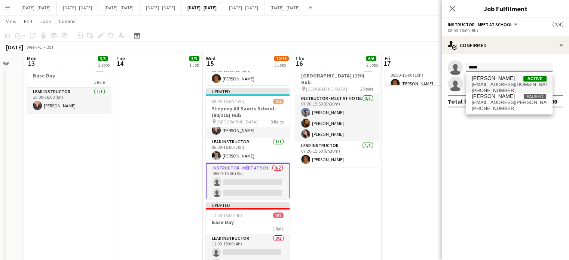
type input "*****"
click at [491, 80] on span "[PERSON_NAME]" at bounding box center [492, 78] width 43 height 6
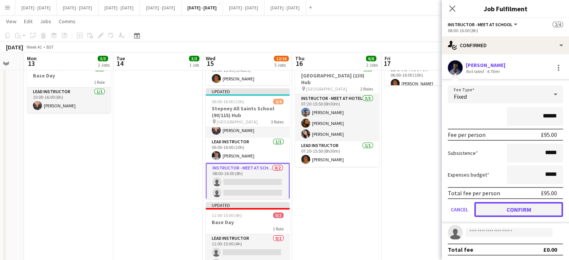
click at [520, 208] on button "Confirm" at bounding box center [518, 209] width 89 height 15
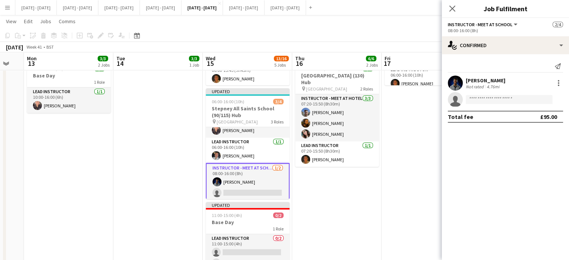
click at [439, 29] on app-page-menu "View Day view expanded Day view collapsed Month view Date picker Jump to [DATE]…" at bounding box center [284, 22] width 569 height 14
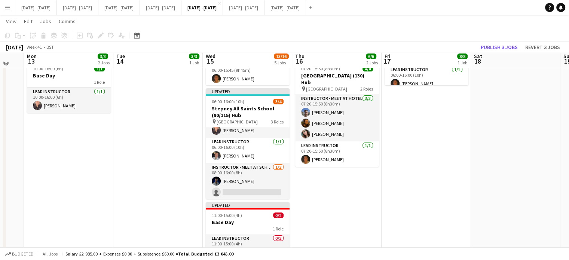
scroll to position [75, 0]
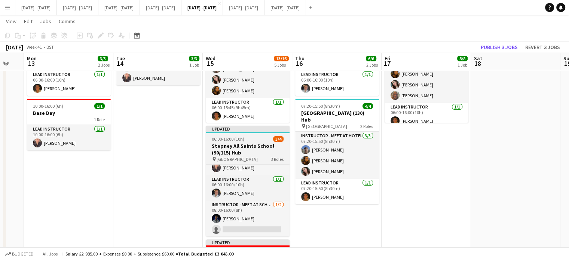
click at [234, 152] on h3 "Stepney All Saints School (90/115) Hub" at bounding box center [248, 148] width 84 height 13
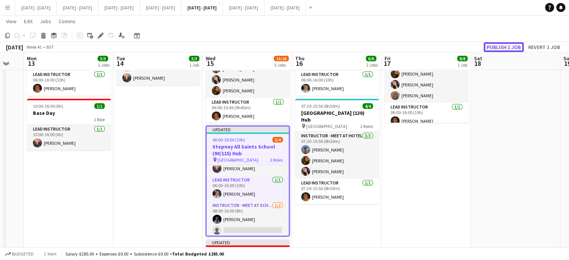
click at [510, 45] on button "Publish 1 job" at bounding box center [503, 47] width 40 height 10
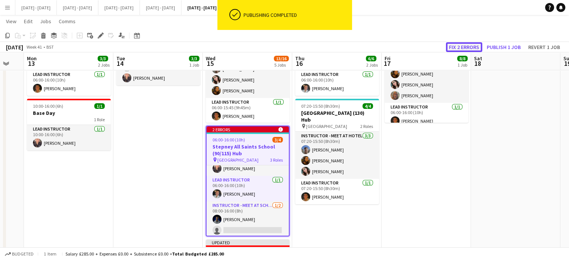
click at [456, 46] on button "Fix 2 errors" at bounding box center [464, 47] width 36 height 10
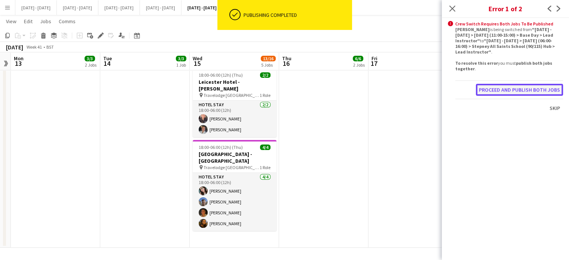
click at [495, 89] on button "Proceed and publish both jobs" at bounding box center [518, 90] width 87 height 12
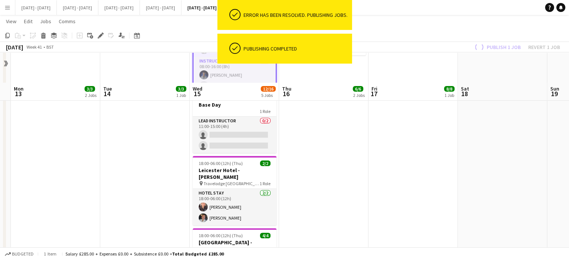
scroll to position [200, 0]
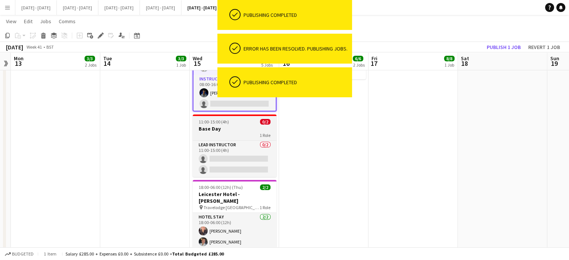
click at [221, 131] on h3 "Base Day" at bounding box center [234, 128] width 84 height 7
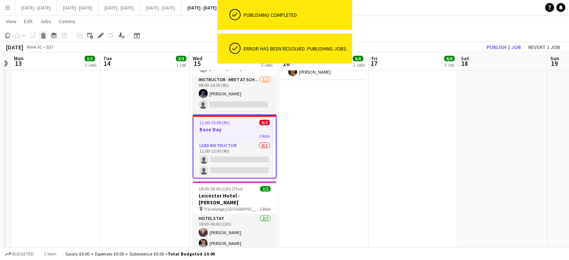
click at [45, 37] on icon at bounding box center [43, 37] width 4 height 4
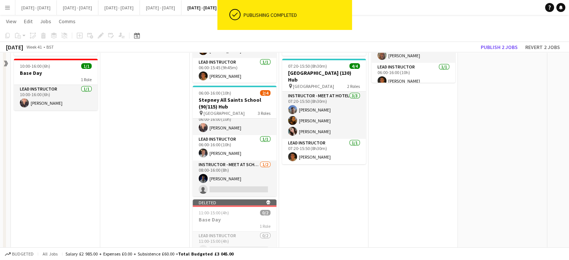
scroll to position [87, 0]
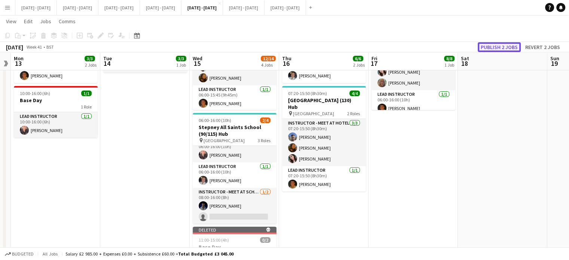
click at [498, 45] on button "Publish 2 jobs" at bounding box center [498, 47] width 43 height 10
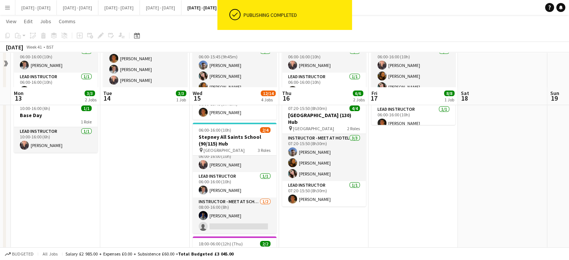
scroll to position [112, 0]
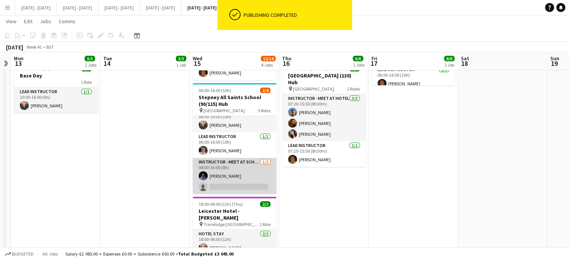
click at [229, 181] on app-card-role "Instructor - Meet at School [DATE] 08:00-16:00 (8h) [PERSON_NAME] single-neutra…" at bounding box center [234, 176] width 84 height 36
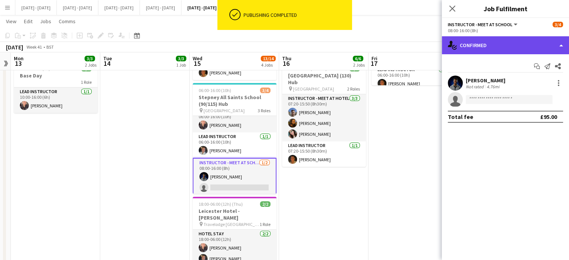
click at [517, 47] on div "single-neutral-actions-check-2 Confirmed" at bounding box center [504, 45] width 127 height 18
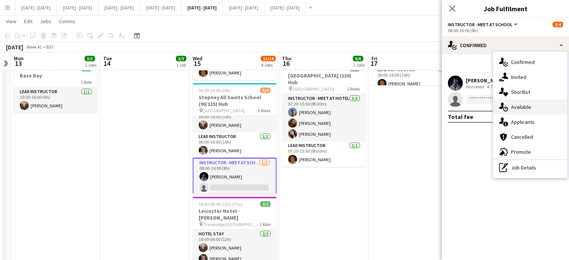
click at [524, 112] on div "single-neutral-actions-upload Available" at bounding box center [530, 106] width 74 height 15
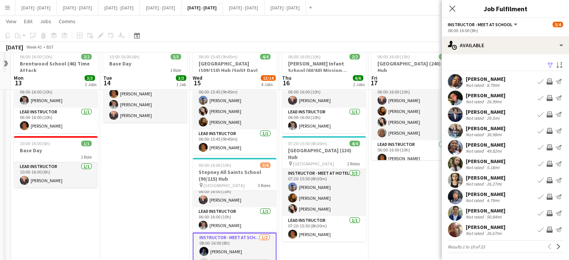
scroll to position [75, 0]
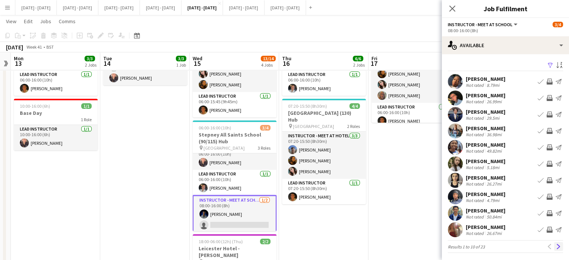
click at [555, 245] on app-icon "Next" at bounding box center [557, 246] width 5 height 5
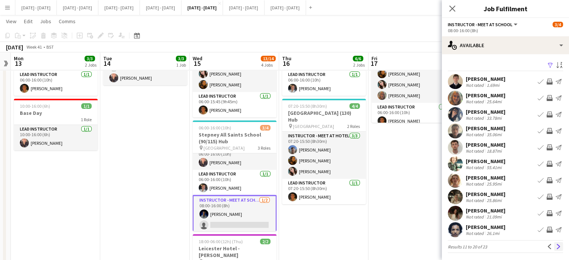
click at [554, 246] on button "Next" at bounding box center [558, 246] width 9 height 9
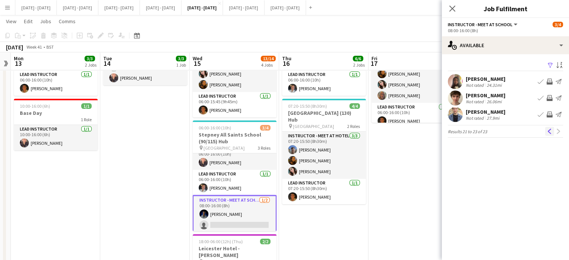
click at [546, 132] on button "Previous" at bounding box center [549, 131] width 9 height 9
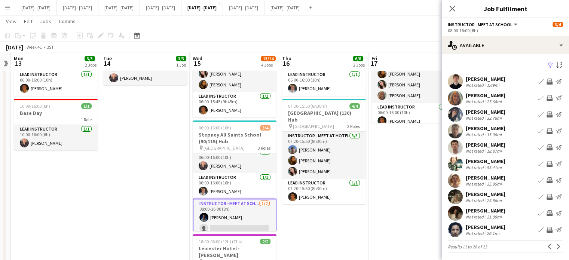
scroll to position [10, 0]
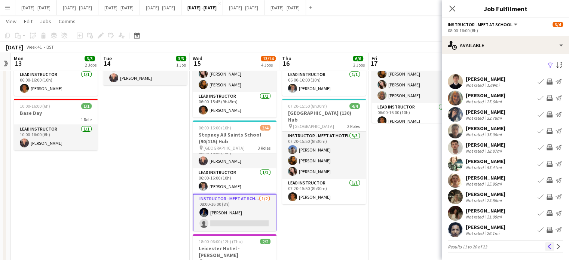
click at [546, 248] on app-icon "Previous" at bounding box center [548, 246] width 5 height 5
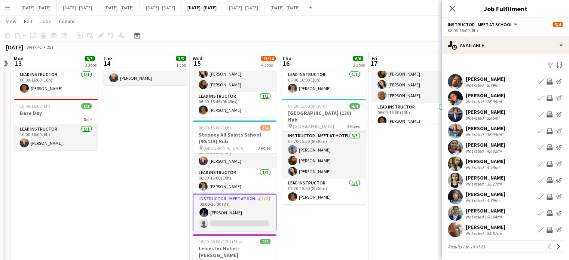
click at [502, 76] on div "[PERSON_NAME]" at bounding box center [485, 79] width 40 height 7
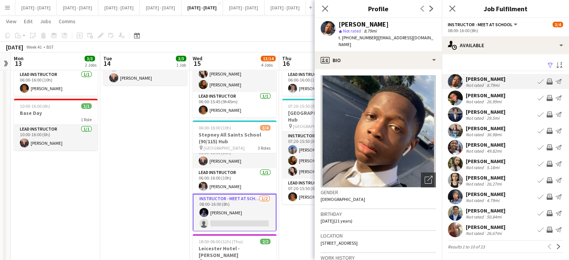
drag, startPoint x: 398, startPoint y: 234, endPoint x: 379, endPoint y: 238, distance: 18.6
click at [379, 238] on div "Location [STREET_ADDRESS]" at bounding box center [377, 242] width 115 height 22
copy span "DA17 6JF"
click at [327, 7] on icon "Close pop-in" at bounding box center [324, 8] width 7 height 7
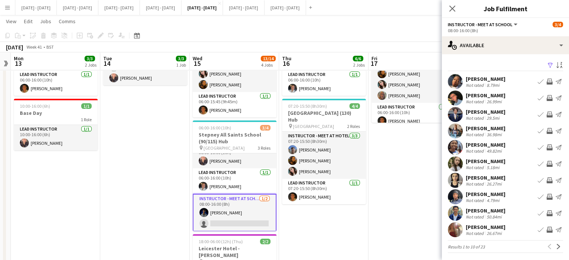
click at [537, 81] on app-icon "Book crew" at bounding box center [540, 81] width 6 height 6
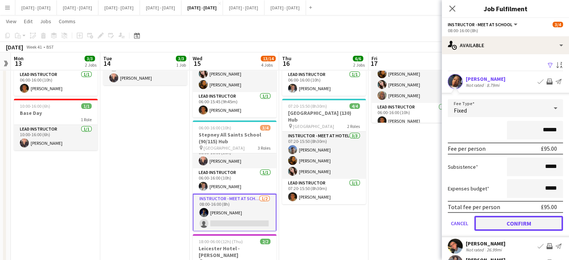
click at [521, 224] on button "Confirm" at bounding box center [518, 223] width 89 height 15
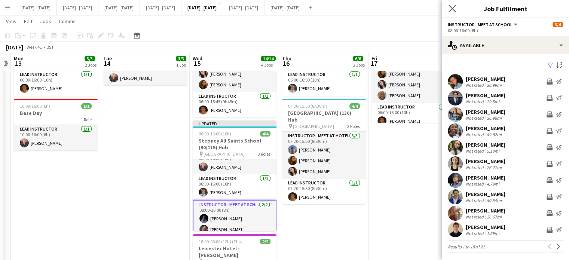
click at [453, 4] on app-icon "Close pop-in" at bounding box center [452, 8] width 11 height 11
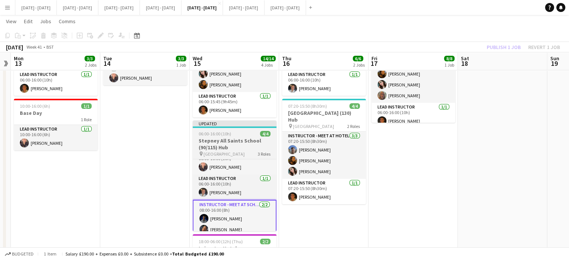
click at [248, 143] on h3 "Stepney All Saints School (90/115) Hub" at bounding box center [234, 143] width 84 height 13
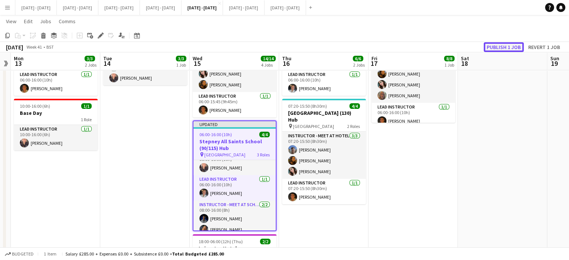
click at [499, 43] on button "Publish 1 job" at bounding box center [503, 47] width 40 height 10
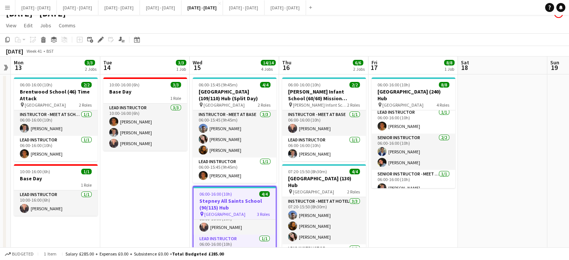
scroll to position [0, 0]
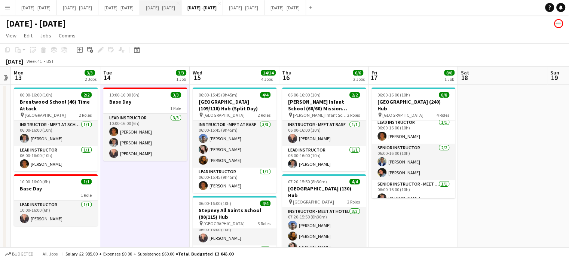
click at [181, 11] on button "[DATE] - [DATE] Close" at bounding box center [160, 7] width 41 height 15
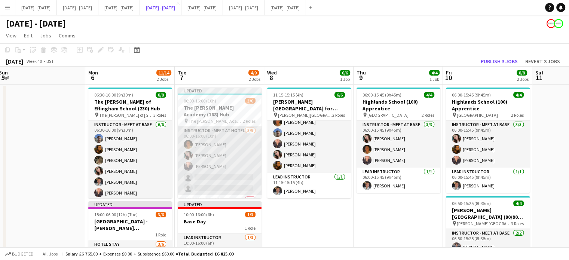
scroll to position [15, 0]
click at [218, 142] on app-card-role "Instructor - Meet at Hotel [DATE] 06:00-16:00 (10h) [PERSON_NAME] [PERSON_NAME]…" at bounding box center [220, 145] width 84 height 69
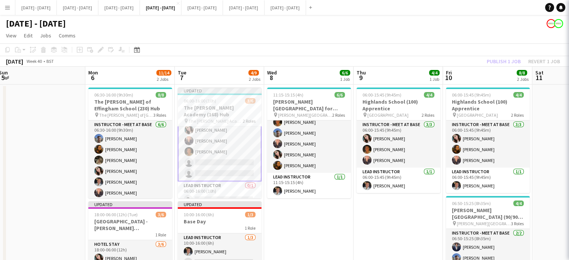
scroll to position [16, 0]
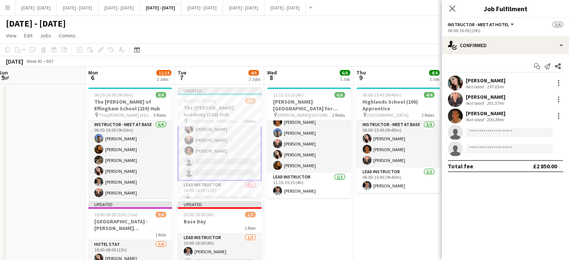
click at [215, 135] on app-card-role "Instructor - Meet at Hotel [DATE] 06:00-16:00 (10h) [PERSON_NAME] Cork [PERSON_…" at bounding box center [220, 145] width 84 height 70
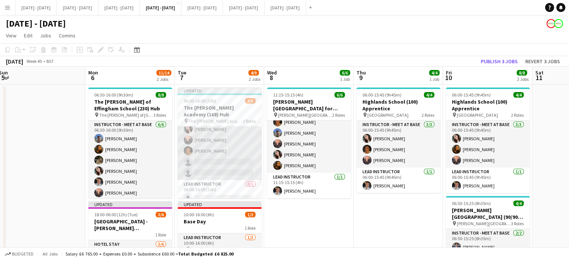
click at [224, 131] on app-card-role "Instructor - Meet at Hotel [DATE] 06:00-16:00 (10h) [PERSON_NAME] Cork [PERSON_…" at bounding box center [220, 145] width 84 height 69
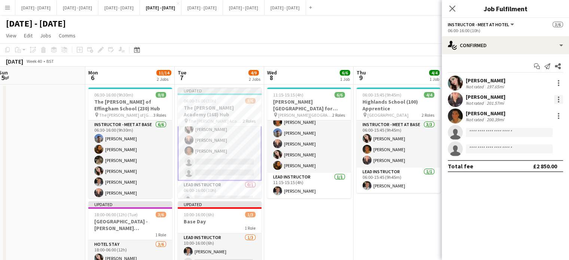
click at [561, 98] on div at bounding box center [558, 99] width 9 height 9
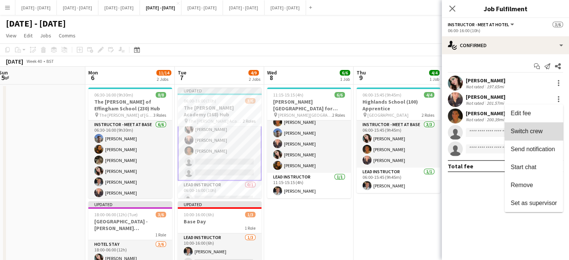
drag, startPoint x: 542, startPoint y: 128, endPoint x: 314, endPoint y: 168, distance: 232.2
click at [542, 128] on span "Switch crew" at bounding box center [533, 131] width 46 height 7
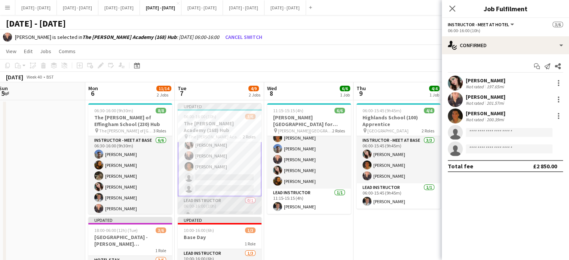
click at [213, 196] on app-card-role "Lead Instructor 0/1 06:00-16:00 (10h) single-neutral-actions" at bounding box center [220, 208] width 84 height 25
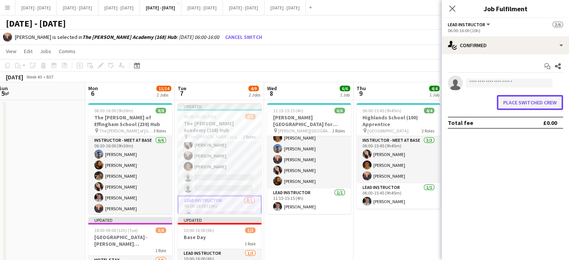
click at [530, 99] on button "Place switched crew" at bounding box center [529, 102] width 66 height 15
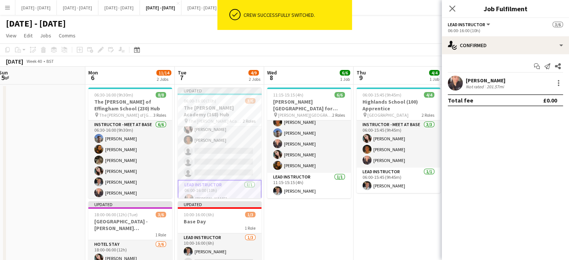
click at [452, 13] on app-icon "Close pop-in" at bounding box center [451, 8] width 9 height 9
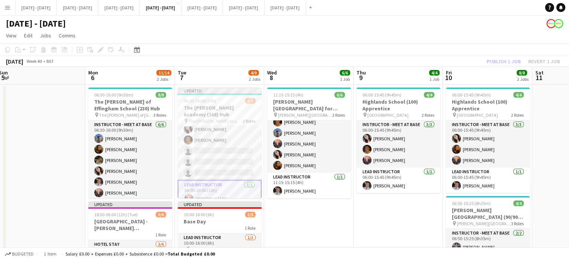
click at [453, 7] on app-navbar "Menu Boards Boards Boards All jobs Status Workforce Workforce My Workforce Recr…" at bounding box center [284, 7] width 569 height 15
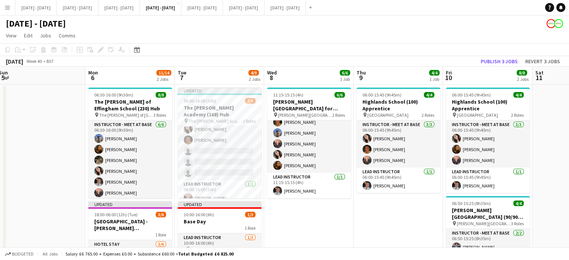
click at [320, 230] on app-date-cell "11:15-15:15 (4h) 6/6 [PERSON_NAME][GEOGRAPHIC_DATA] for Boys (170) Hub (Half Da…" at bounding box center [308, 205] width 89 height 242
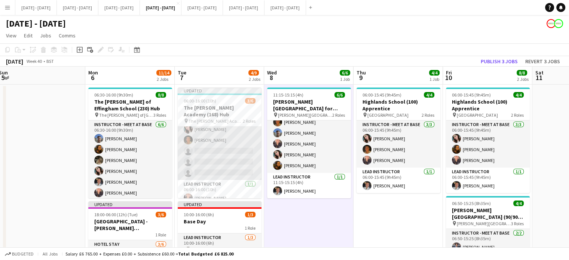
click at [227, 144] on app-card-role "Instructor - Meet at Hotel [DATE] 06:00-16:00 (10h) [PERSON_NAME] [PERSON_NAME]…" at bounding box center [220, 145] width 84 height 69
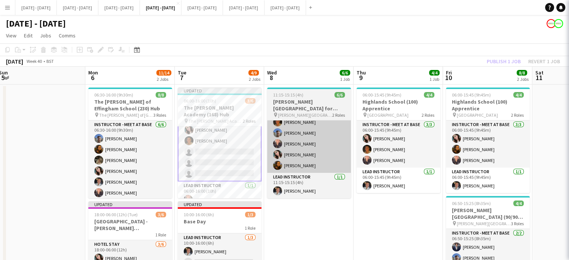
scroll to position [16, 0]
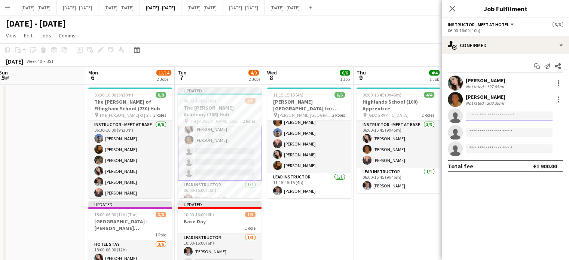
click at [484, 118] on input at bounding box center [508, 115] width 87 height 9
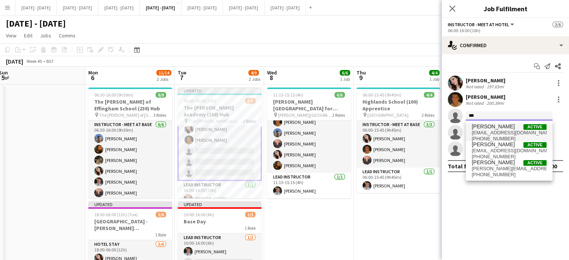
type input "***"
click at [481, 123] on span "[PERSON_NAME]" at bounding box center [492, 126] width 43 height 6
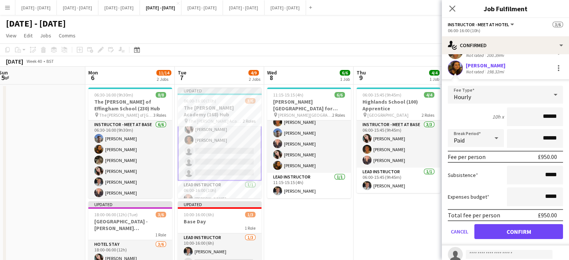
scroll to position [75, 0]
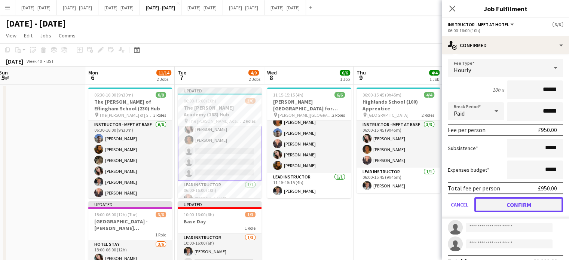
click at [493, 208] on button "Confirm" at bounding box center [518, 204] width 89 height 15
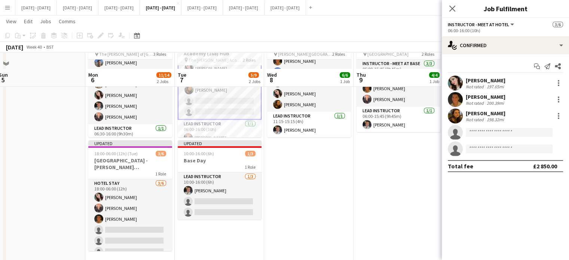
scroll to position [79, 0]
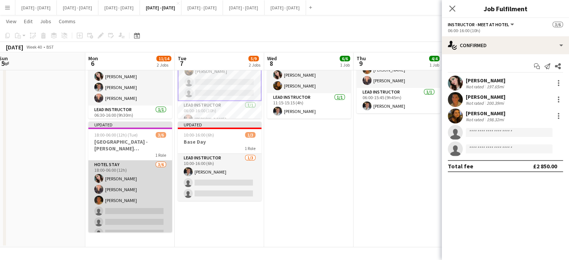
click at [135, 207] on app-card-role "Hotel Stay [DATE] 18:00-06:00 (12h) [PERSON_NAME] Cork [PERSON_NAME] [PERSON_NA…" at bounding box center [130, 200] width 84 height 80
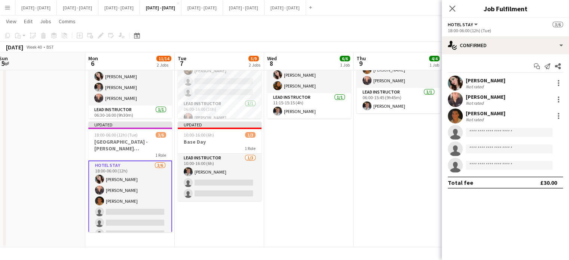
scroll to position [15, 0]
click at [489, 132] on input at bounding box center [508, 132] width 87 height 9
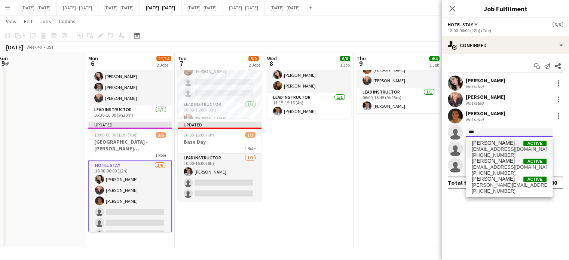
type input "***"
click at [490, 151] on span "[EMAIL_ADDRESS][DOMAIN_NAME]" at bounding box center [508, 149] width 75 height 6
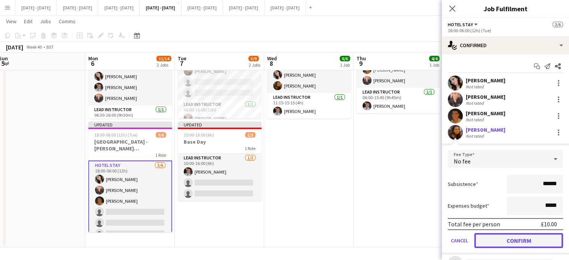
click at [519, 240] on button "Confirm" at bounding box center [518, 240] width 89 height 15
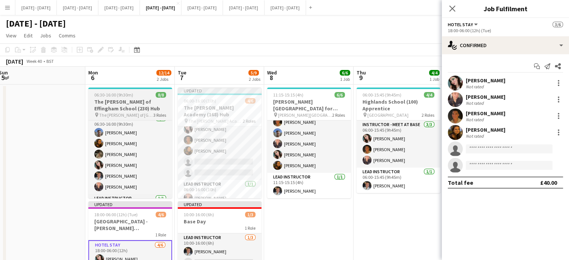
scroll to position [0, 0]
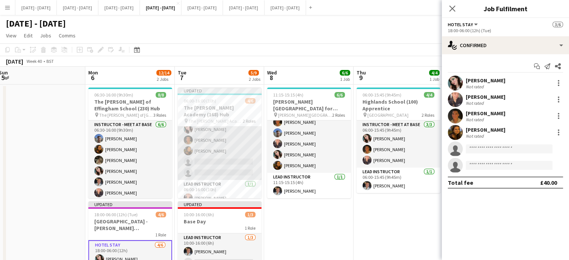
click at [210, 147] on app-card-role "Instructor - Meet at Hotel [DATE] 06:00-16:00 (10h) [PERSON_NAME] [PERSON_NAME]…" at bounding box center [220, 145] width 84 height 69
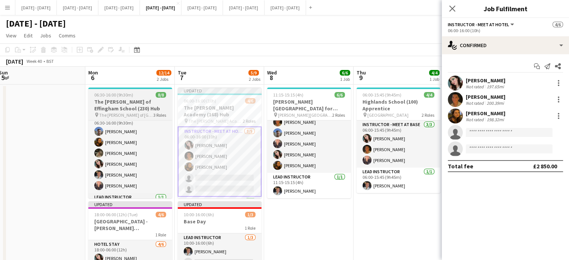
scroll to position [6, 0]
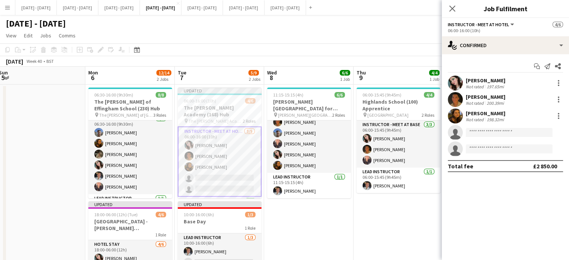
click at [504, 127] on app-invite-slot "single-neutral-actions" at bounding box center [504, 132] width 127 height 15
click at [502, 132] on input at bounding box center [508, 132] width 87 height 9
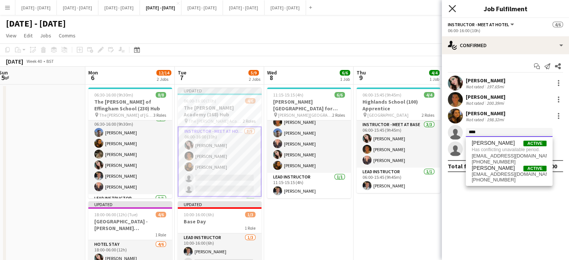
type input "****"
click at [455, 8] on icon "Close pop-in" at bounding box center [451, 8] width 7 height 7
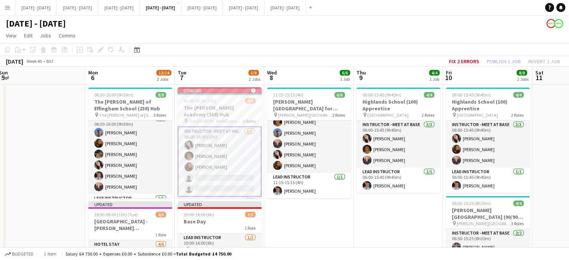
click at [213, 169] on app-card-role "Instructor - Meet at Hotel [DATE] 06:00-16:00 (10h) [PERSON_NAME] [PERSON_NAME]…" at bounding box center [220, 161] width 84 height 70
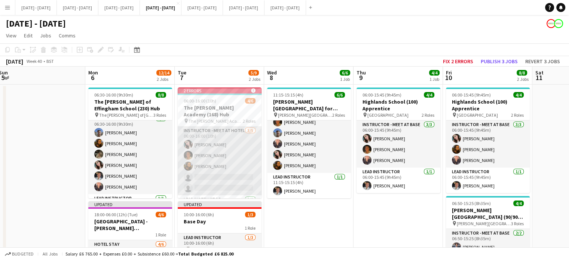
click at [213, 168] on app-card-role "Instructor - Meet at Hotel [DATE] 06:00-16:00 (10h) [PERSON_NAME] [PERSON_NAME]…" at bounding box center [220, 160] width 84 height 69
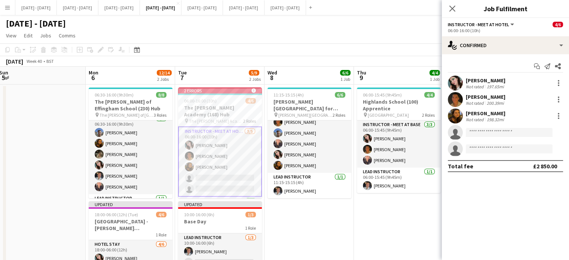
click at [496, 128] on app-invite-slot "single-neutral-actions" at bounding box center [504, 132] width 127 height 15
click at [496, 130] on input at bounding box center [508, 132] width 87 height 9
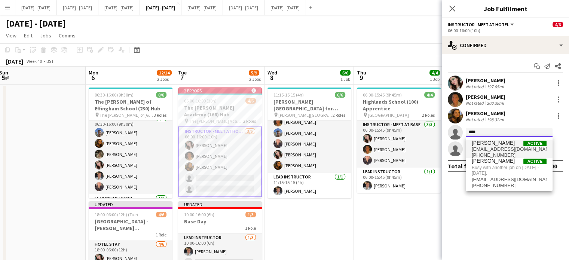
type input "****"
click at [490, 145] on span "[PERSON_NAME]" at bounding box center [492, 143] width 43 height 6
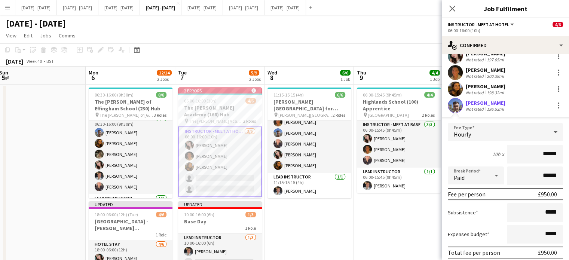
scroll to position [37, 0]
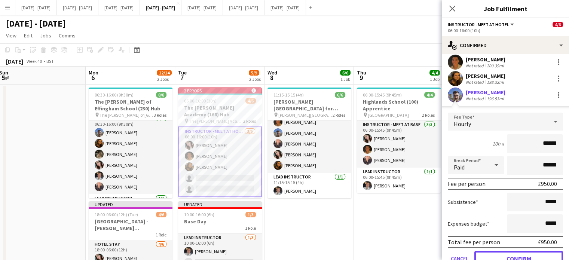
drag, startPoint x: 518, startPoint y: 256, endPoint x: 517, endPoint y: 251, distance: 5.0
click at [518, 256] on button "Confirm" at bounding box center [518, 258] width 89 height 15
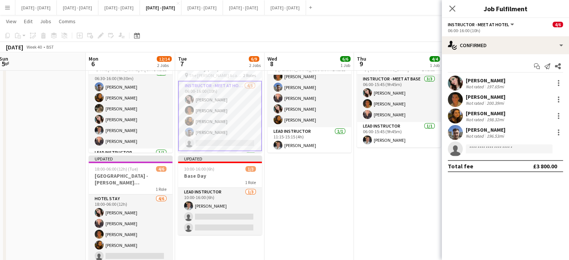
scroll to position [79, 0]
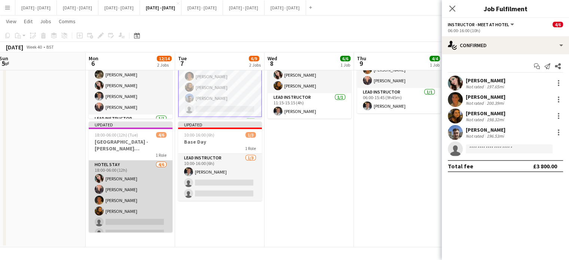
click at [116, 219] on app-card-role "Hotel Stay [DATE] 18:00-06:00 (12h) [PERSON_NAME] Cork [PERSON_NAME] [PERSON_NA…" at bounding box center [131, 200] width 84 height 80
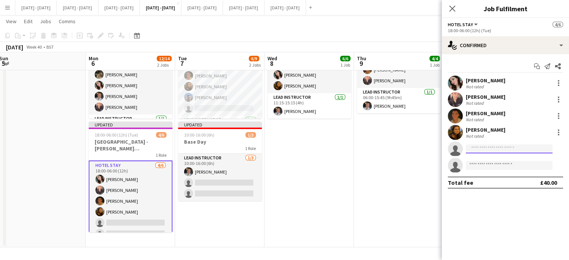
click at [492, 151] on input at bounding box center [508, 148] width 87 height 9
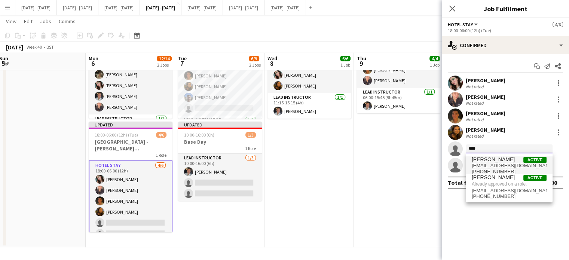
type input "****"
click at [504, 167] on span "[EMAIL_ADDRESS][DOMAIN_NAME]" at bounding box center [508, 166] width 75 height 6
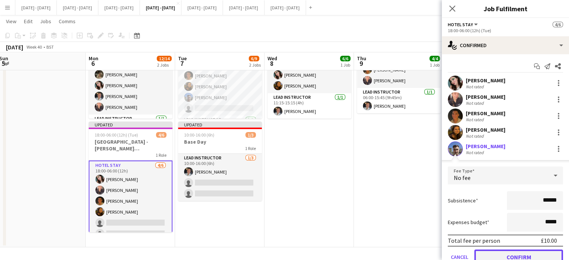
click at [504, 255] on button "Confirm" at bounding box center [518, 256] width 89 height 15
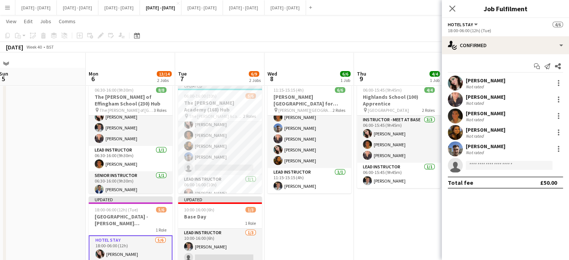
scroll to position [41, 0]
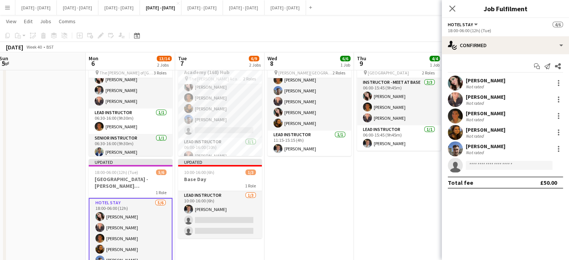
click at [452, 7] on icon "Close pop-in" at bounding box center [452, 9] width 6 height 6
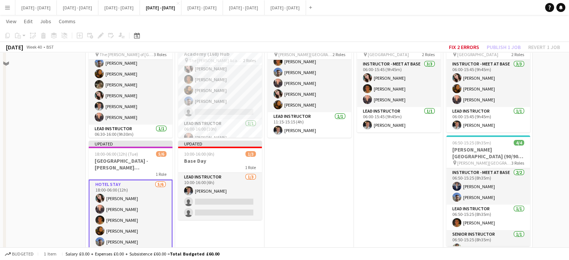
scroll to position [79, 0]
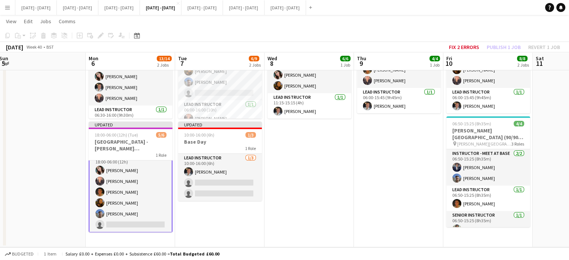
click at [129, 224] on app-card-role "Hotel Stay [DATE] 18:00-06:00 (12h) [PERSON_NAME] Cork [PERSON_NAME] [PERSON_NA…" at bounding box center [131, 191] width 84 height 81
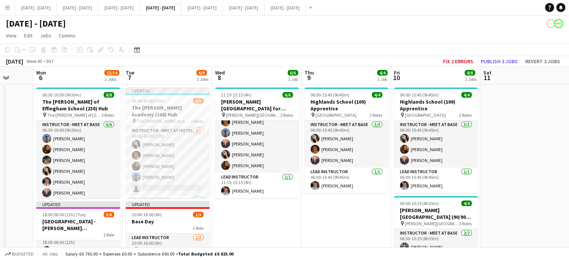
scroll to position [0, 238]
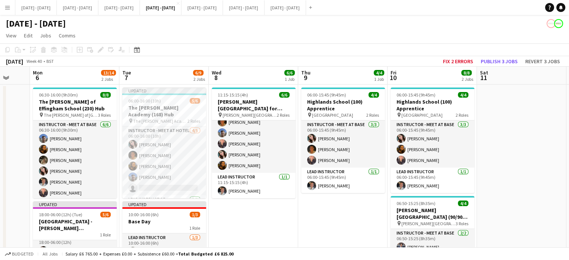
drag, startPoint x: 372, startPoint y: 227, endPoint x: 336, endPoint y: 230, distance: 36.4
click at [336, 230] on app-calendar-viewport "Fri 3 Sat 4 Sun 5 Mon 6 13/14 2 Jobs Tue 7 6/9 2 Jobs Wed 8 6/6 1 Job Thu 9 4/4…" at bounding box center [284, 197] width 569 height 260
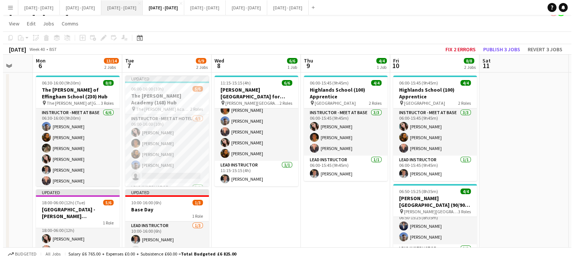
scroll to position [0, 0]
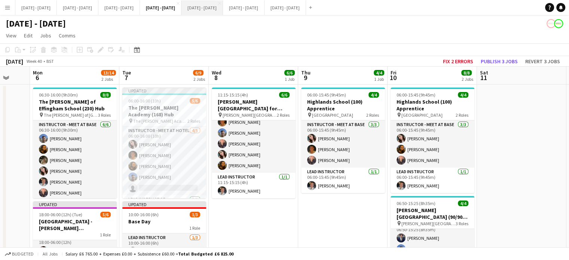
click at [223, 7] on button "[DATE] - [DATE] Close" at bounding box center [201, 7] width 41 height 15
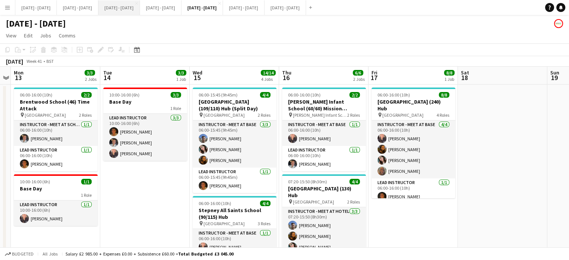
click at [140, 11] on button "[DATE] - [DATE] Close" at bounding box center [118, 7] width 41 height 15
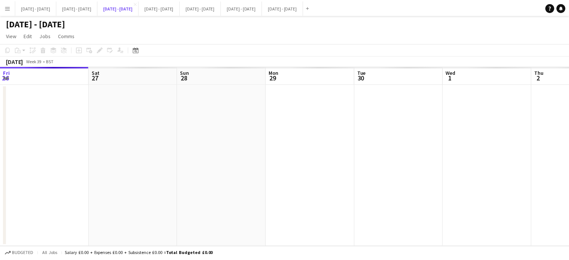
scroll to position [0, 182]
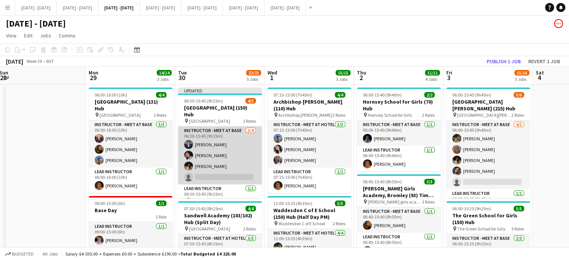
click at [209, 173] on app-card-role "Instructor - Meet at Base [DATE] 06:30-15:45 (9h15m) [PERSON_NAME] [PERSON_NAME…" at bounding box center [220, 155] width 84 height 58
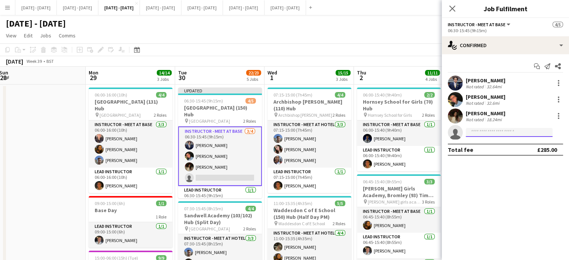
click at [501, 129] on input at bounding box center [508, 132] width 87 height 9
type input "***"
click at [511, 141] on div "[PERSON_NAME] Paused [EMAIL_ADDRESS][DOMAIN_NAME] [PHONE_NUMBER]" at bounding box center [508, 149] width 87 height 24
click at [497, 148] on span "[EMAIL_ADDRESS][DOMAIN_NAME]" at bounding box center [508, 149] width 75 height 6
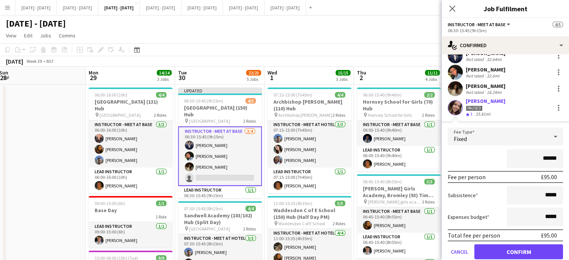
scroll to position [37, 0]
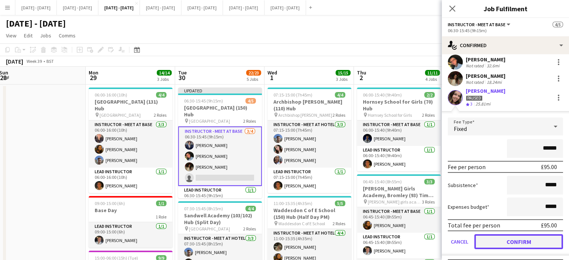
click at [506, 242] on button "Confirm" at bounding box center [518, 241] width 89 height 15
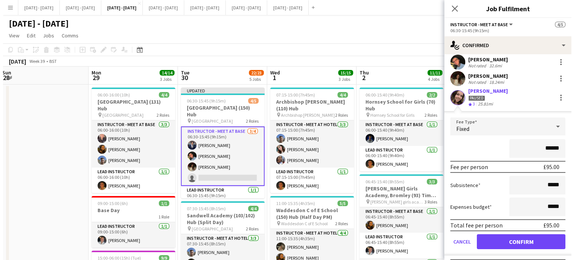
scroll to position [0, 0]
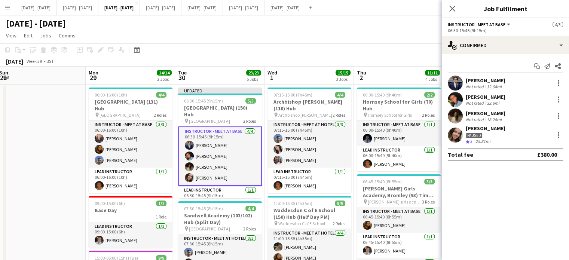
click at [3, 5] on button "Menu" at bounding box center [7, 7] width 15 height 15
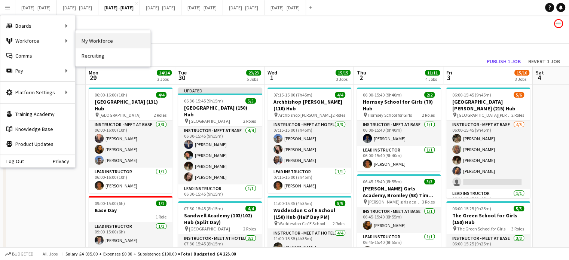
click at [96, 39] on link "My Workforce" at bounding box center [113, 40] width 75 height 15
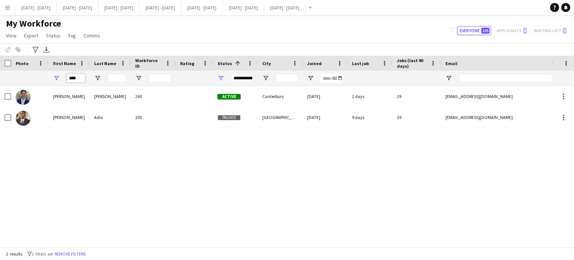
drag, startPoint x: 81, startPoint y: 78, endPoint x: 51, endPoint y: 78, distance: 29.9
click at [52, 79] on div "****" at bounding box center [69, 78] width 41 height 15
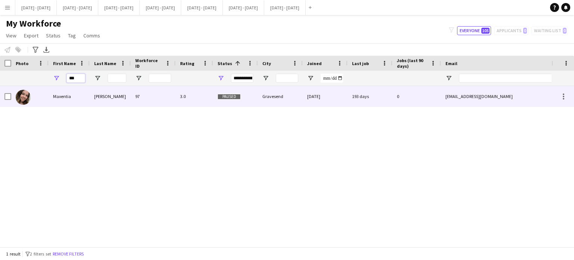
type input "***"
click at [56, 100] on div "Maxentia" at bounding box center [69, 96] width 41 height 21
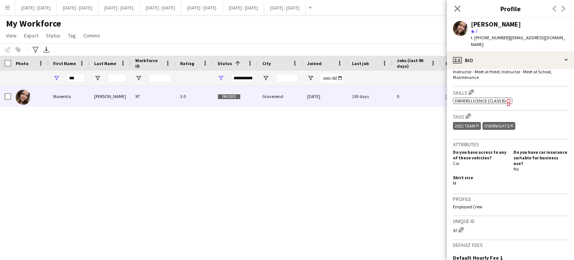
scroll to position [360, 0]
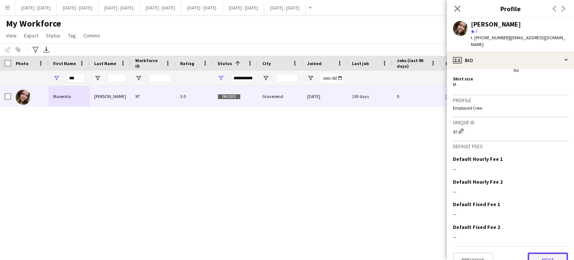
click at [542, 252] on button "Next" at bounding box center [548, 259] width 40 height 15
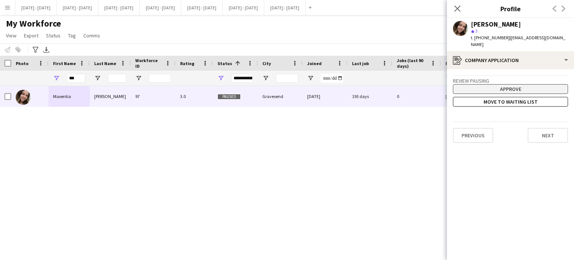
click at [503, 84] on button "Approve" at bounding box center [510, 89] width 115 height 10
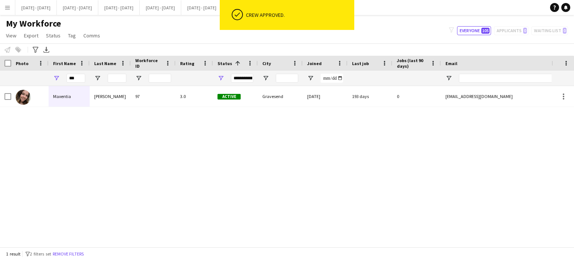
click at [180, 33] on div "My Workforce View Views Default view New view Update view Delete view Edit name…" at bounding box center [287, 30] width 574 height 25
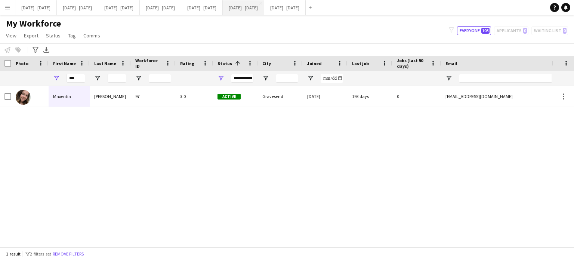
click at [264, 11] on button "[DATE] - [DATE] Close" at bounding box center [243, 7] width 41 height 15
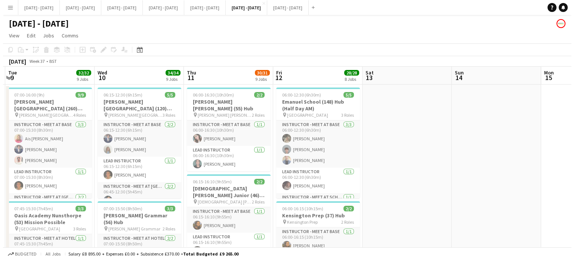
scroll to position [0, 163]
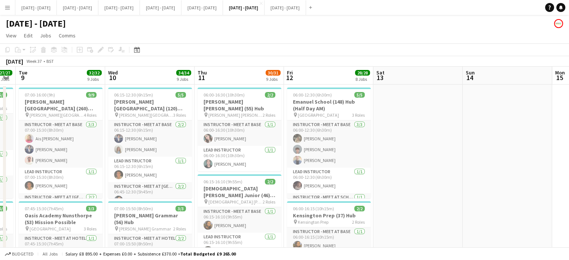
drag, startPoint x: 227, startPoint y: 166, endPoint x: 406, endPoint y: 169, distance: 179.1
click at [44, 6] on button "[DATE] - [DATE] Close" at bounding box center [35, 7] width 41 height 15
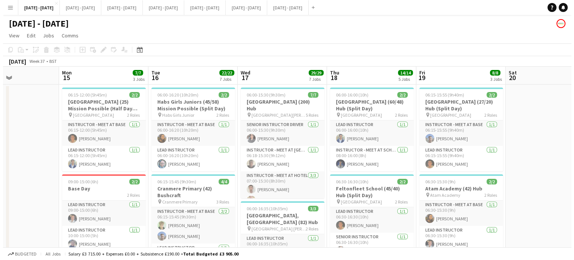
scroll to position [0, 242]
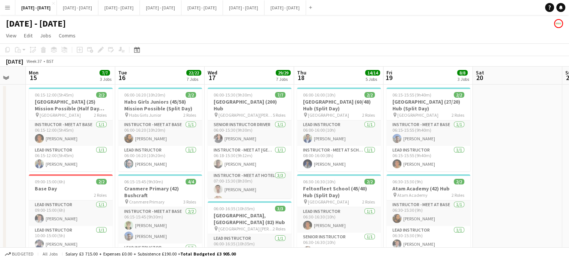
click at [93, 13] on button "[DATE] - [DATE] Close" at bounding box center [77, 7] width 41 height 15
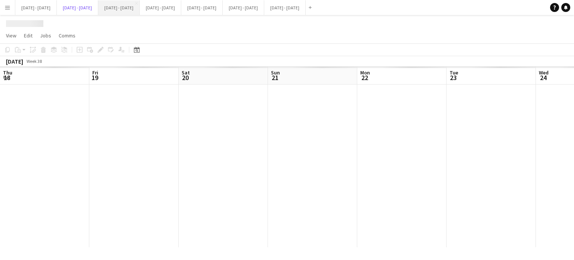
scroll to position [0, 315]
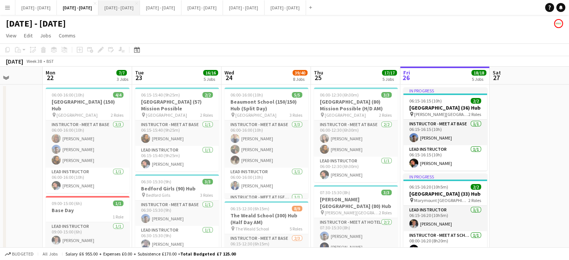
click at [140, 10] on button "[DATE] - [DATE] Close" at bounding box center [118, 7] width 41 height 15
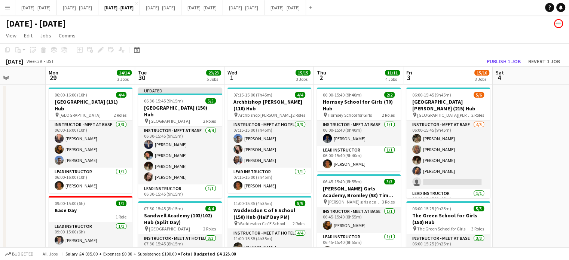
scroll to position [0, 228]
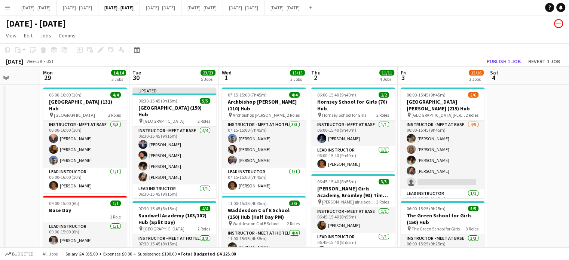
drag, startPoint x: 43, startPoint y: 169, endPoint x: 8, endPoint y: 174, distance: 35.6
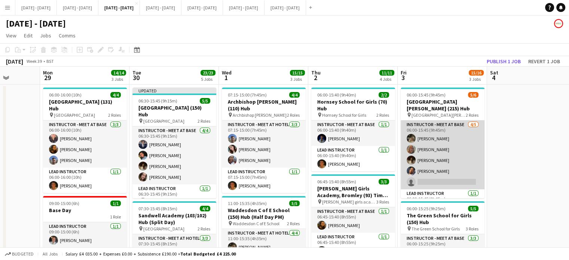
click at [441, 180] on app-card-role "Instructor - Meet at Base [DATE] 06:00-15:45 (9h45m) [PERSON_NAME] [PERSON_NAME…" at bounding box center [442, 154] width 84 height 69
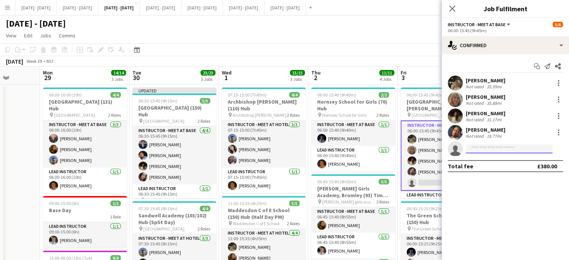
click at [493, 147] on input at bounding box center [508, 148] width 87 height 9
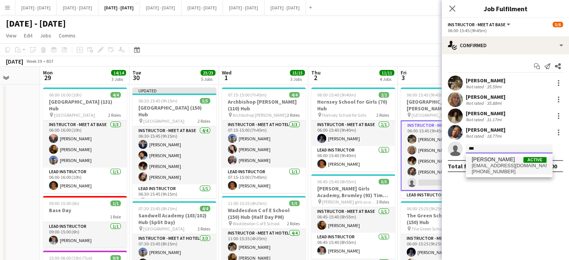
type input "***"
click at [490, 162] on span "[PERSON_NAME]" at bounding box center [492, 159] width 43 height 6
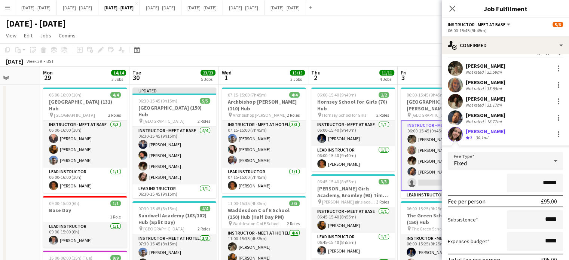
scroll to position [37, 0]
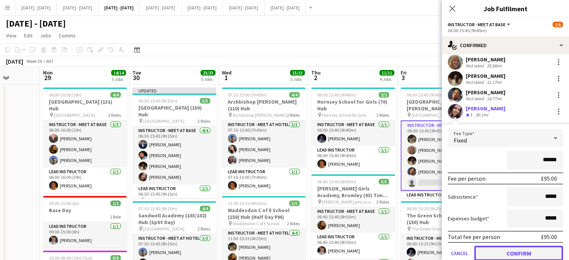
click at [512, 250] on button "Confirm" at bounding box center [518, 253] width 89 height 15
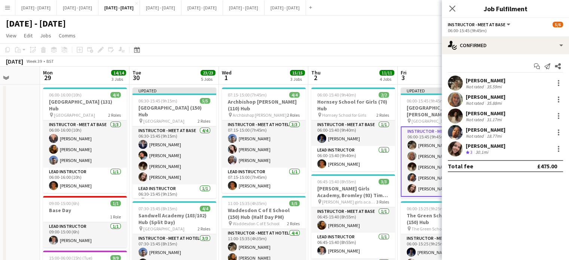
scroll to position [0, 0]
click at [451, 6] on icon "Close pop-in" at bounding box center [451, 8] width 7 height 7
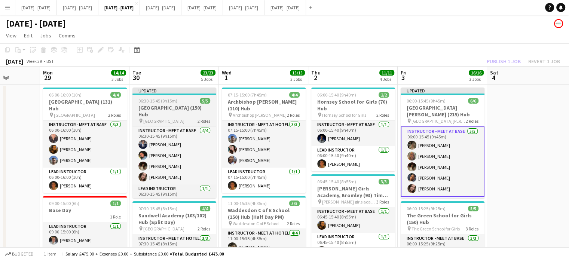
click at [180, 111] on h3 "[GEOGRAPHIC_DATA] (150) Hub" at bounding box center [174, 110] width 84 height 13
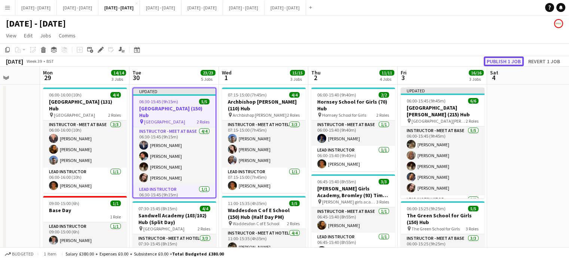
click at [493, 60] on button "Publish 1 job" at bounding box center [503, 61] width 40 height 10
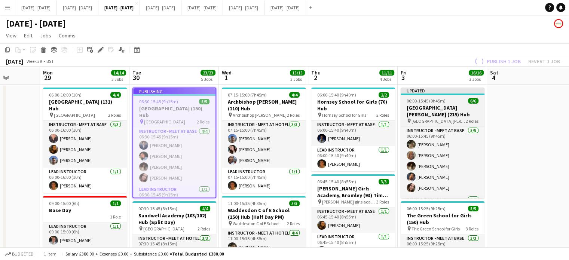
click at [450, 112] on h3 "[GEOGRAPHIC_DATA][PERSON_NAME] (215) Hub" at bounding box center [442, 110] width 84 height 13
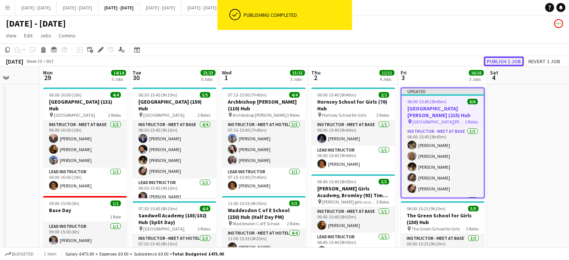
click at [513, 62] on button "Publish 1 job" at bounding box center [503, 61] width 40 height 10
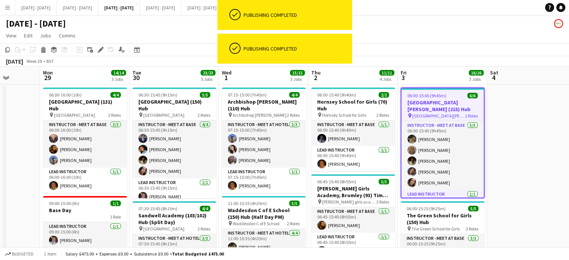
scroll to position [0, 211]
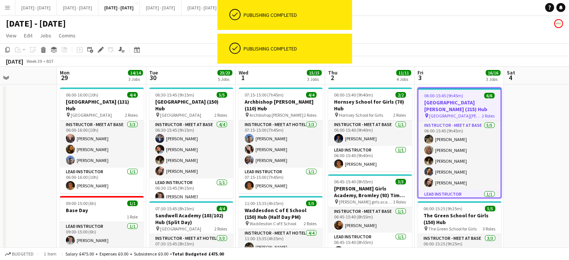
drag, startPoint x: 538, startPoint y: 196, endPoint x: 555, endPoint y: 194, distance: 17.0
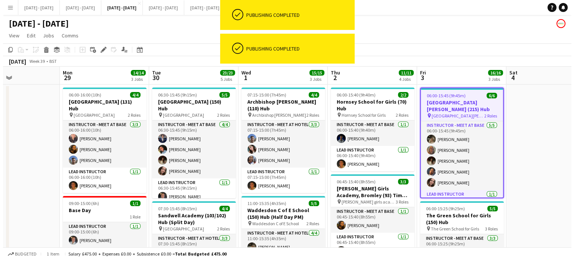
scroll to position [0, 203]
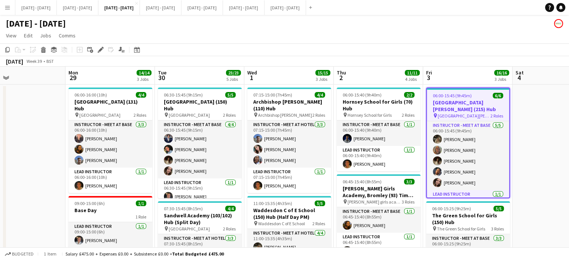
drag, startPoint x: 546, startPoint y: 194, endPoint x: 554, endPoint y: 191, distance: 9.1
click at [181, 10] on button "[DATE] - [DATE] Close" at bounding box center [160, 7] width 41 height 15
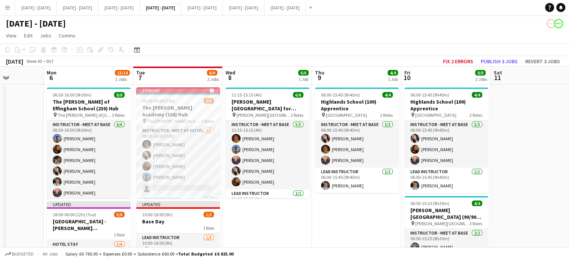
scroll to position [0, 206]
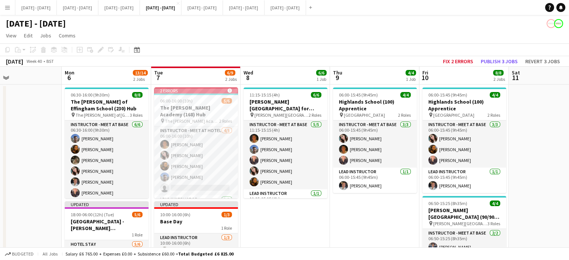
drag, startPoint x: 270, startPoint y: 223, endPoint x: 301, endPoint y: 217, distance: 32.0
click at [301, 217] on app-calendar-viewport "Fri 3 Sat 4 Sun 5 Mon 6 13/14 2 Jobs Tue 7 6/9 2 Jobs Wed 8 6/6 1 Job Thu 9 4/4…" at bounding box center [284, 197] width 569 height 260
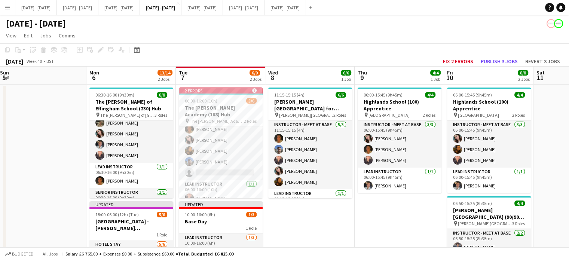
scroll to position [0, 168]
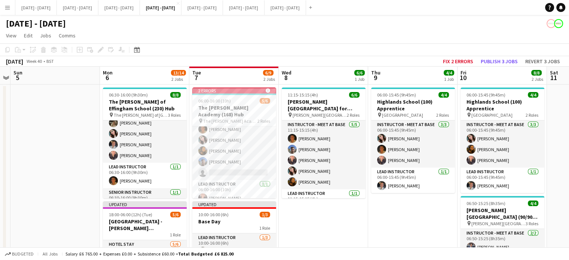
drag, startPoint x: 30, startPoint y: 171, endPoint x: 68, endPoint y: 164, distance: 38.8
click at [68, 164] on app-calendar-viewport "Fri 3 Sat 4 Sun 5 Mon 6 13/14 2 Jobs Tue 7 6/9 2 Jobs Wed 8 6/6 1 Job Thu 9 4/4…" at bounding box center [284, 197] width 569 height 260
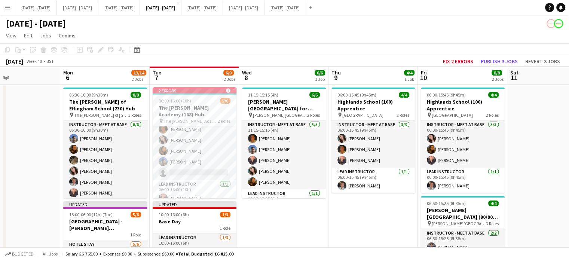
scroll to position [0, 209]
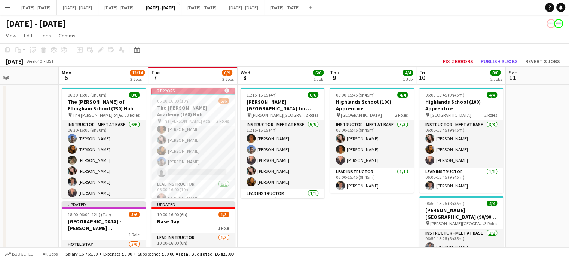
drag, startPoint x: 62, startPoint y: 175, endPoint x: 21, endPoint y: 178, distance: 41.3
click at [21, 178] on app-calendar-viewport "Fri 3 Sat 4 Sun 5 Mon 6 13/14 2 Jobs Tue 7 6/9 2 Jobs Wed 8 6/6 1 Job Thu 9 4/4…" at bounding box center [284, 197] width 569 height 260
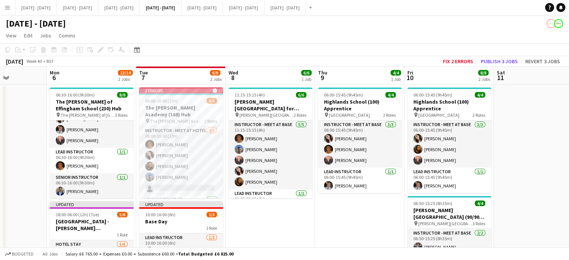
scroll to position [0, 216]
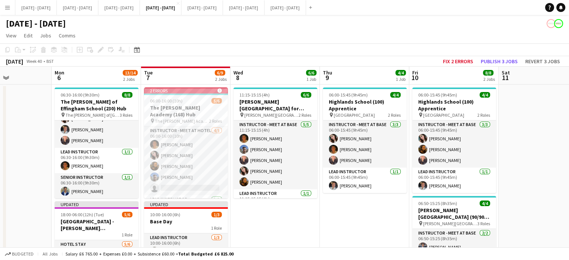
drag, startPoint x: 373, startPoint y: 219, endPoint x: 367, endPoint y: 219, distance: 6.7
click at [367, 219] on app-calendar-viewport "Fri 3 Sat 4 Sun 5 Mon 6 13/14 2 Jobs Tue 7 6/9 2 Jobs Wed 8 6/6 1 Job Thu 9 4/4…" at bounding box center [284, 197] width 569 height 260
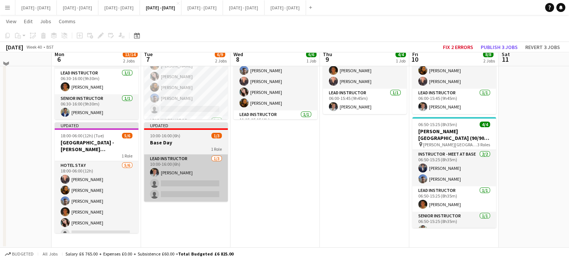
scroll to position [79, 0]
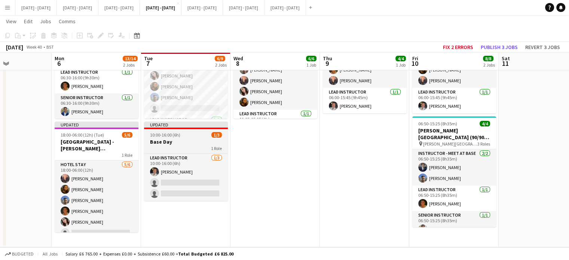
click at [190, 141] on h3 "Base Day" at bounding box center [186, 141] width 84 height 7
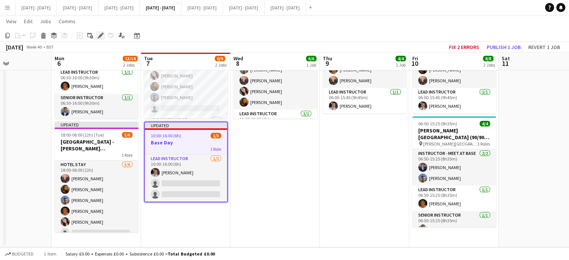
click at [100, 36] on icon at bounding box center [100, 36] width 4 height 4
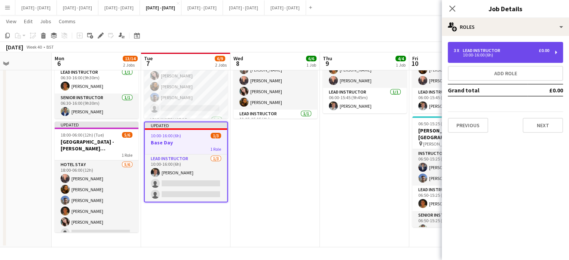
click at [468, 53] on div "10:00-16:00 (6h)" at bounding box center [500, 55] width 95 height 4
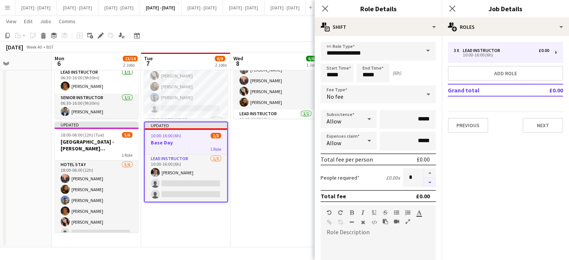
click at [428, 183] on button "button" at bounding box center [429, 182] width 12 height 9
type input "*"
click at [324, 10] on icon at bounding box center [324, 8] width 7 height 7
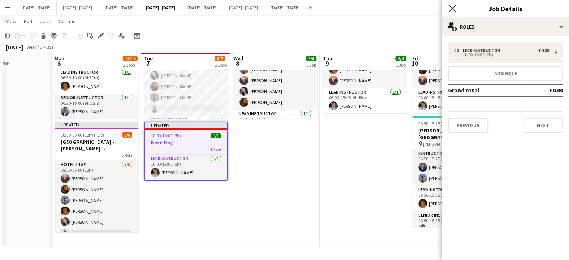
click at [455, 9] on icon "Close pop-in" at bounding box center [451, 8] width 7 height 7
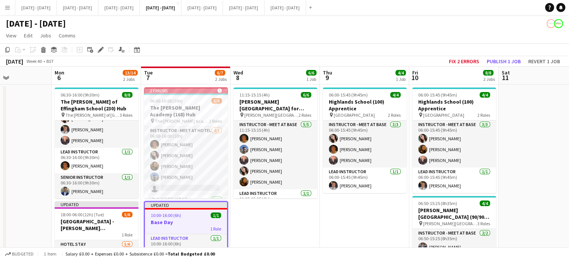
scroll to position [0, 189]
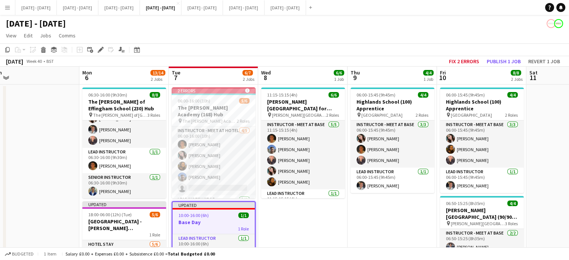
drag, startPoint x: 312, startPoint y: 231, endPoint x: 333, endPoint y: 231, distance: 21.3
click at [333, 231] on app-calendar-viewport "Fri 3 Sat 4 Sun 5 Mon 6 13/14 2 Jobs Tue 7 6/7 2 Jobs Wed 8 6/6 1 Job Thu 9 4/4…" at bounding box center [284, 197] width 569 height 260
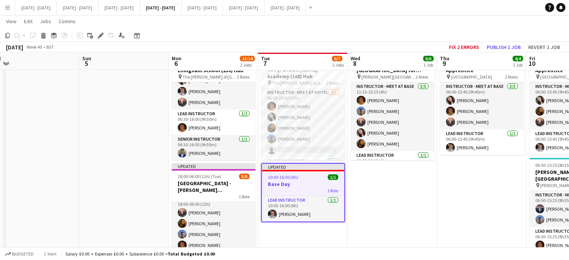
drag, startPoint x: 301, startPoint y: 198, endPoint x: 295, endPoint y: 209, distance: 11.9
click at [295, 209] on app-calendar-viewport "Thu 2 Fri 3 Sat 4 Sun 5 Mon 6 13/14 2 Jobs Tue 7 6/7 2 Jobs Wed 8 6/6 1 Job Thu…" at bounding box center [284, 140] width 569 height 297
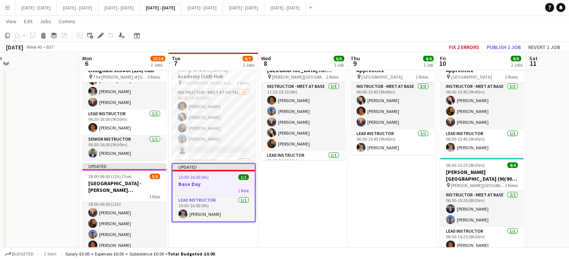
click at [378, 211] on app-date-cell "06:00-15:45 (9h45m) 4/4 Highlands School (100) Apprentice pin Highlands School …" at bounding box center [391, 167] width 89 height 242
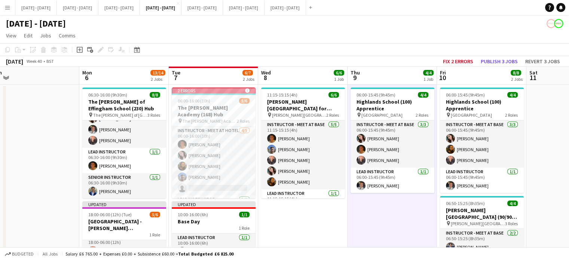
scroll to position [0, 199]
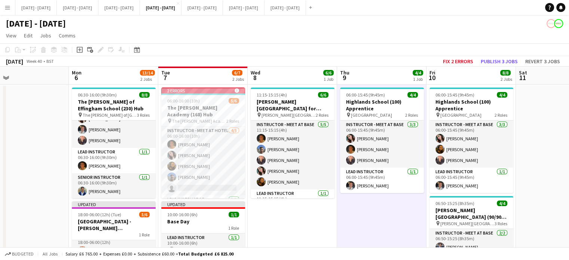
drag, startPoint x: 553, startPoint y: 173, endPoint x: 542, endPoint y: 180, distance: 12.9
click at [542, 180] on app-calendar-viewport "Fri 3 Sat 4 Sun 5 Mon 6 13/14 2 Jobs Tue 7 6/7 2 Jobs Wed 8 6/6 1 Job Thu 9 4/4…" at bounding box center [284, 197] width 569 height 260
click at [302, 222] on app-date-cell "11:15-15:15 (4h) 6/6 [PERSON_NAME][GEOGRAPHIC_DATA] for Boys (170) Hub (Half Da…" at bounding box center [291, 205] width 89 height 242
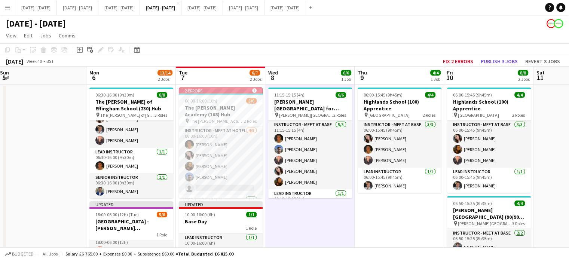
scroll to position [0, 189]
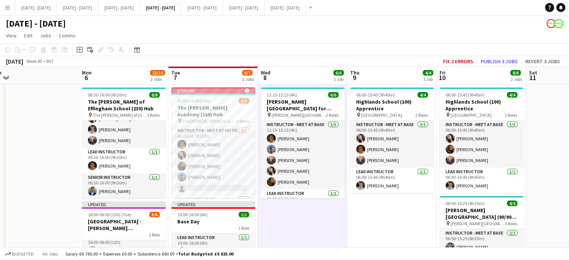
click at [387, 227] on app-calendar-viewport "Fri 3 Sat 4 Sun 5 Mon 6 13/14 2 Jobs Tue 7 6/7 2 Jobs Wed 8 6/6 1 Job Thu 9 4/4…" at bounding box center [284, 197] width 569 height 260
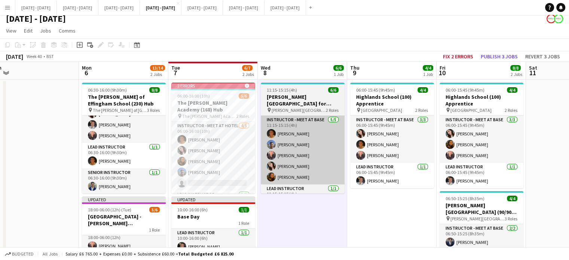
scroll to position [37, 0]
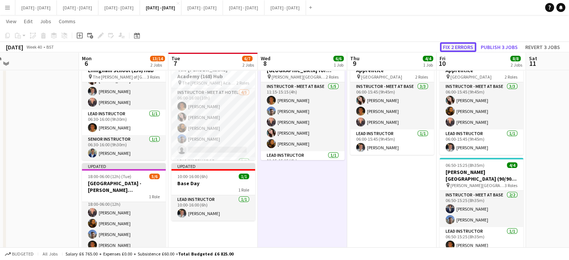
click at [464, 46] on button "Fix 2 errors" at bounding box center [458, 47] width 36 height 10
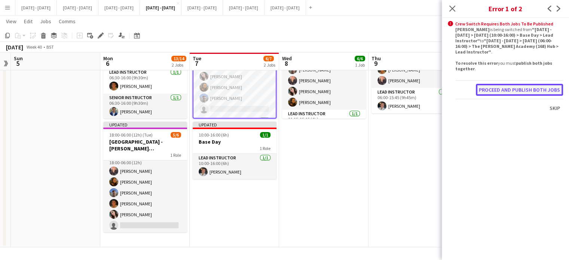
click at [521, 89] on button "Proceed and publish both jobs" at bounding box center [518, 90] width 87 height 12
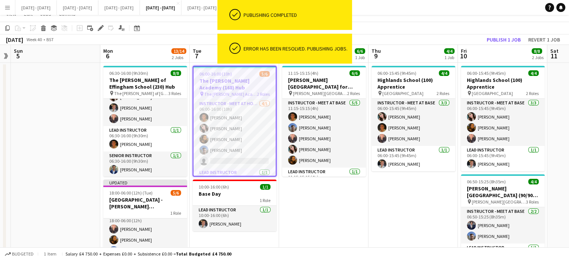
scroll to position [37, 0]
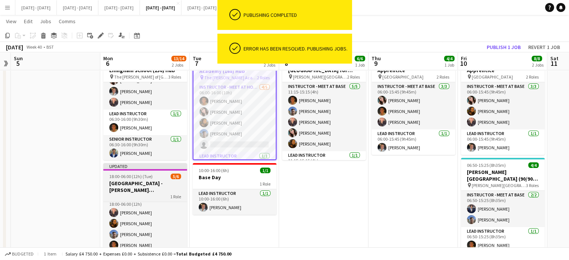
click at [155, 180] on h3 "[GEOGRAPHIC_DATA] - [PERSON_NAME][GEOGRAPHIC_DATA]" at bounding box center [145, 186] width 84 height 13
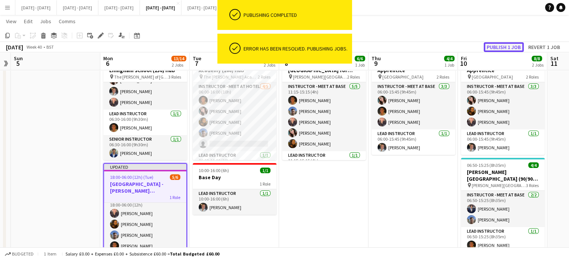
click at [496, 49] on button "Publish 1 job" at bounding box center [503, 47] width 40 height 10
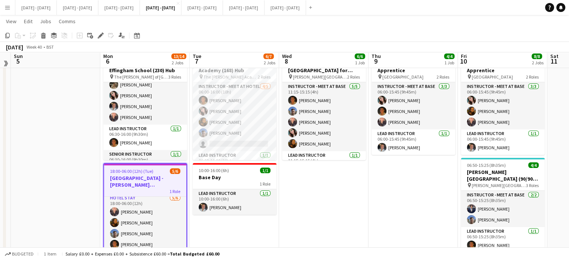
scroll to position [0, 0]
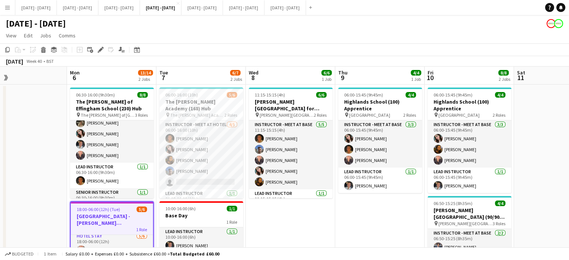
drag, startPoint x: 330, startPoint y: 240, endPoint x: 296, endPoint y: 241, distance: 33.7
click at [296, 241] on app-calendar-viewport "Fri 3 Sat 4 Sun 5 Mon 6 13/14 2 Jobs Tue 7 6/7 2 Jobs Wed 8 6/6 1 Job Thu 9 4/4…" at bounding box center [284, 197] width 569 height 260
click at [289, 215] on app-date-cell "11:15-15:15 (4h) 6/6 [PERSON_NAME][GEOGRAPHIC_DATA] for Boys (170) Hub (Half Da…" at bounding box center [289, 205] width 89 height 242
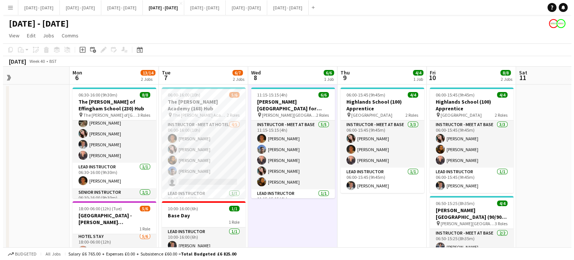
scroll to position [1, 0]
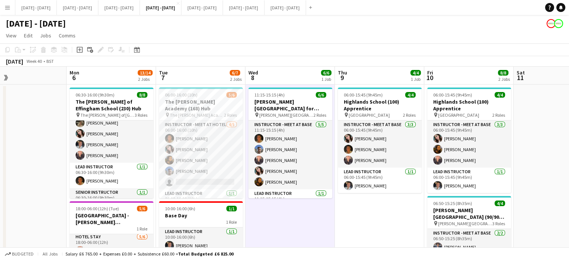
click at [378, 222] on app-date-cell "06:00-15:45 (9h45m) 4/4 Highlands School (100) Apprentice pin Highlands School …" at bounding box center [379, 205] width 89 height 242
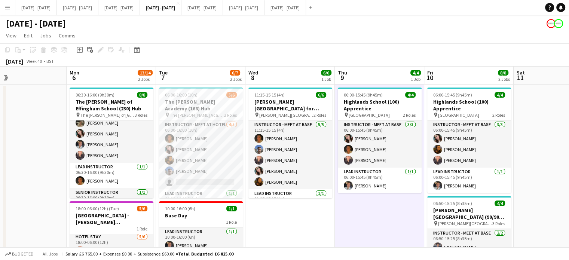
click at [296, 231] on app-date-cell "11:15-15:15 (4h) 6/6 [PERSON_NAME][GEOGRAPHIC_DATA] for Boys (170) Hub (Half Da…" at bounding box center [289, 205] width 89 height 242
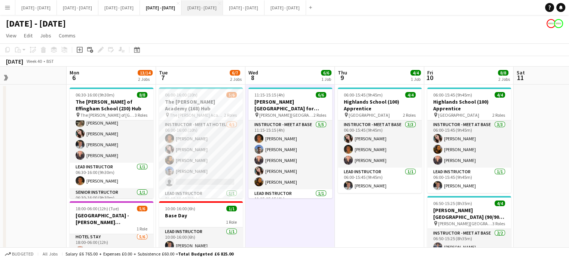
click at [223, 9] on button "[DATE] - [DATE] Close" at bounding box center [201, 7] width 41 height 15
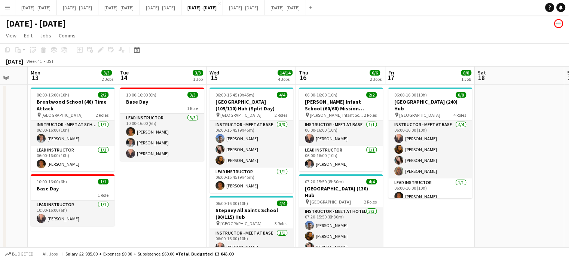
drag, startPoint x: 159, startPoint y: 204, endPoint x: 175, endPoint y: 203, distance: 16.1
